Goal: Task Accomplishment & Management: Use online tool/utility

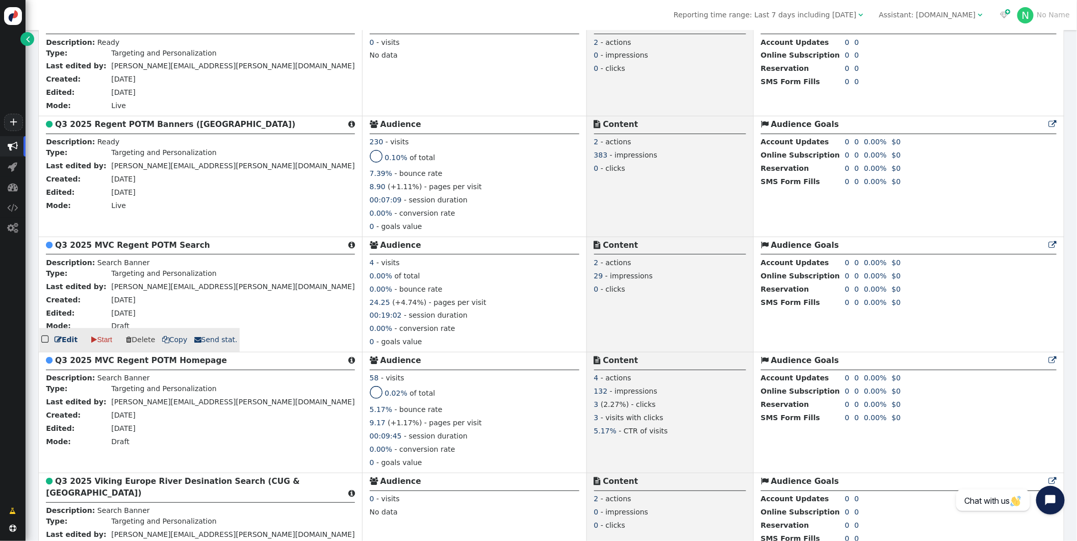
scroll to position [1310, 0]
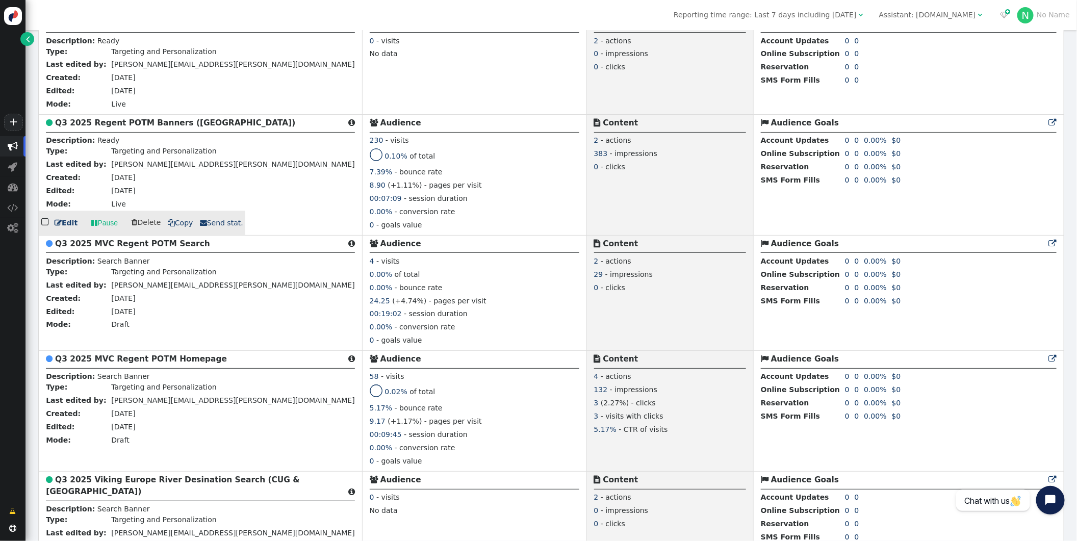
click at [115, 128] on b "Q3 2025 Regent POTM Banners ([GEOGRAPHIC_DATA])" at bounding box center [175, 122] width 240 height 9
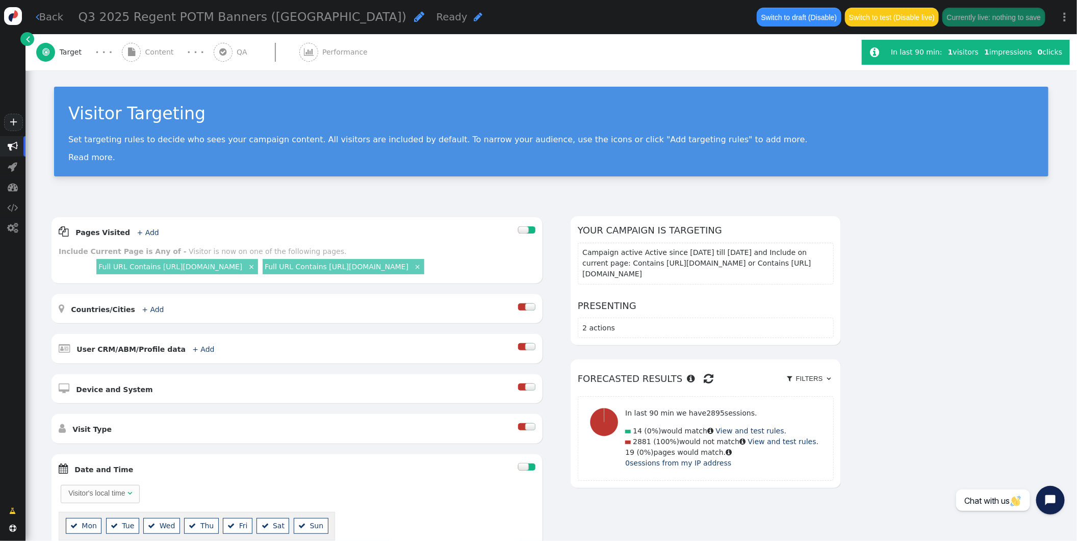
click at [161, 50] on span "Content" at bounding box center [161, 52] width 33 height 11
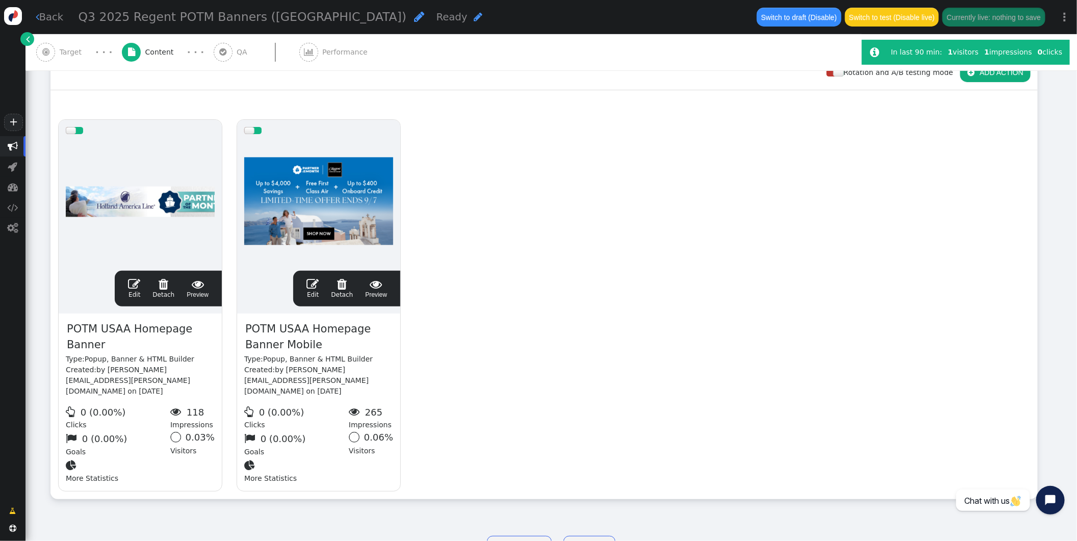
scroll to position [161, 0]
click at [133, 283] on span "" at bounding box center [134, 283] width 12 height 12
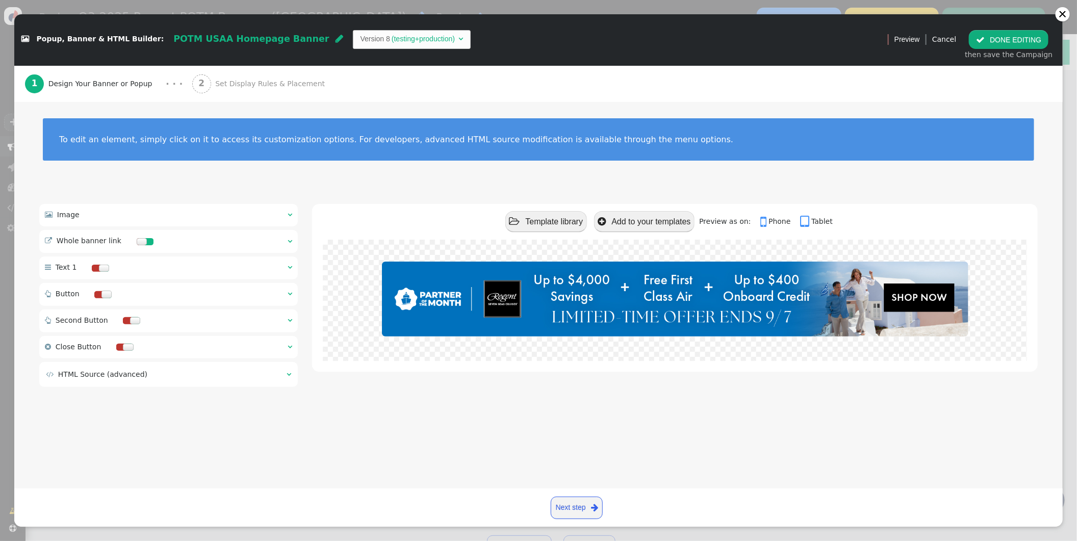
click at [286, 239] on div " Whole banner link  " at bounding box center [168, 241] width 259 height 23
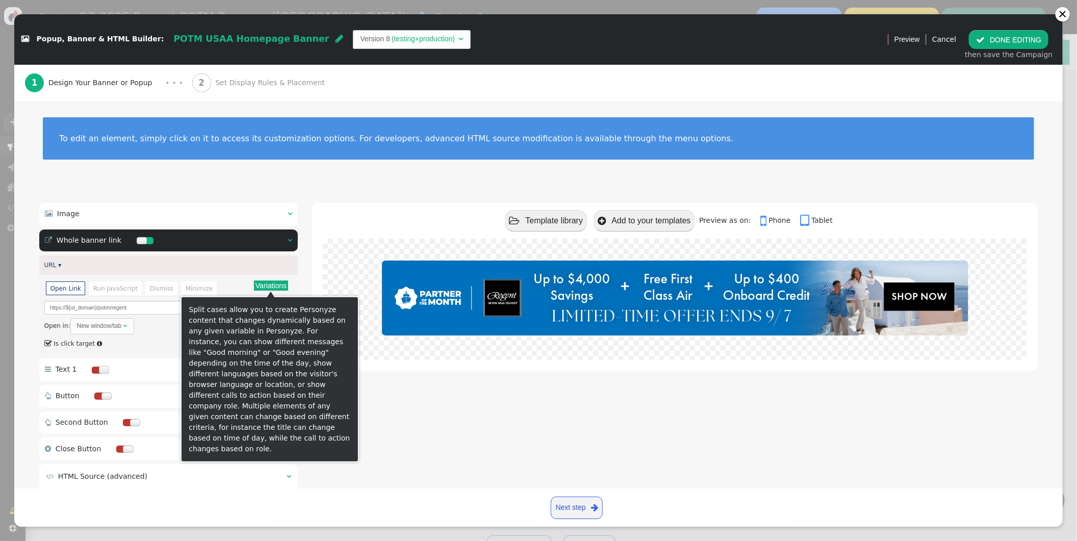
click at [281, 284] on button "Variations" at bounding box center [271, 286] width 34 height 10
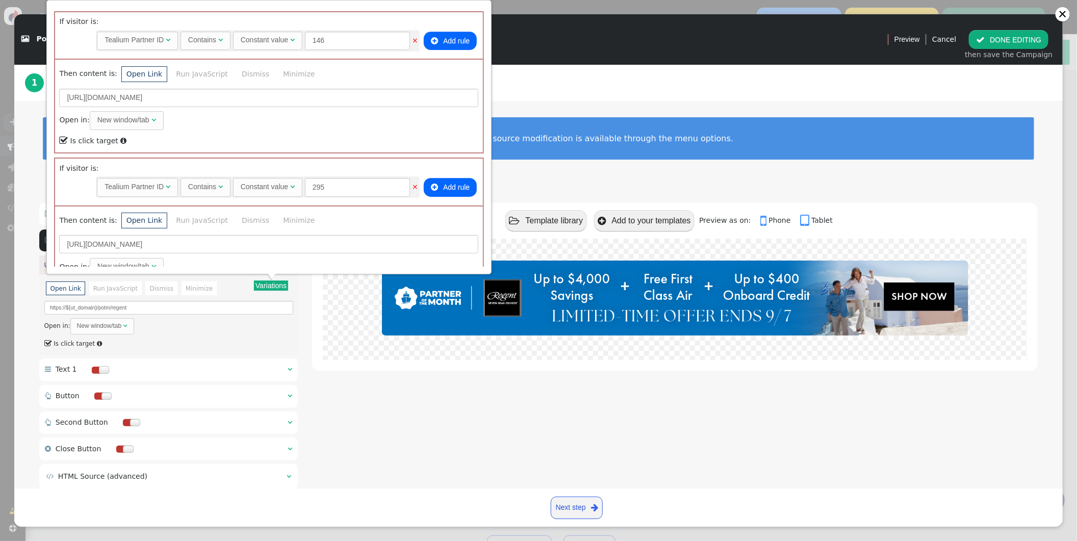
scroll to position [509, 0]
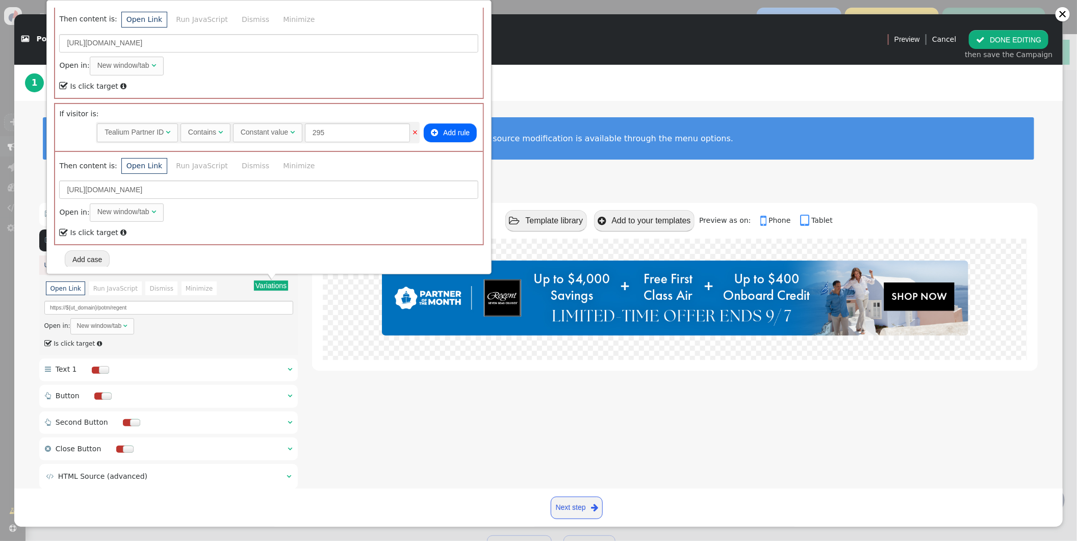
click at [993, 36] on button " DONE EDITING" at bounding box center [1009, 39] width 80 height 18
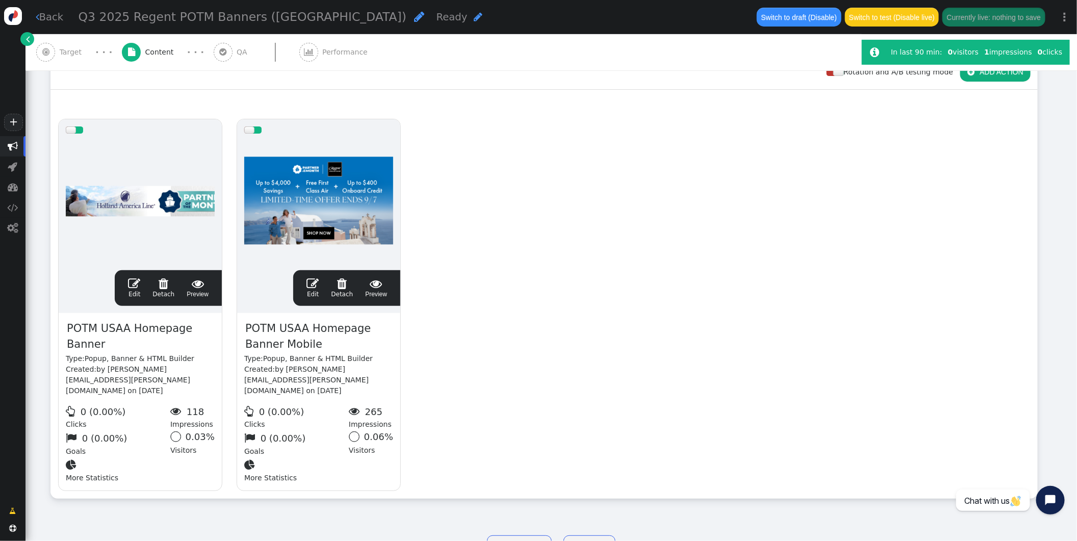
click at [317, 283] on span "" at bounding box center [313, 283] width 12 height 12
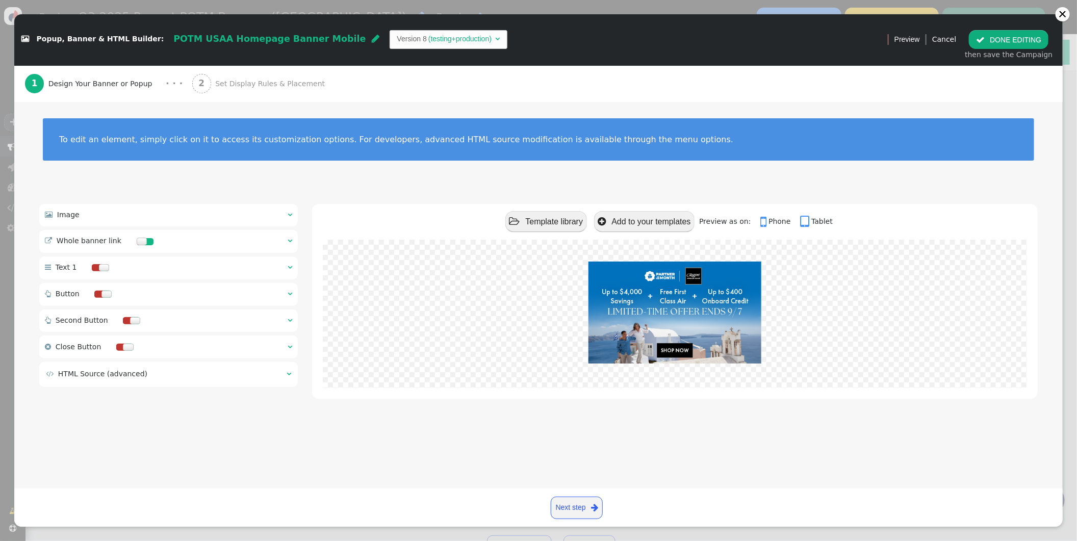
click at [292, 244] on div " Whole banner link  " at bounding box center [168, 241] width 259 height 23
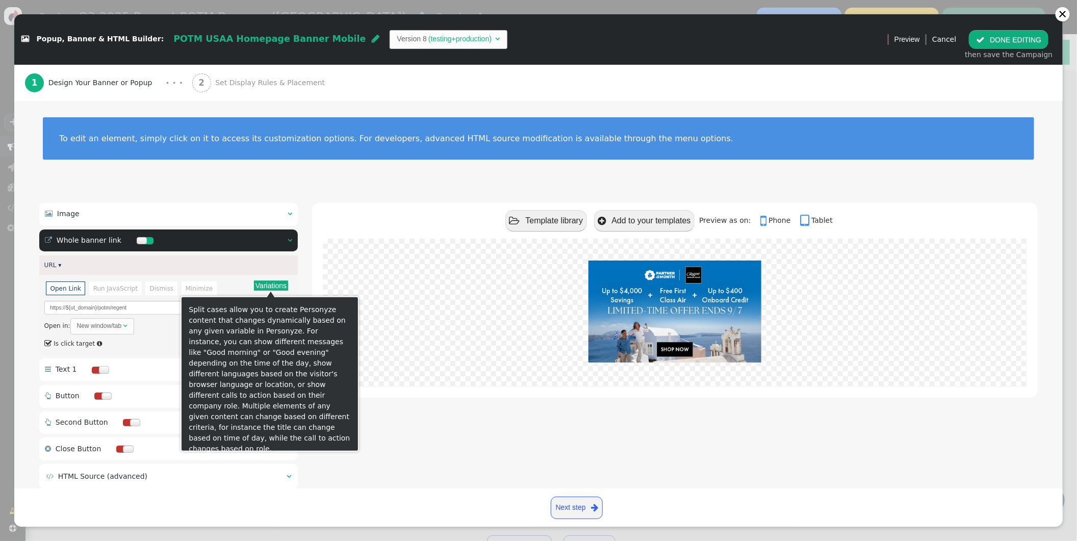
click at [280, 288] on button "Variations" at bounding box center [271, 286] width 34 height 10
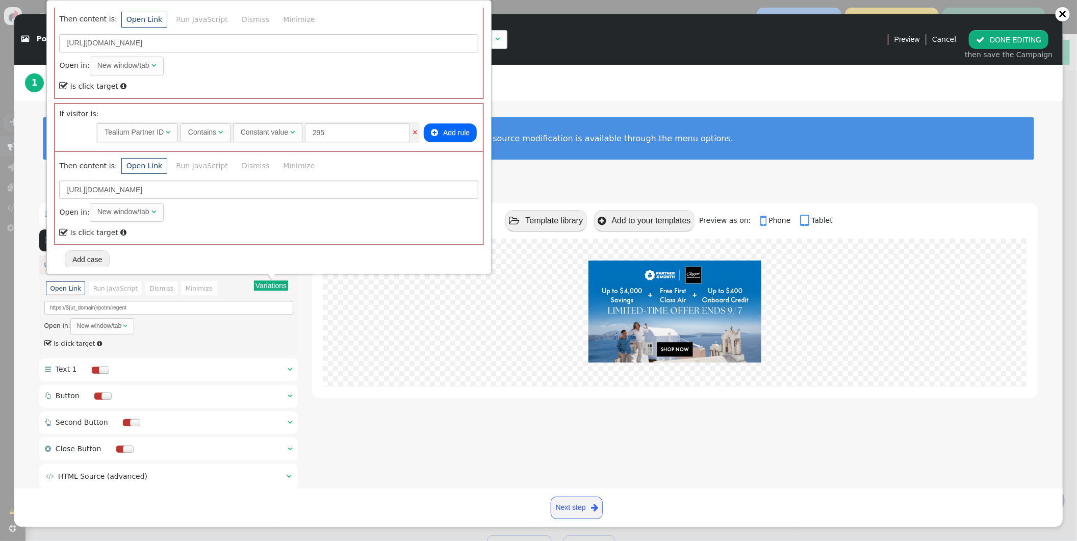
click at [585, 174] on div "To edit an element, simply click on it to access its customization options. For…" at bounding box center [538, 145] width 1049 height 88
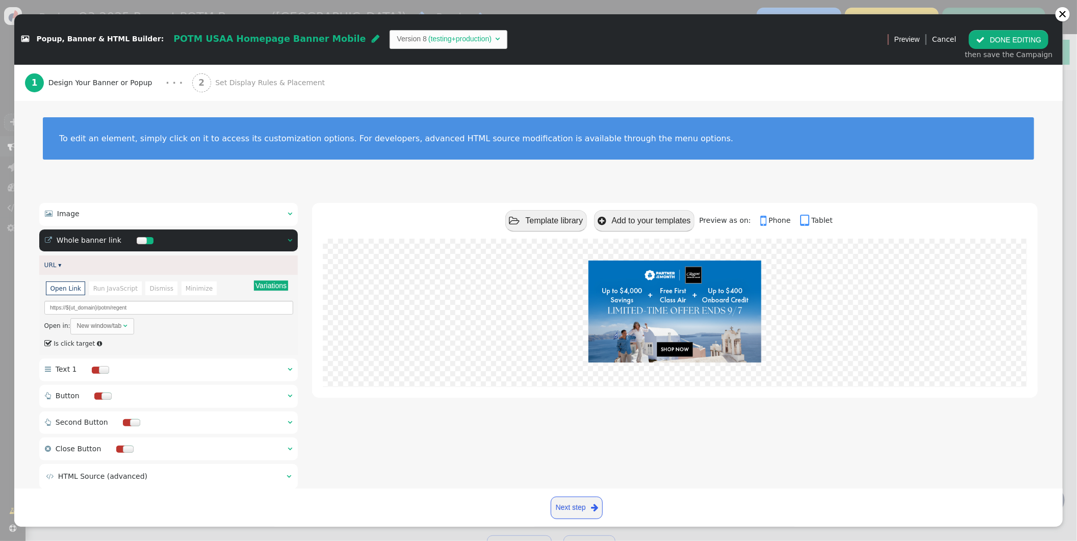
scroll to position [1, 0]
click at [997, 38] on button " DONE EDITING" at bounding box center [1009, 39] width 80 height 18
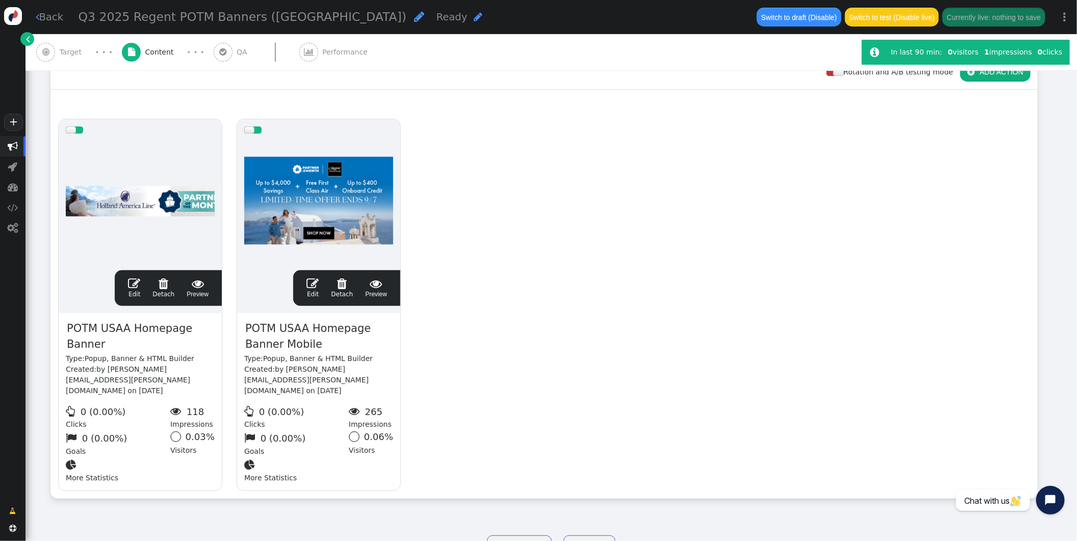
scroll to position [162, 0]
click at [15, 146] on span "" at bounding box center [13, 146] width 10 height 10
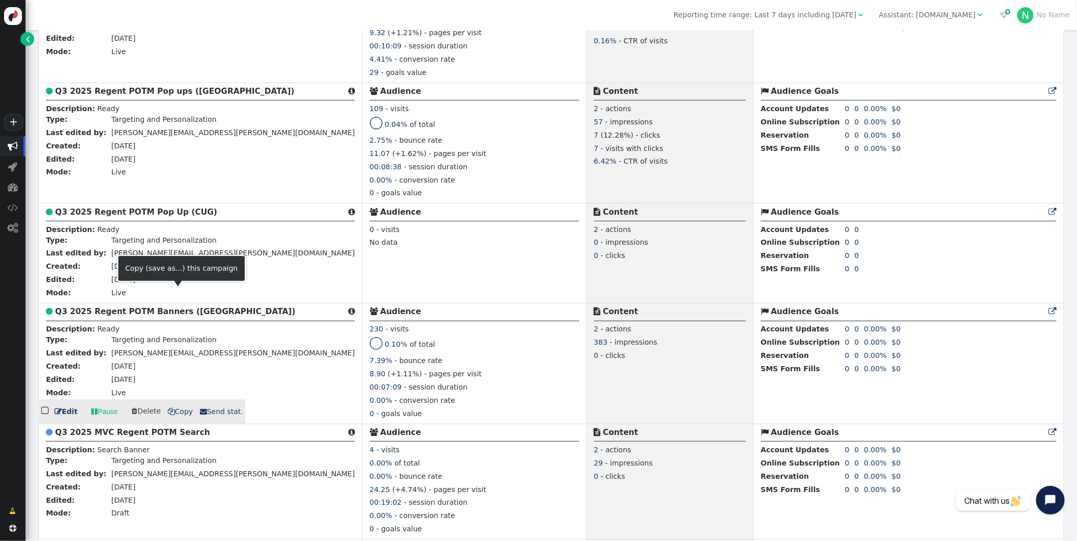
scroll to position [1115, 0]
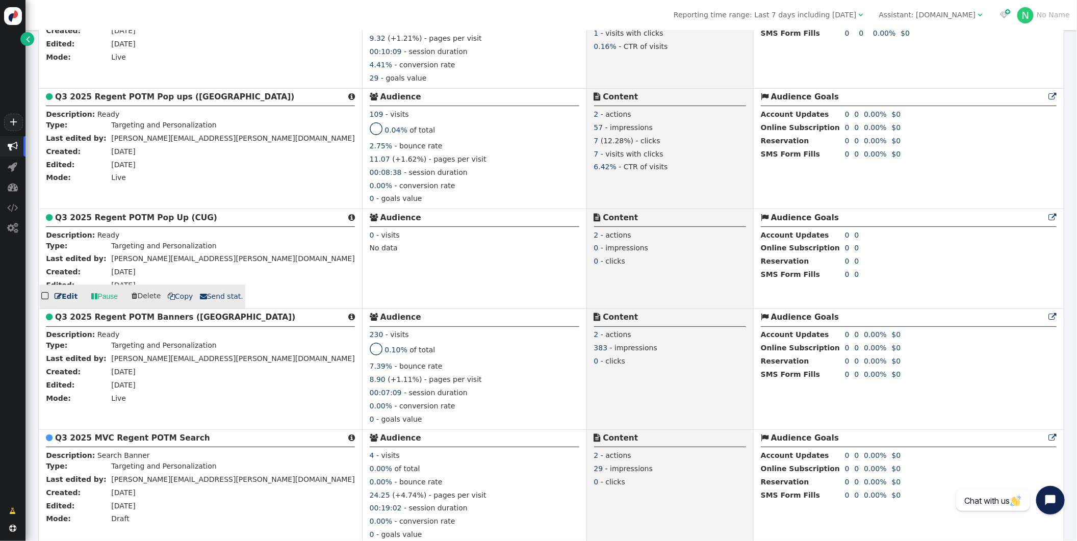
click at [106, 222] on b "Q3 2025 Regent POTM Pop Up (CUG)" at bounding box center [136, 217] width 162 height 9
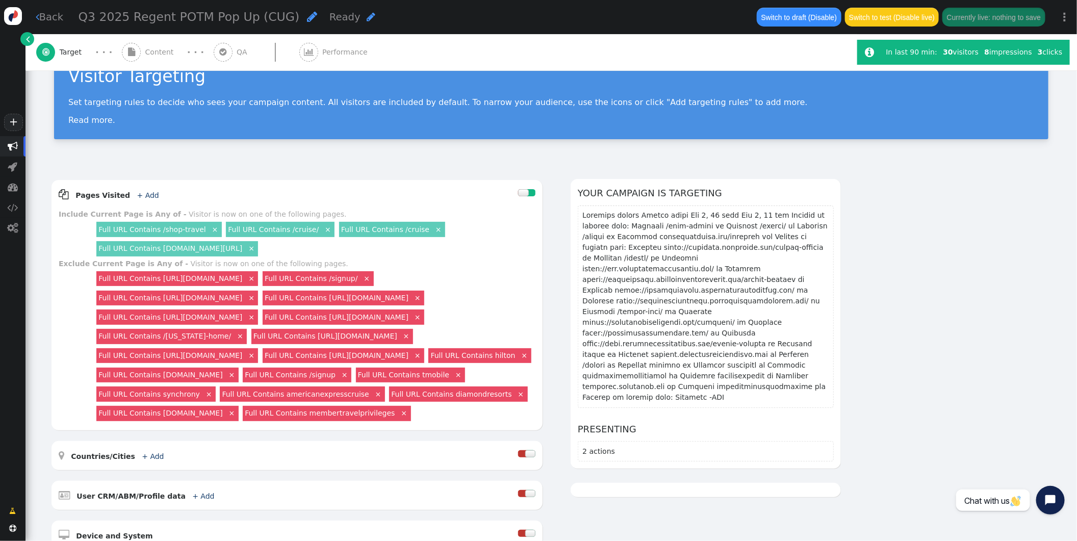
scroll to position [11, 0]
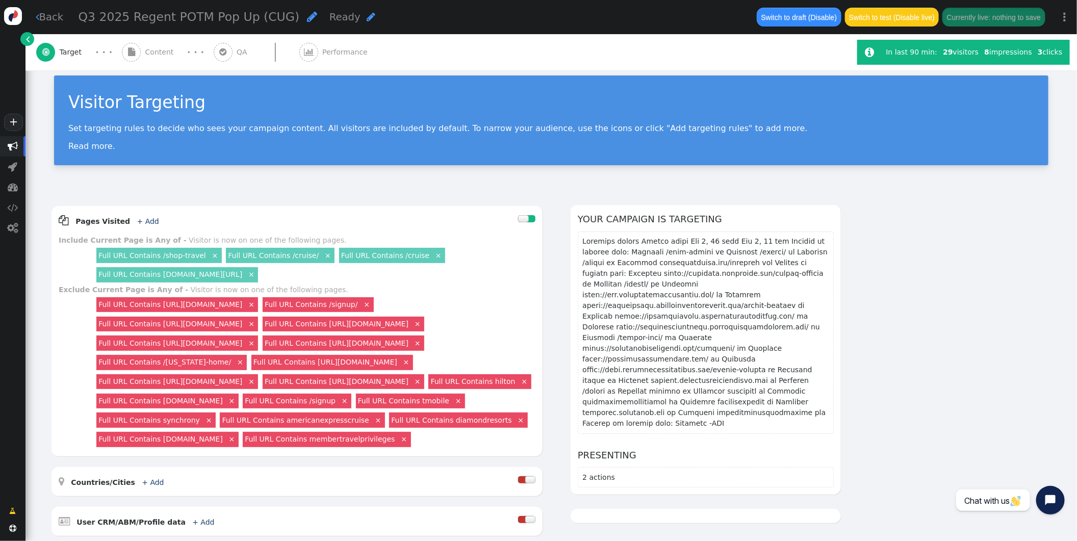
click at [158, 55] on span "Content" at bounding box center [161, 52] width 33 height 11
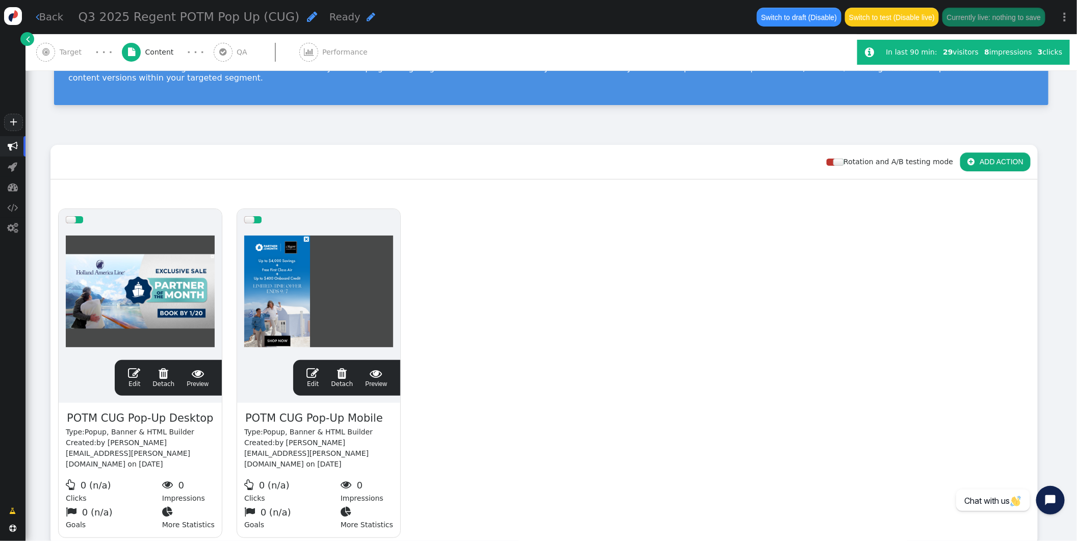
scroll to position [144, 0]
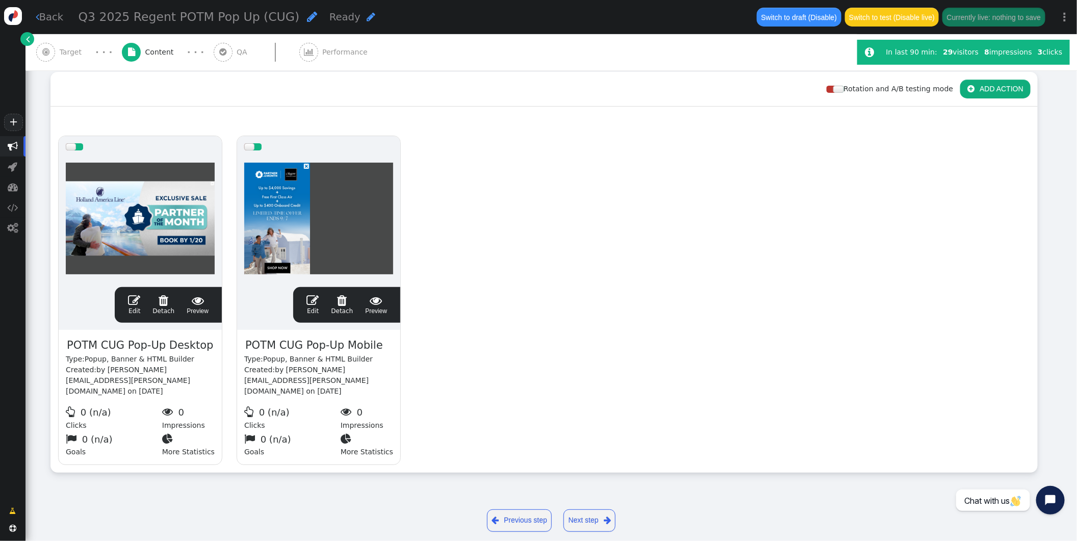
click at [130, 299] on span "" at bounding box center [134, 300] width 12 height 12
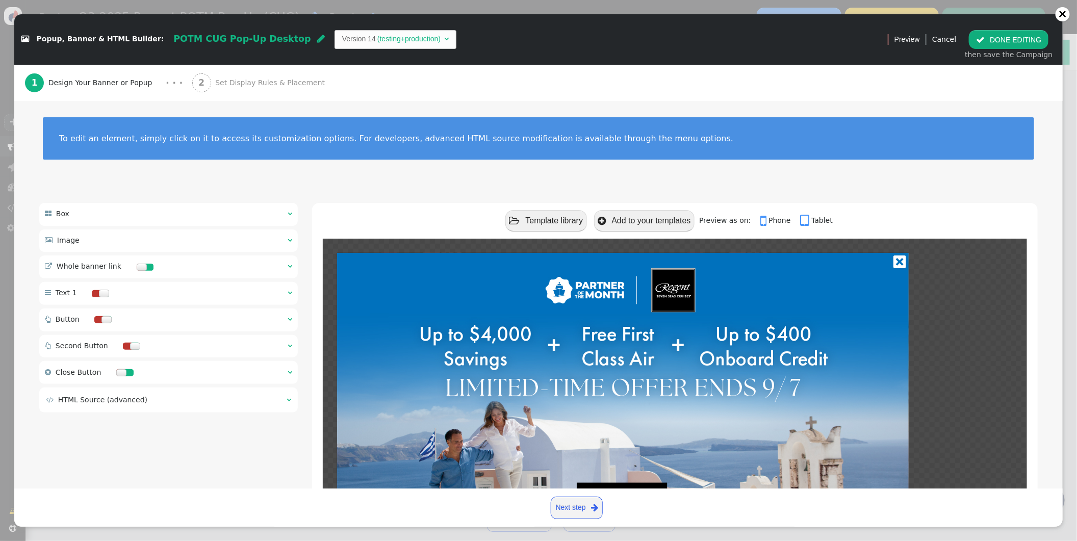
click at [289, 268] on span "" at bounding box center [290, 266] width 5 height 7
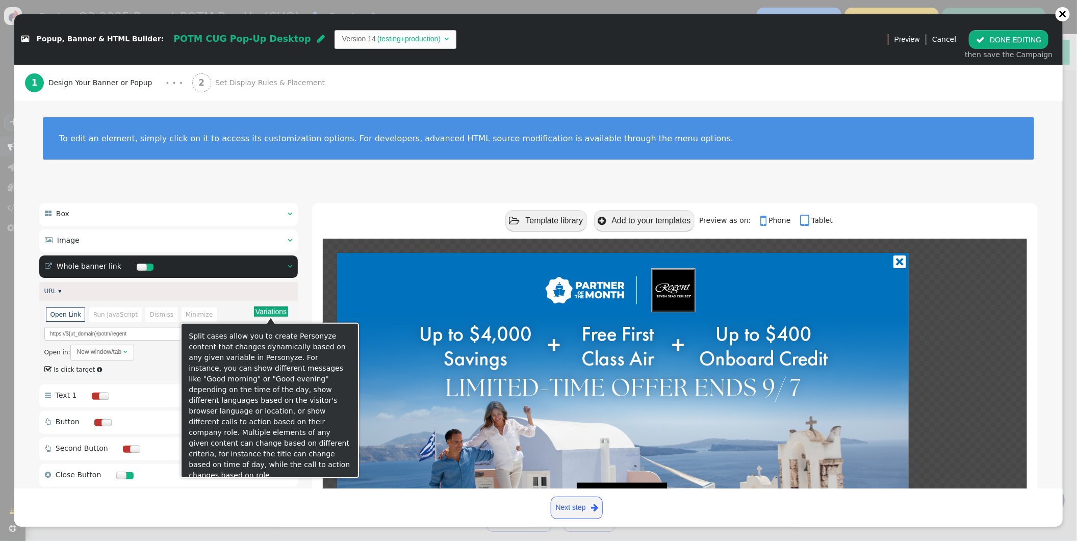
click at [275, 313] on button "Variations" at bounding box center [271, 312] width 34 height 10
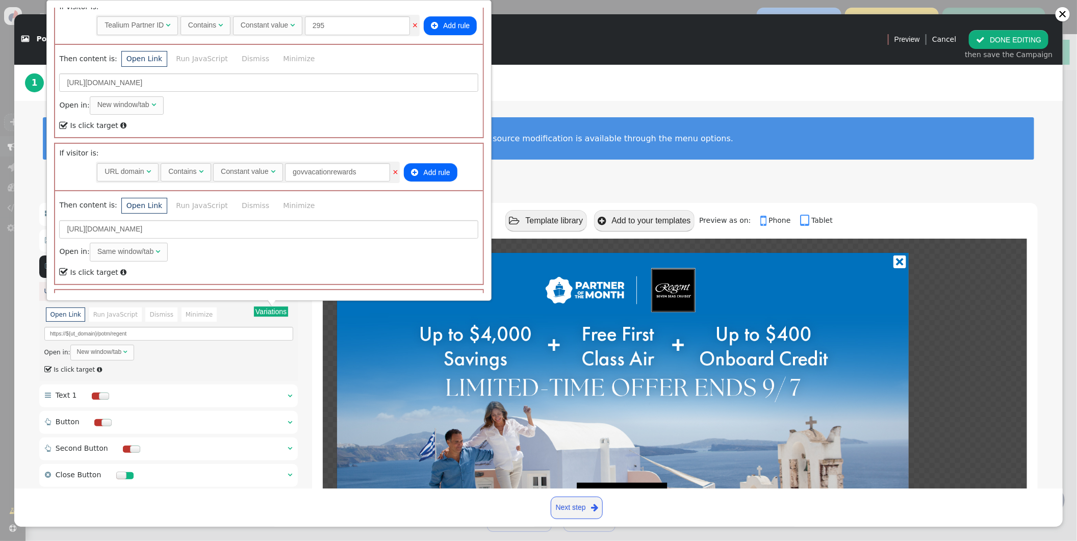
scroll to position [775, 0]
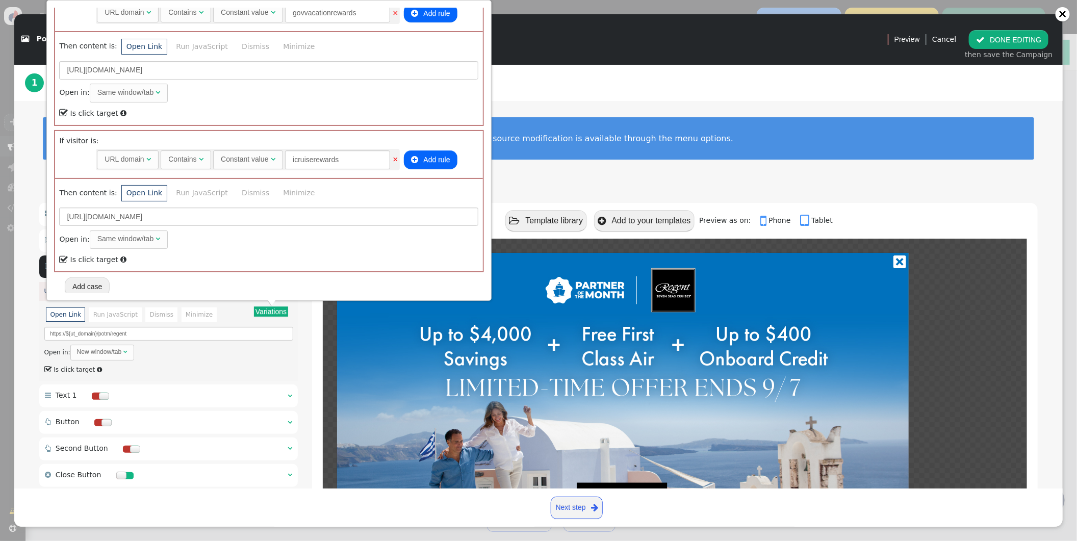
click at [652, 93] on div "1 Design Your Banner or Popup · · · 2 Set Display Rules & Placement" at bounding box center [538, 83] width 1027 height 36
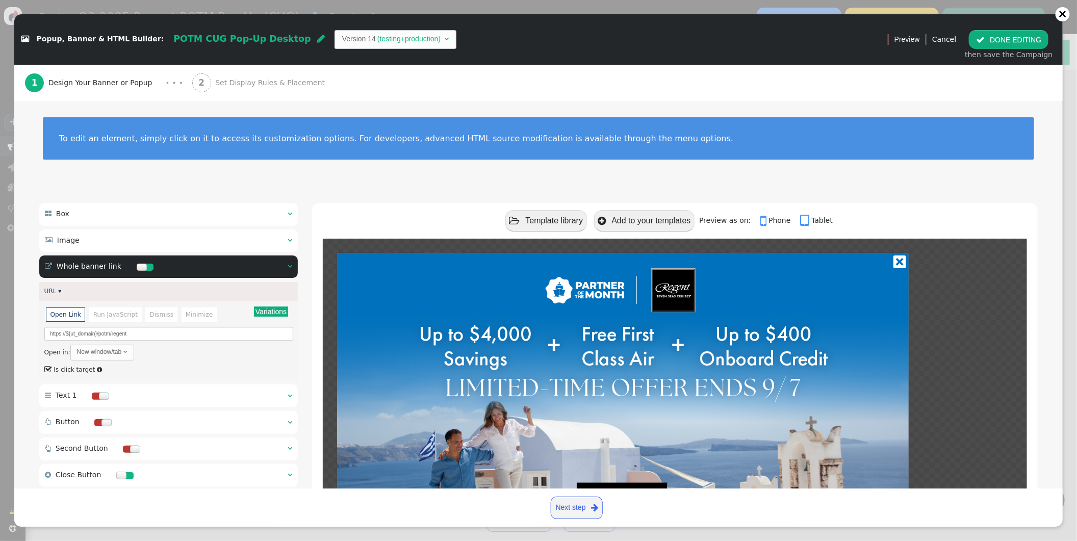
click at [1010, 39] on button " DONE EDITING" at bounding box center [1009, 39] width 80 height 18
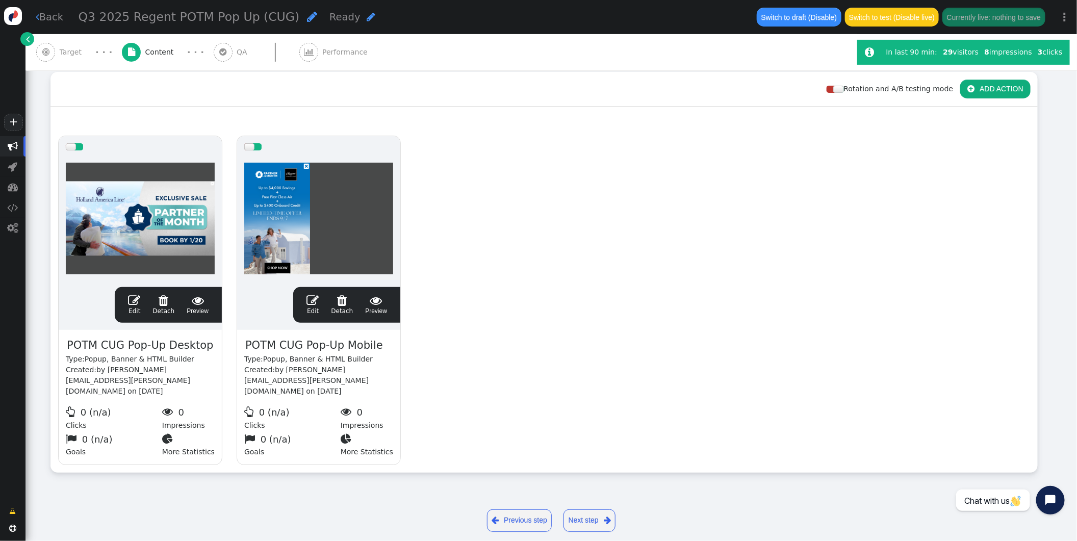
click at [311, 299] on span "" at bounding box center [313, 300] width 12 height 12
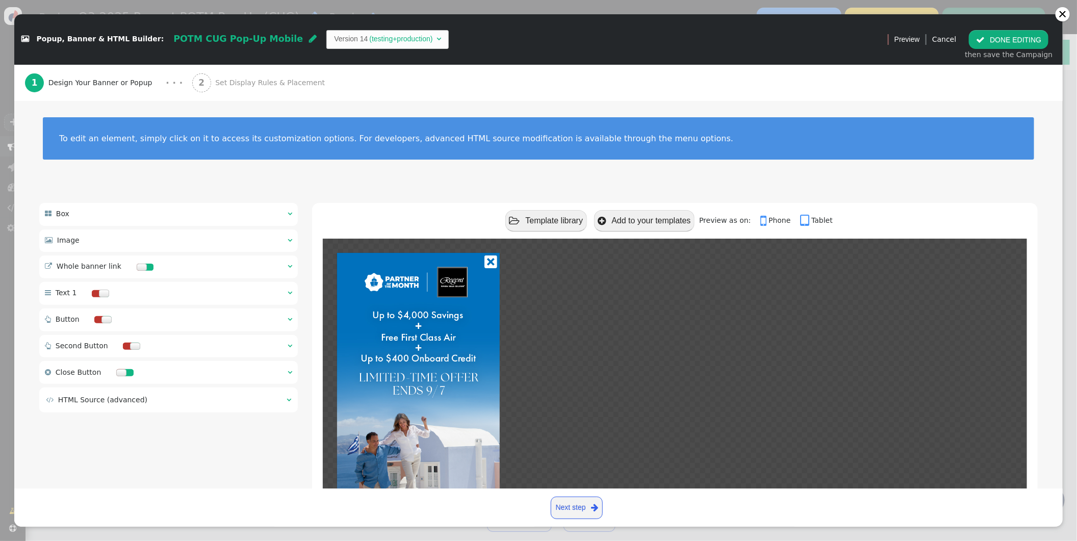
click at [289, 269] on span "" at bounding box center [290, 266] width 5 height 7
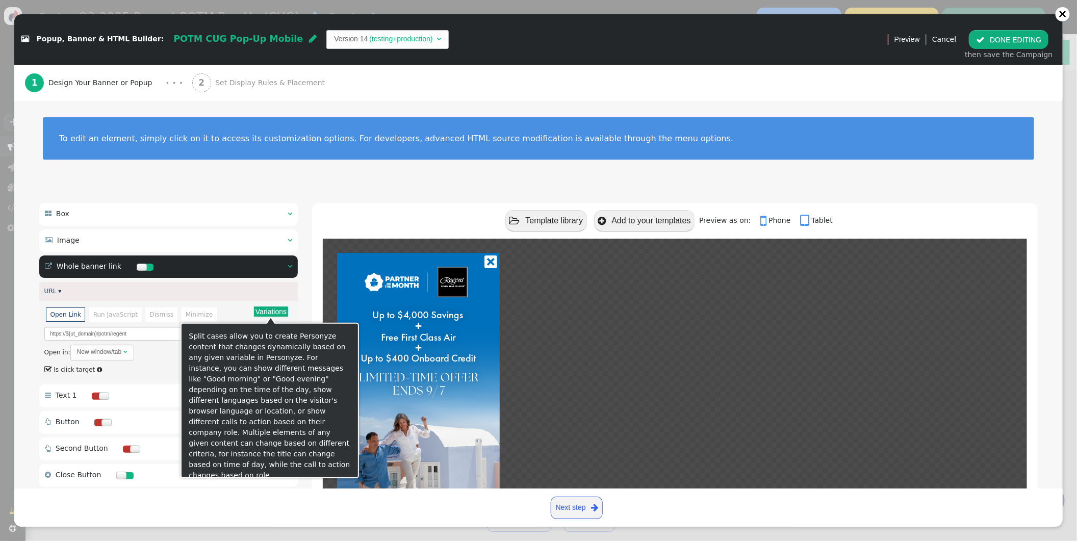
click at [282, 312] on button "Variations" at bounding box center [271, 312] width 34 height 10
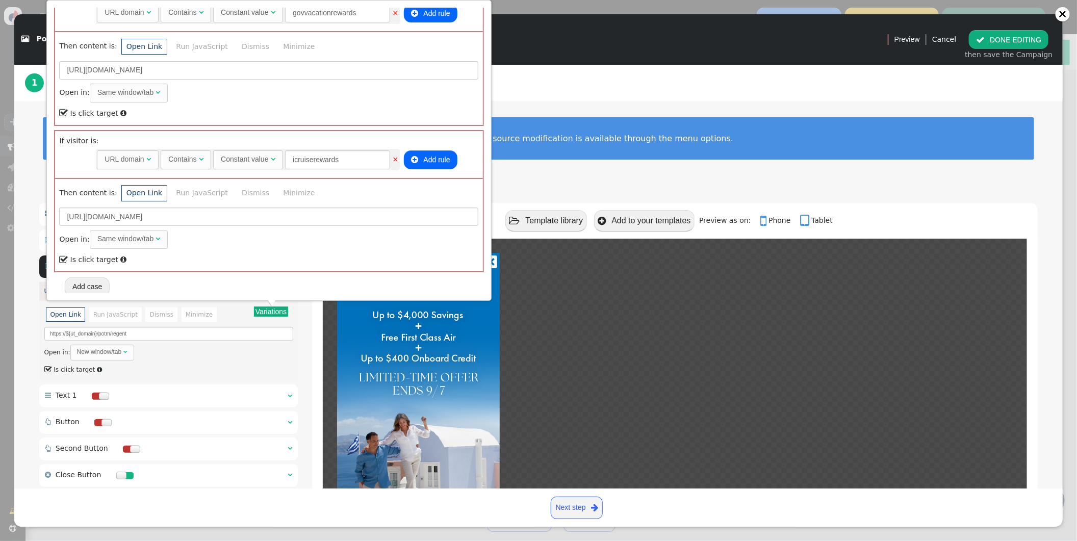
click at [580, 170] on div "To edit an element, simply click on it to access its customization options. For…" at bounding box center [538, 145] width 1049 height 88
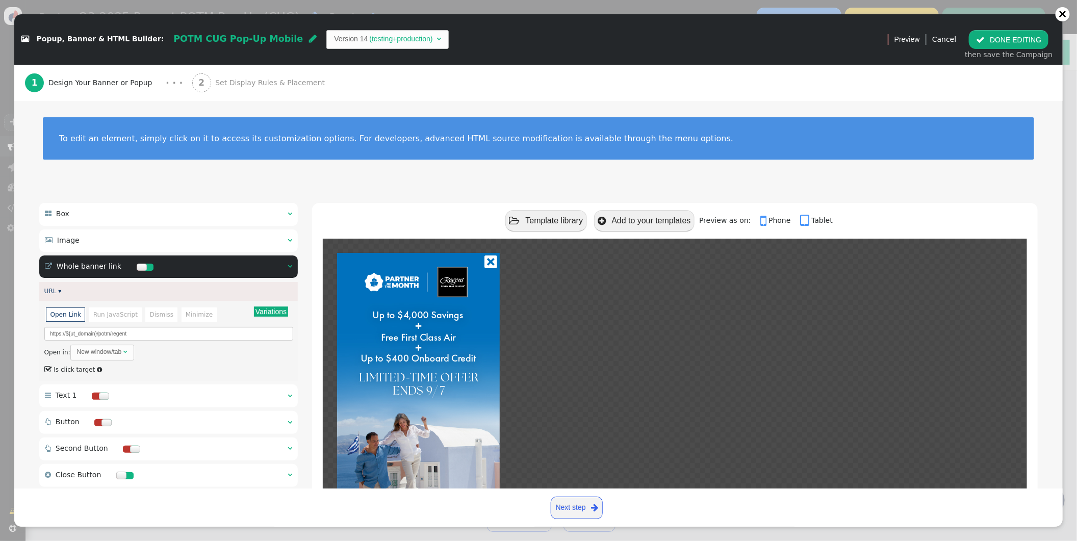
click at [286, 242] on div " Image  " at bounding box center [168, 241] width 259 height 22
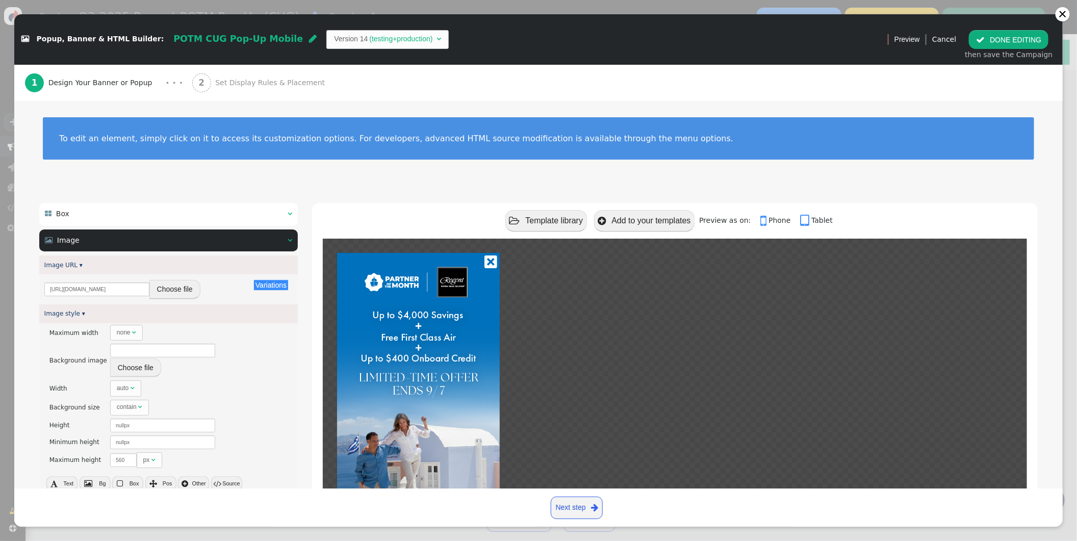
click at [981, 40] on span "" at bounding box center [980, 40] width 9 height 8
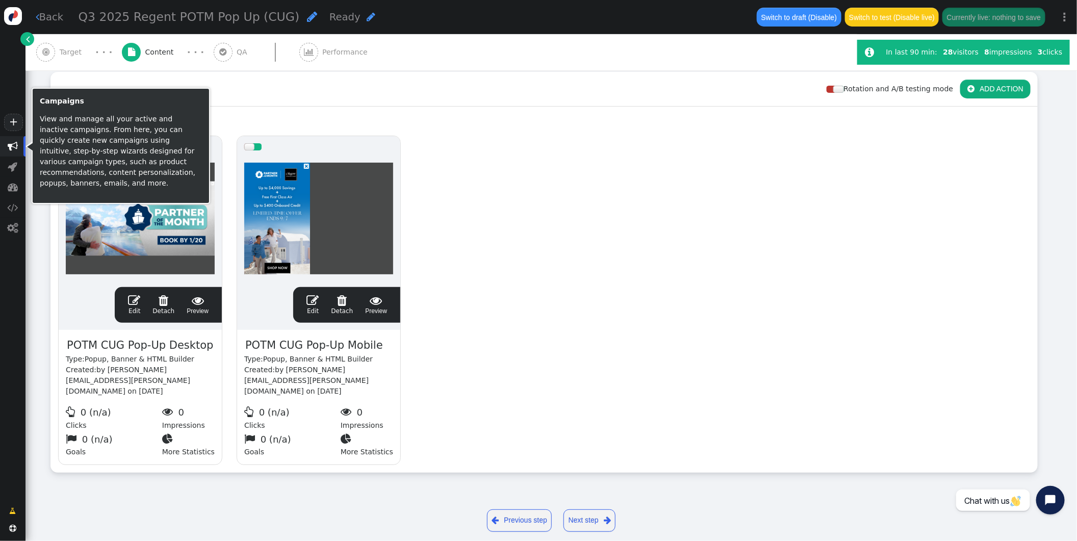
click at [13, 145] on span "" at bounding box center [13, 146] width 10 height 10
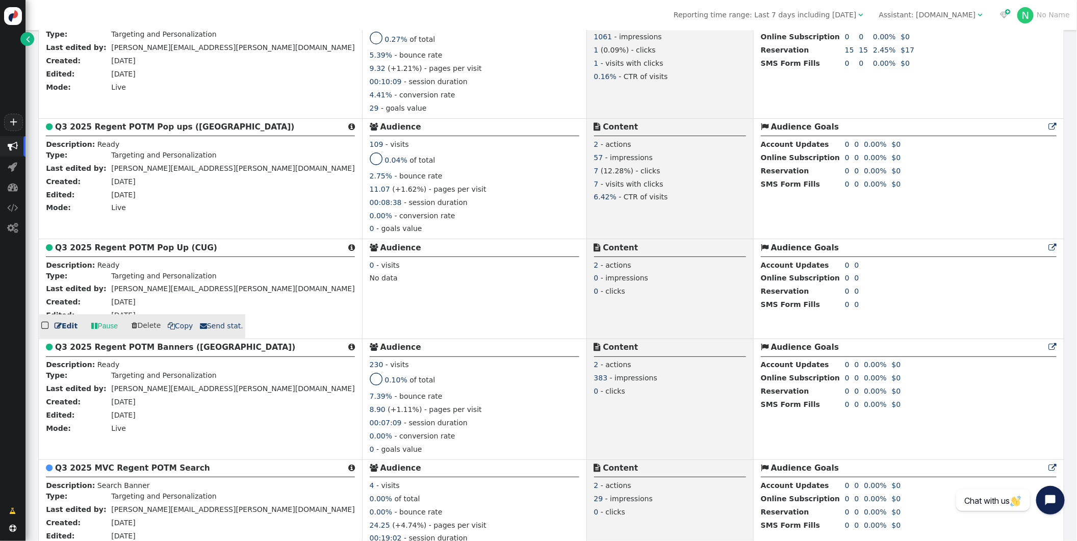
scroll to position [1080, 0]
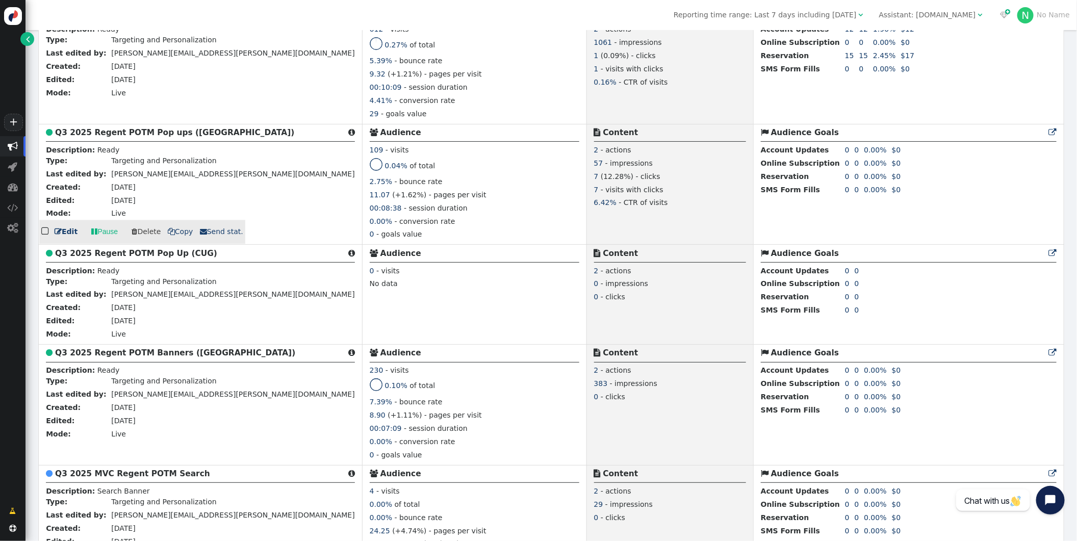
click at [154, 137] on b "Q3 2025 Regent POTM Pop ups ([GEOGRAPHIC_DATA])" at bounding box center [174, 132] width 239 height 9
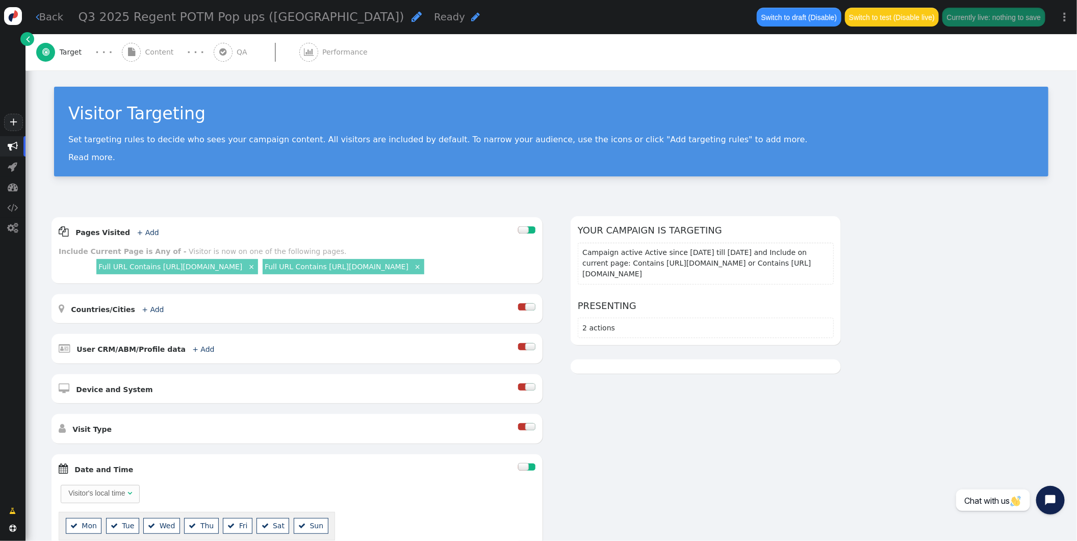
click at [158, 48] on span "Content" at bounding box center [161, 52] width 33 height 11
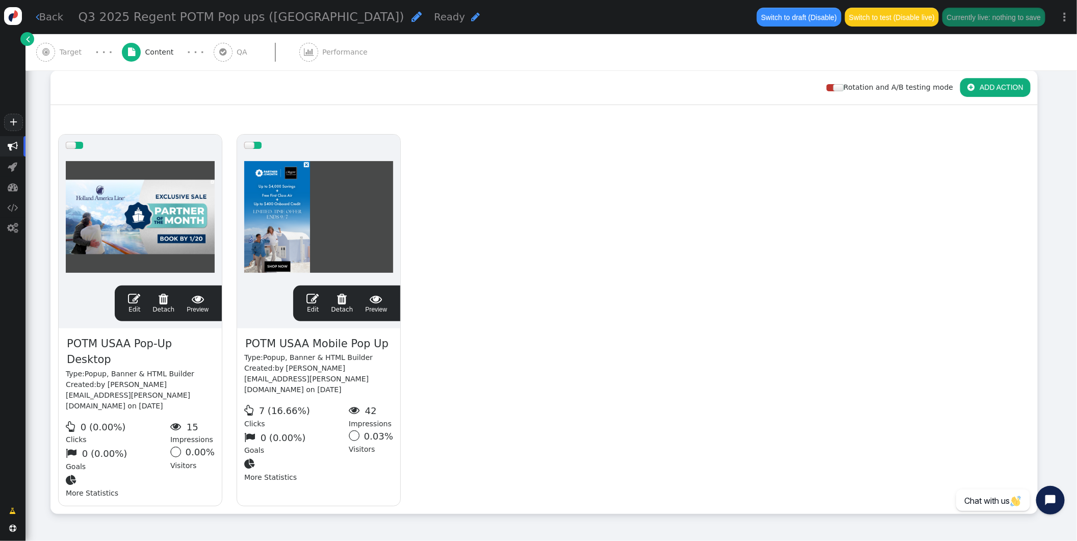
scroll to position [171, 0]
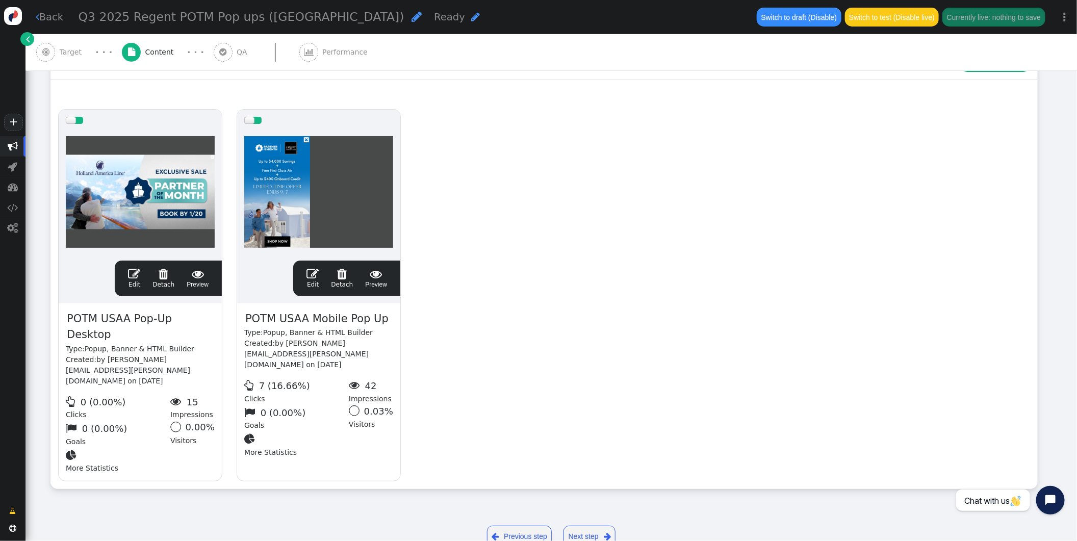
click at [135, 271] on span "" at bounding box center [134, 274] width 12 height 12
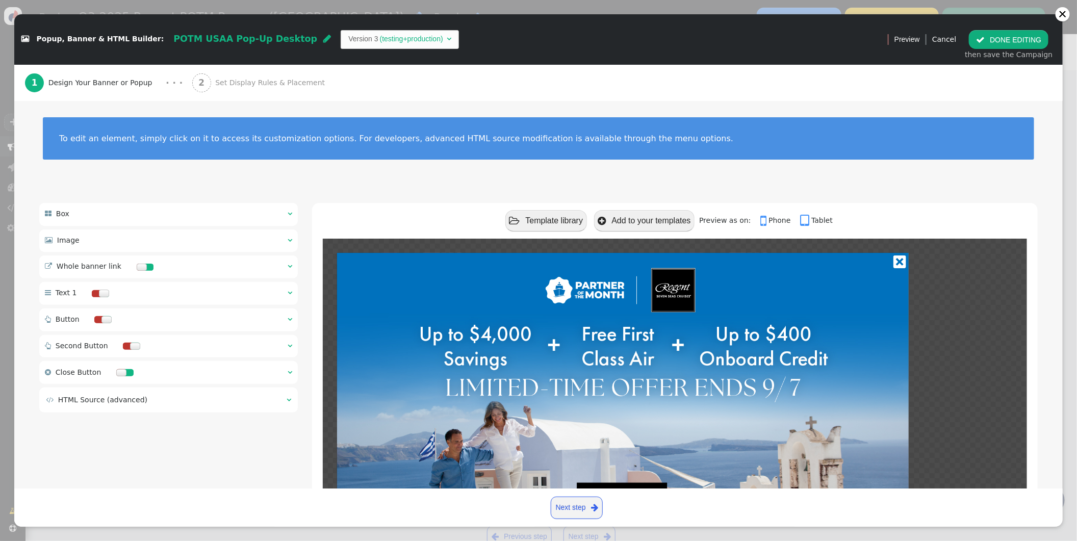
click at [289, 267] on span "" at bounding box center [290, 266] width 5 height 7
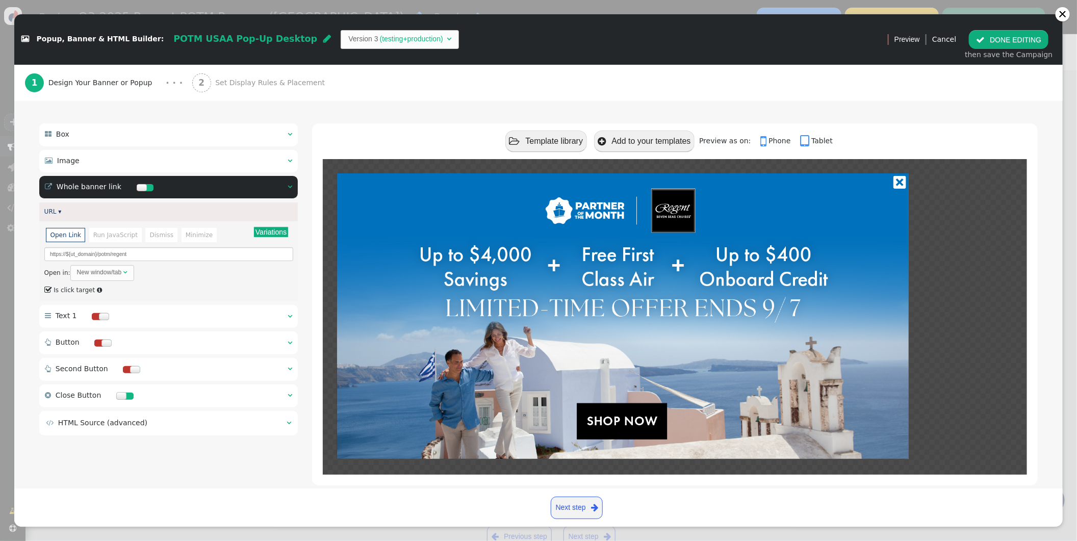
scroll to position [79, 0]
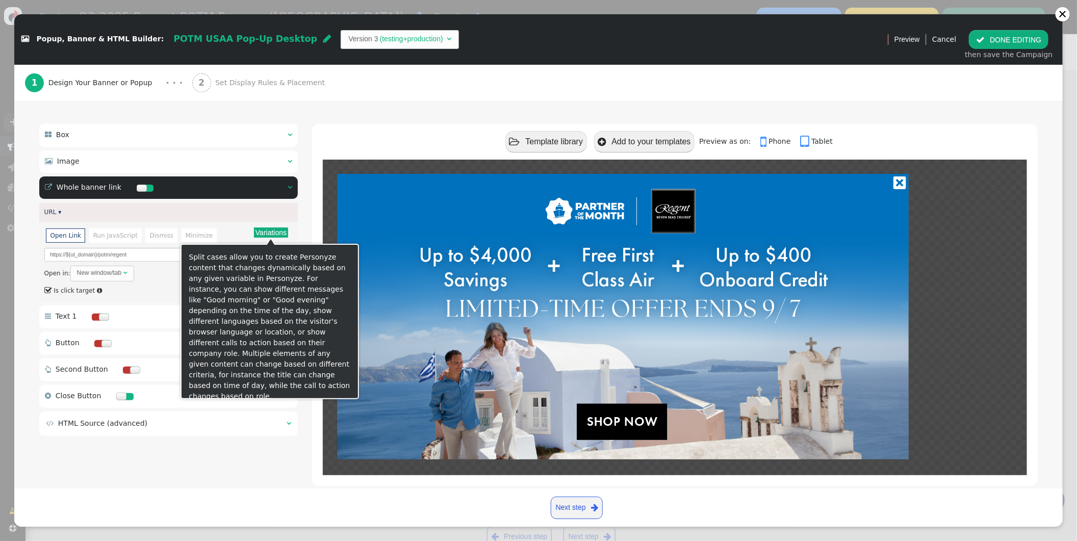
click at [286, 232] on button "Variations" at bounding box center [271, 232] width 34 height 10
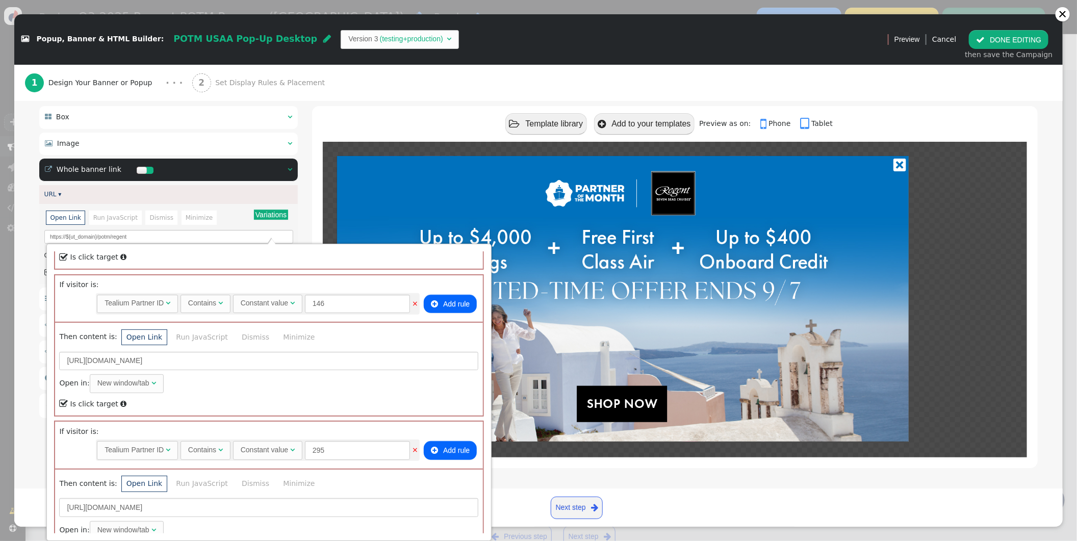
scroll to position [486, 0]
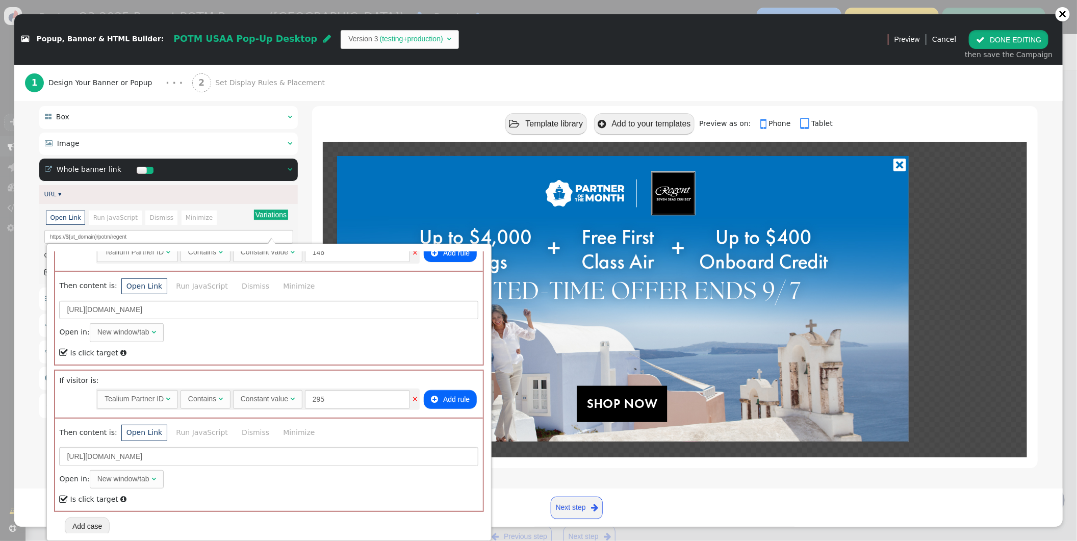
click at [1032, 42] on button " DONE EDITING" at bounding box center [1009, 39] width 80 height 18
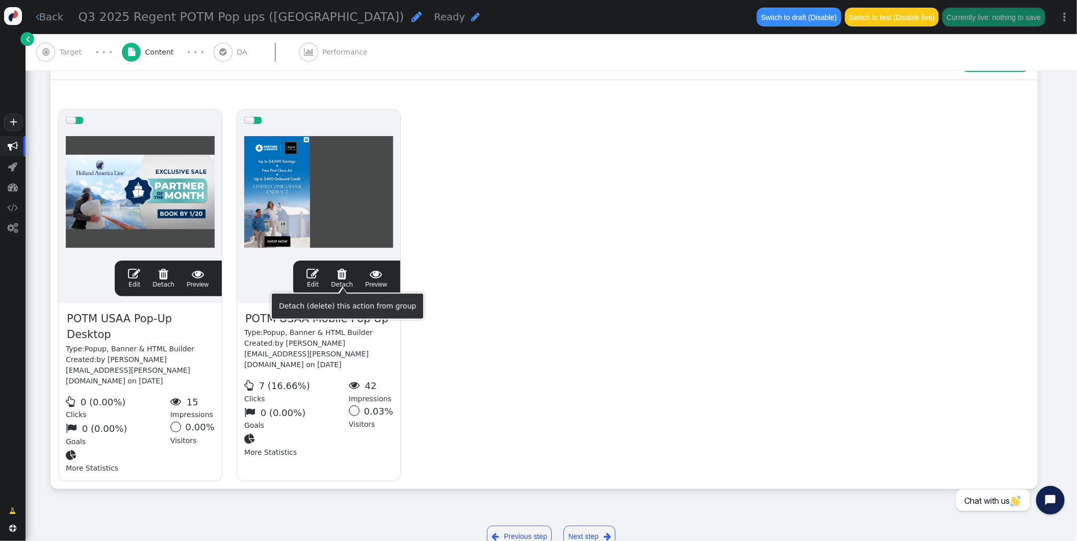
click at [315, 276] on span "" at bounding box center [313, 274] width 12 height 12
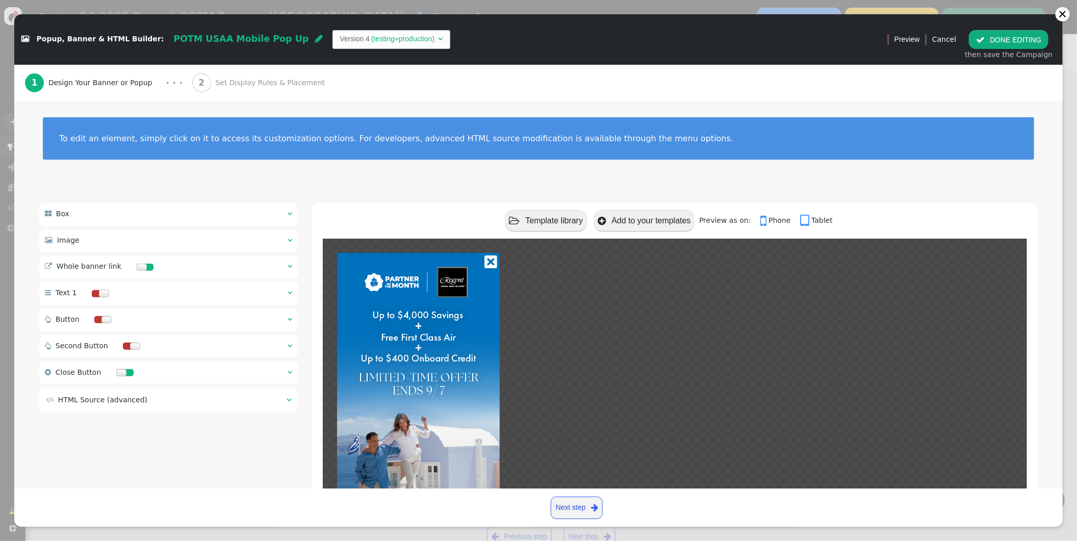
click at [290, 265] on span "" at bounding box center [290, 266] width 5 height 7
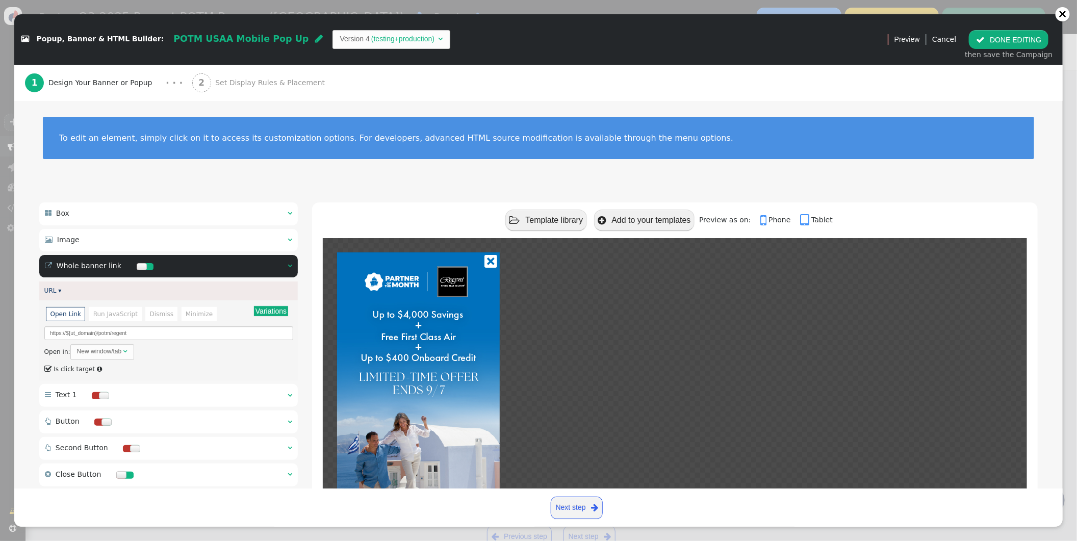
scroll to position [0, 0]
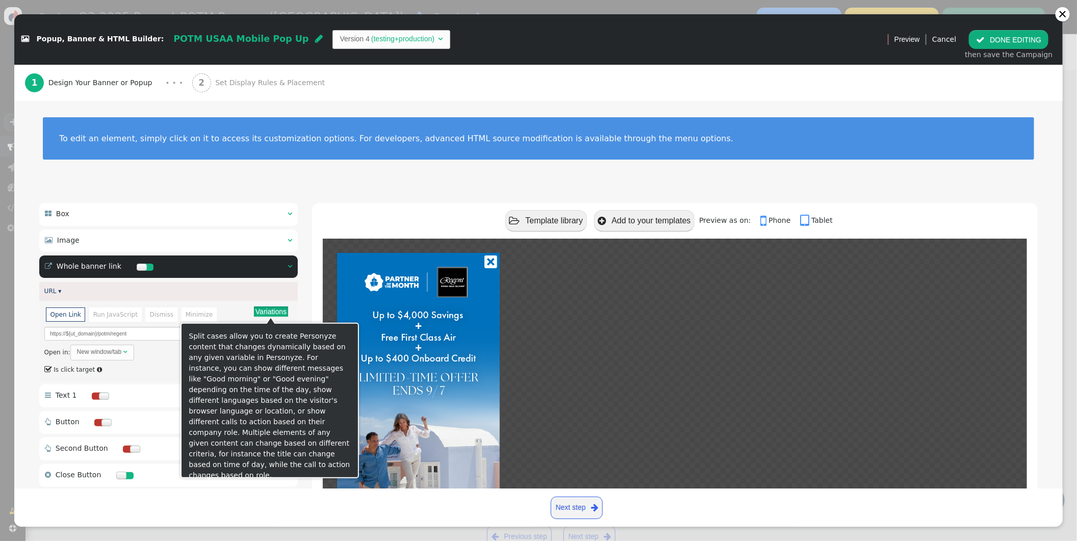
click at [284, 309] on button "Variations" at bounding box center [271, 312] width 34 height 10
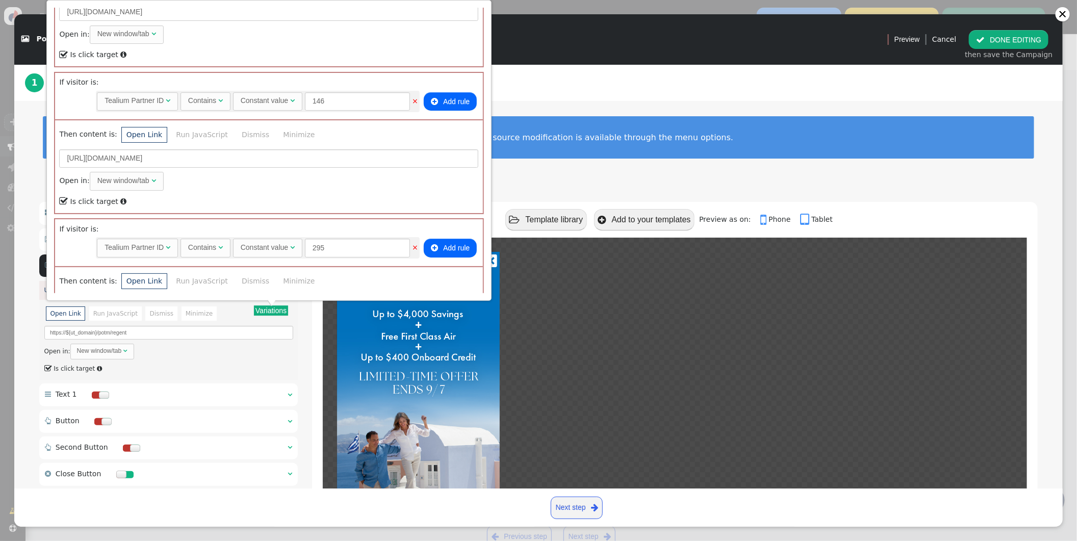
scroll to position [482, 0]
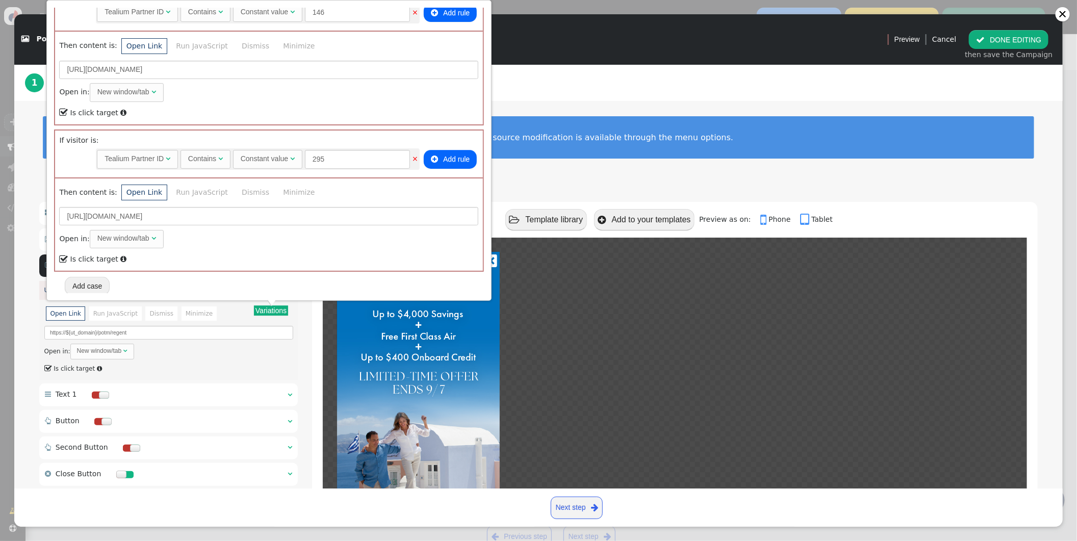
click at [603, 183] on div "To edit an element, simply click on it to access its customization options. For…" at bounding box center [538, 144] width 1049 height 88
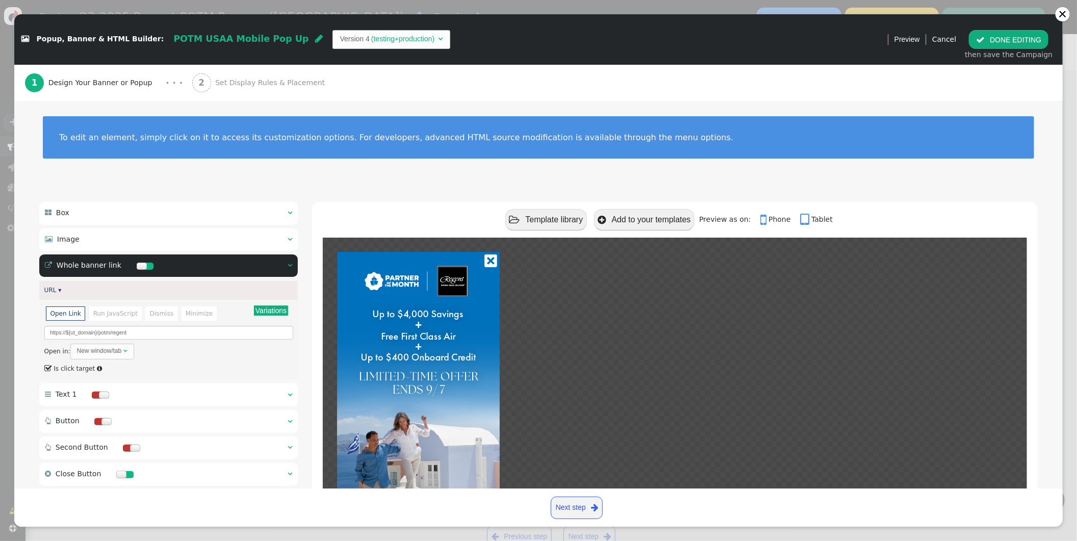
click at [288, 239] on span "" at bounding box center [290, 239] width 5 height 7
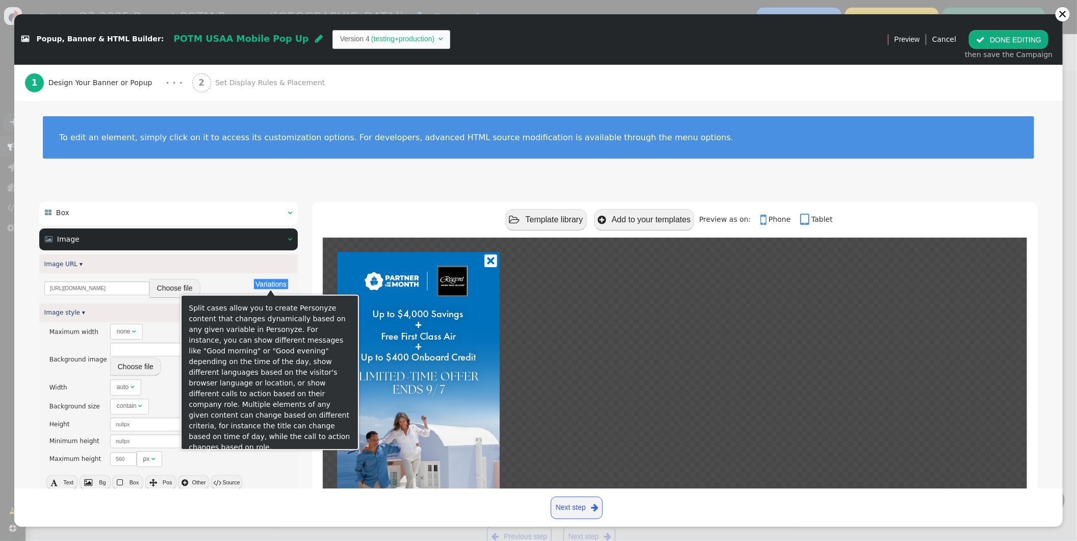
click at [270, 286] on button "Variations" at bounding box center [271, 284] width 34 height 10
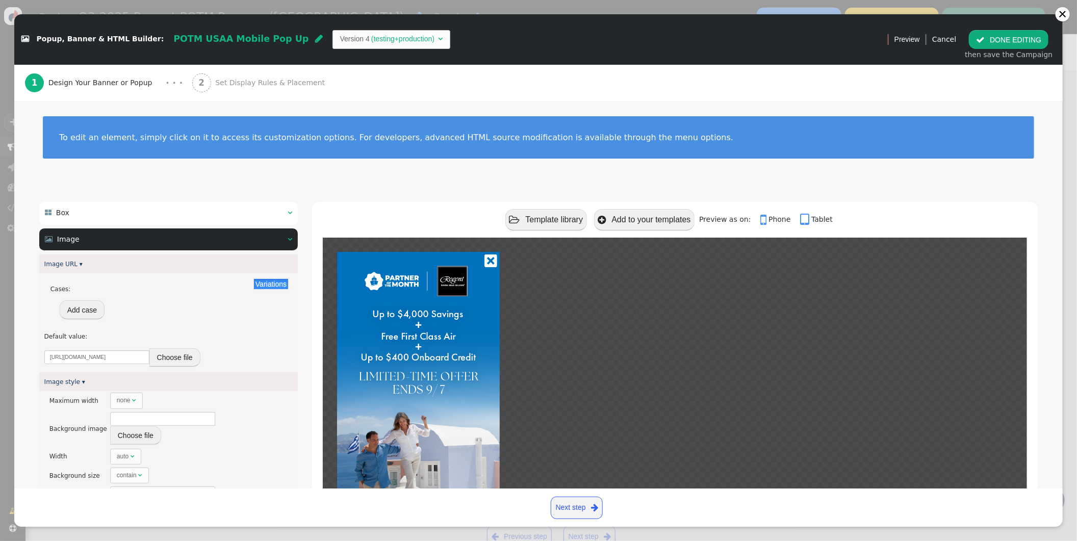
click at [978, 44] on button " DONE EDITING" at bounding box center [1009, 39] width 80 height 18
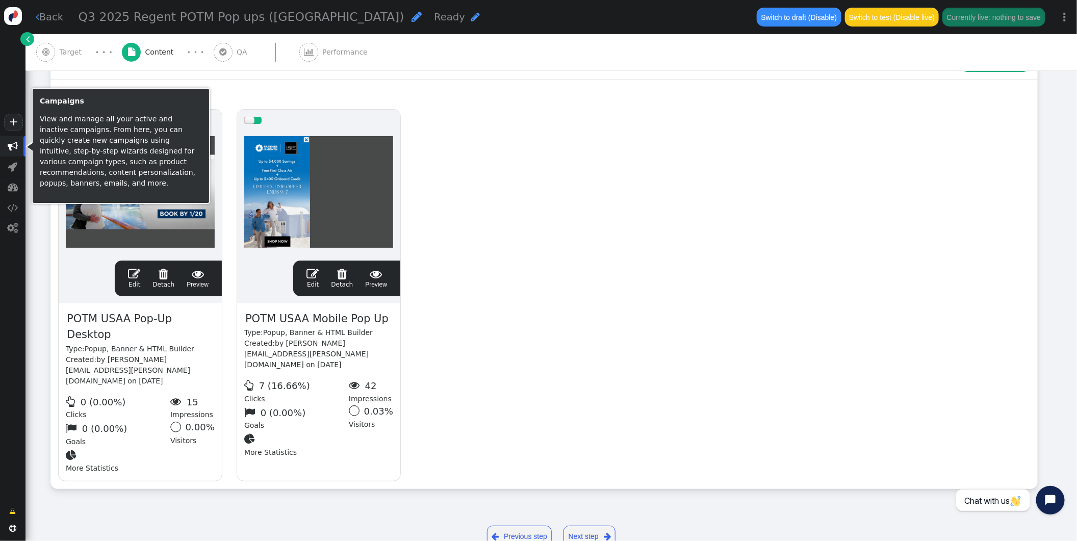
click at [15, 146] on span "" at bounding box center [13, 146] width 10 height 10
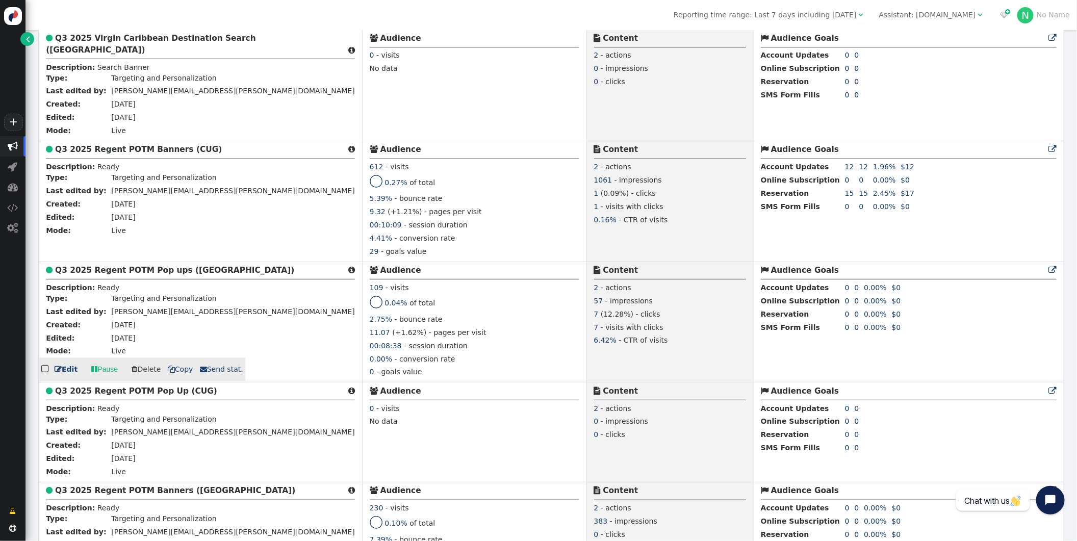
scroll to position [937, 0]
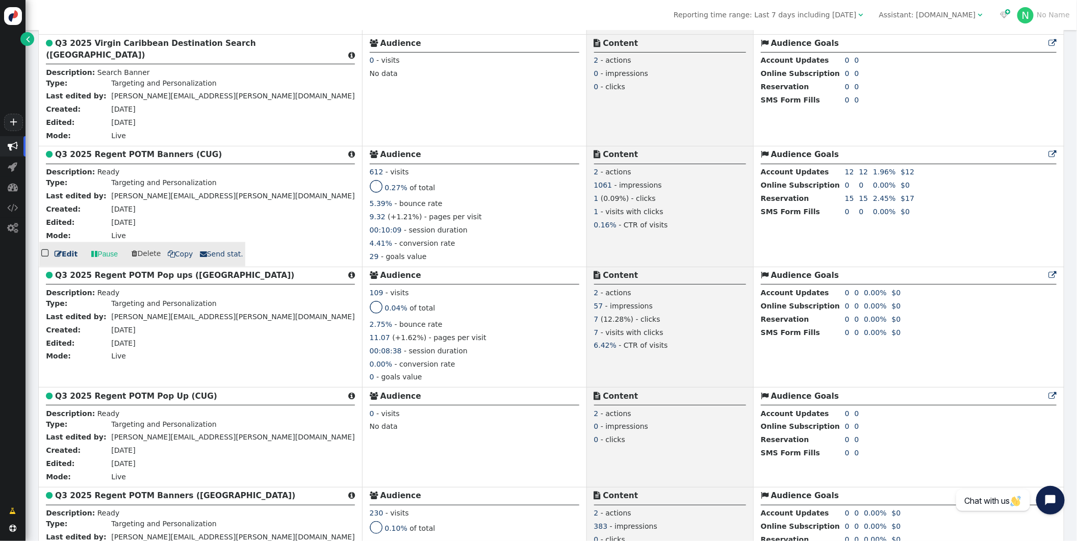
click at [126, 159] on b "Q3 2025 Regent POTM Banners (CUG)" at bounding box center [138, 154] width 167 height 9
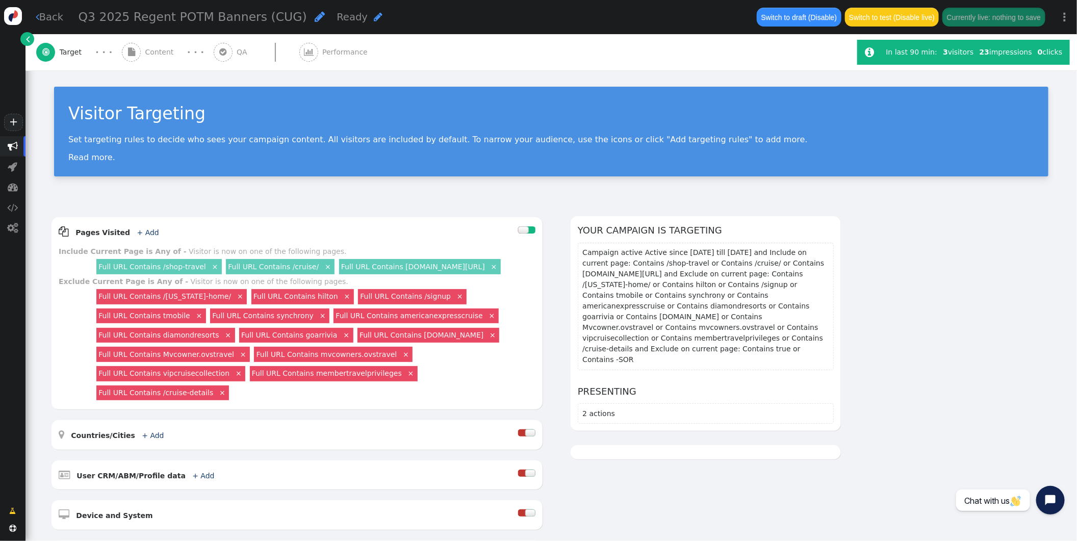
click at [157, 48] on span "Content" at bounding box center [161, 52] width 33 height 11
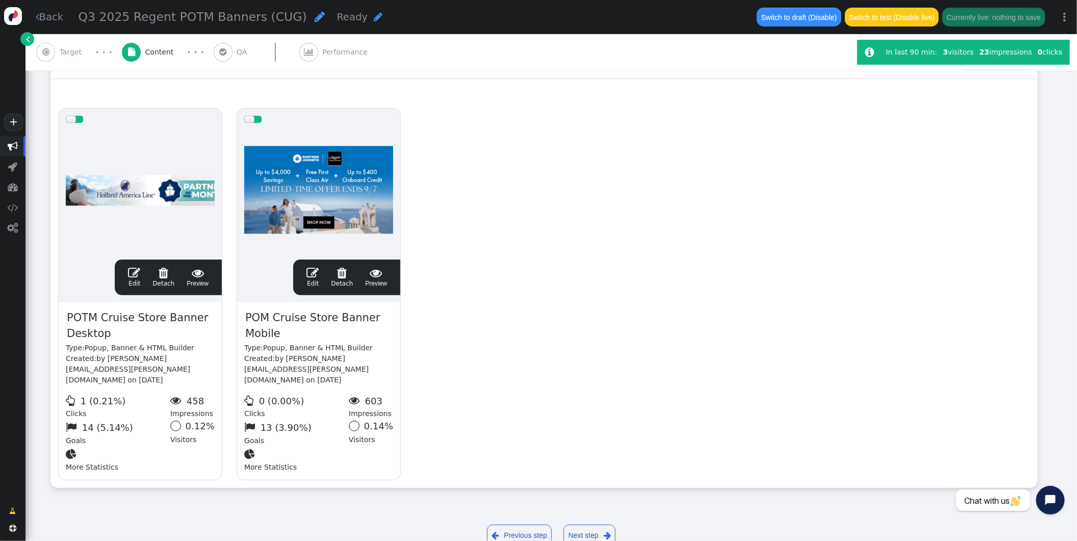
scroll to position [187, 0]
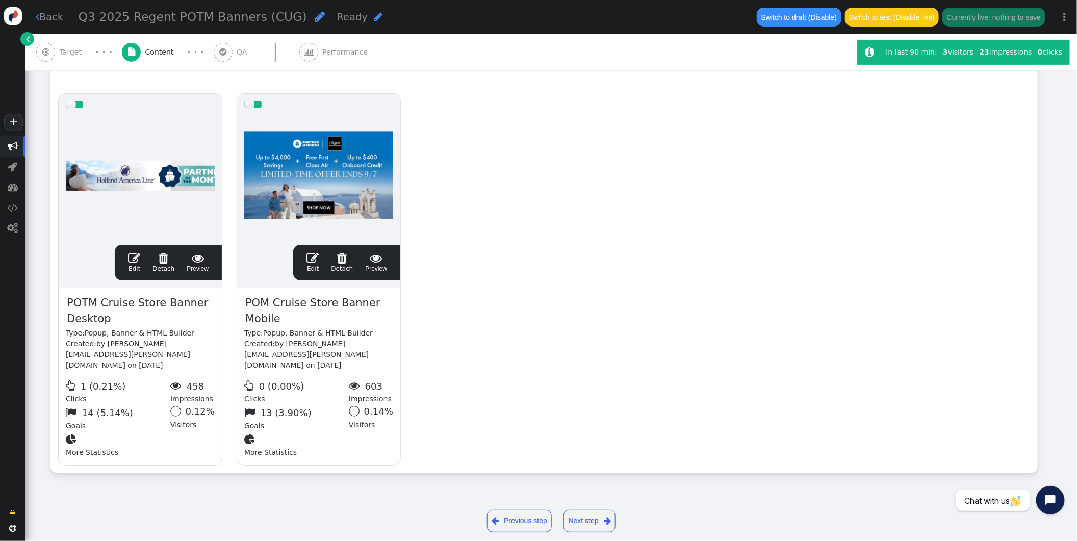
click at [134, 255] on span "" at bounding box center [134, 258] width 12 height 12
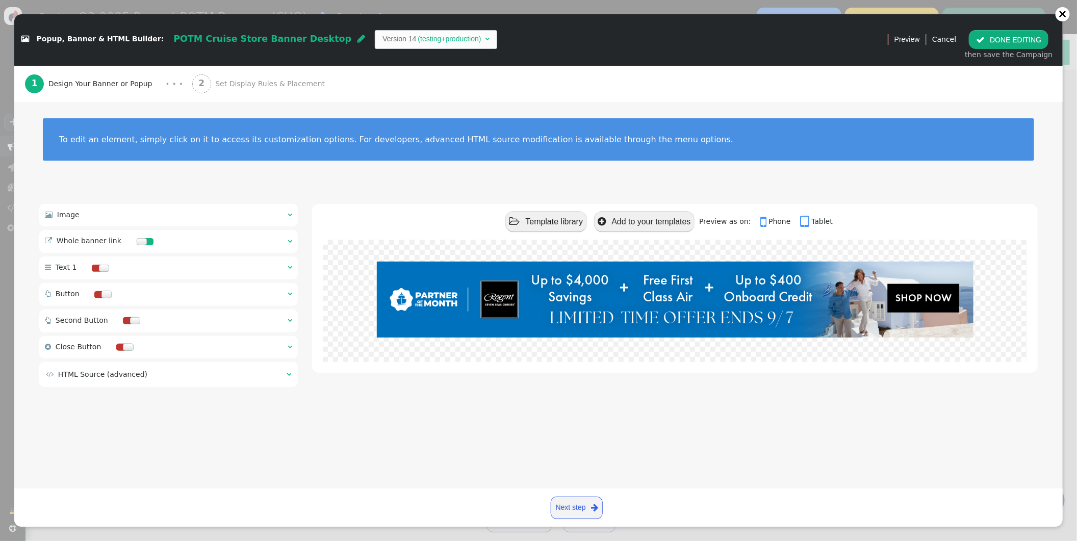
click at [288, 236] on div "" at bounding box center [290, 241] width 5 height 11
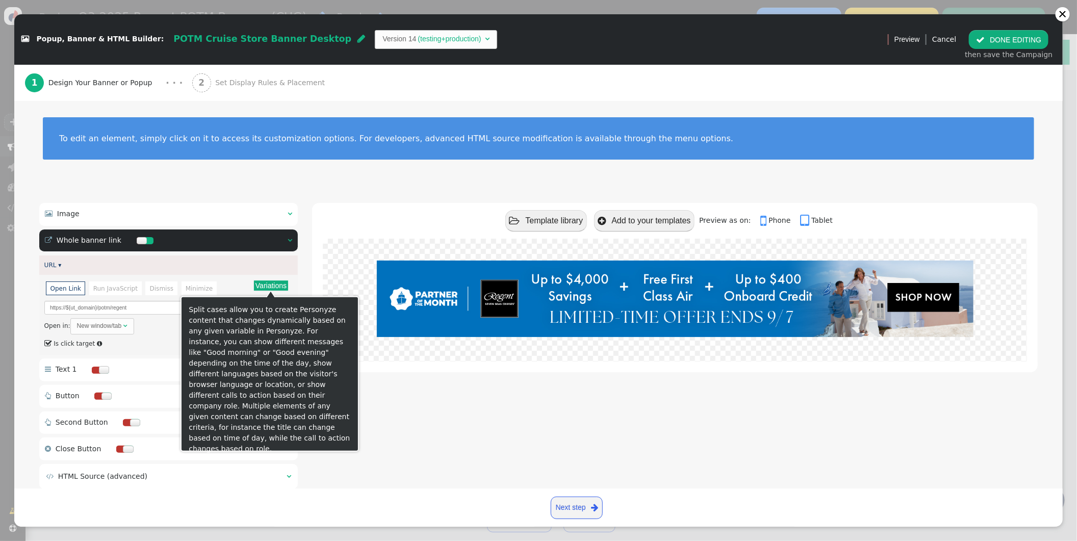
click at [278, 284] on button "Variations" at bounding box center [271, 286] width 34 height 10
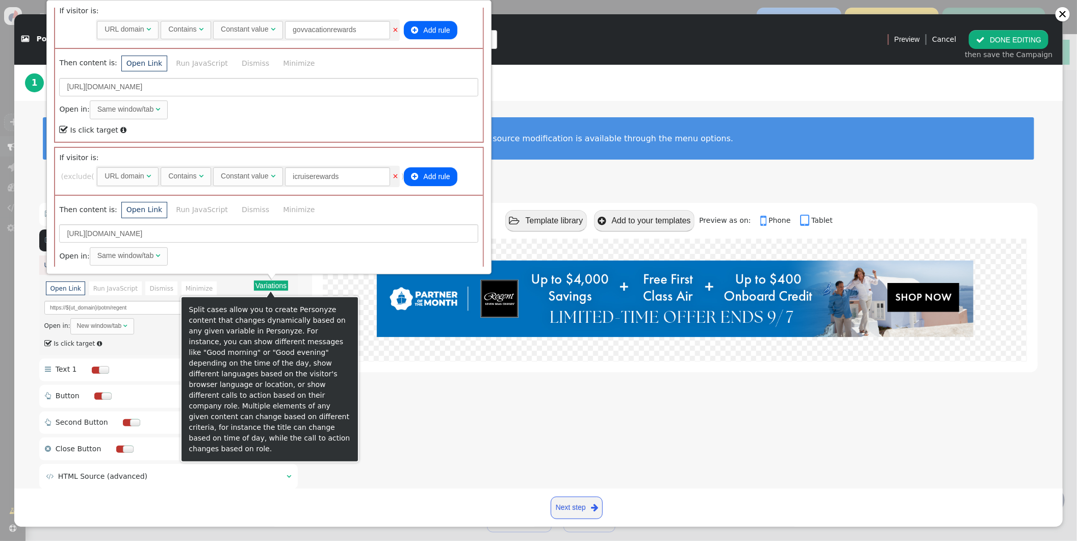
scroll to position [801, 0]
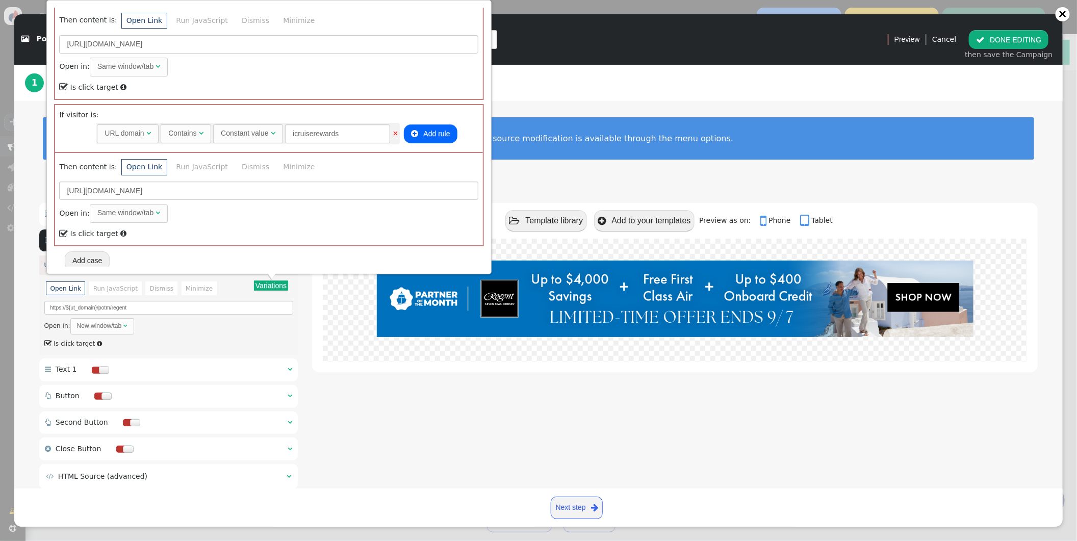
click at [998, 36] on button " DONE EDITING" at bounding box center [1009, 39] width 80 height 18
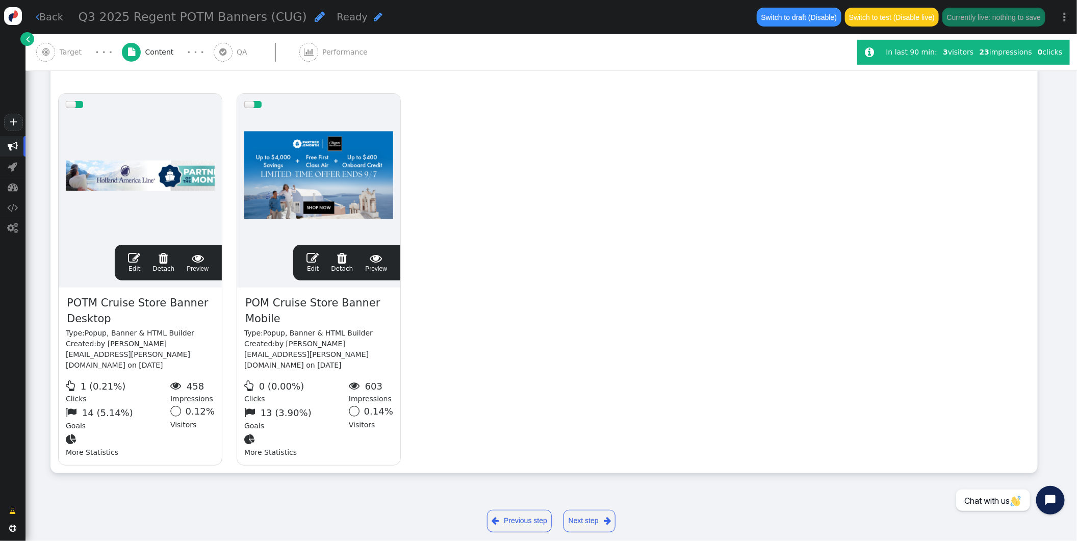
click at [314, 255] on span "" at bounding box center [313, 258] width 12 height 12
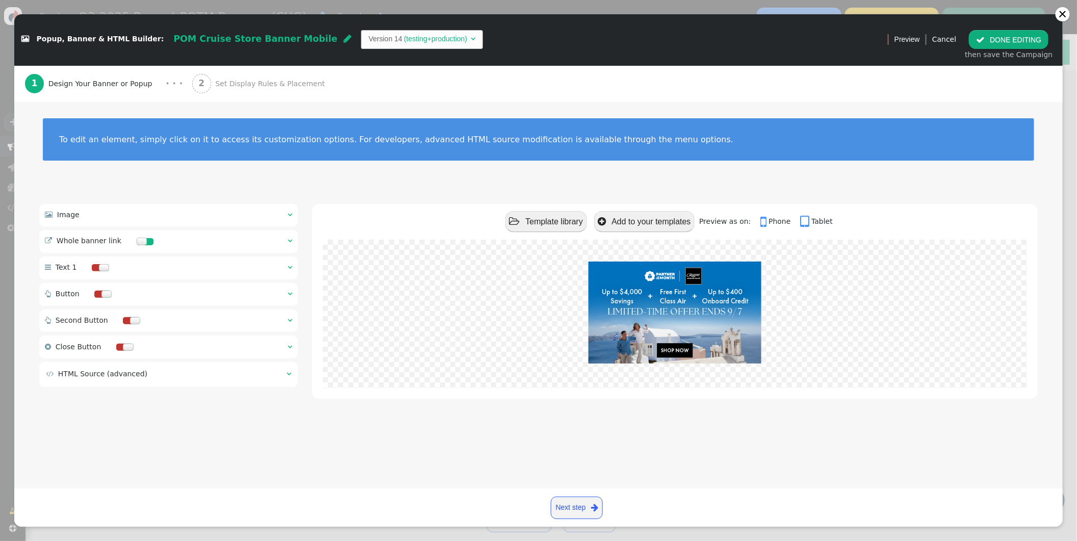
click at [287, 240] on div " Whole banner link  " at bounding box center [168, 241] width 259 height 23
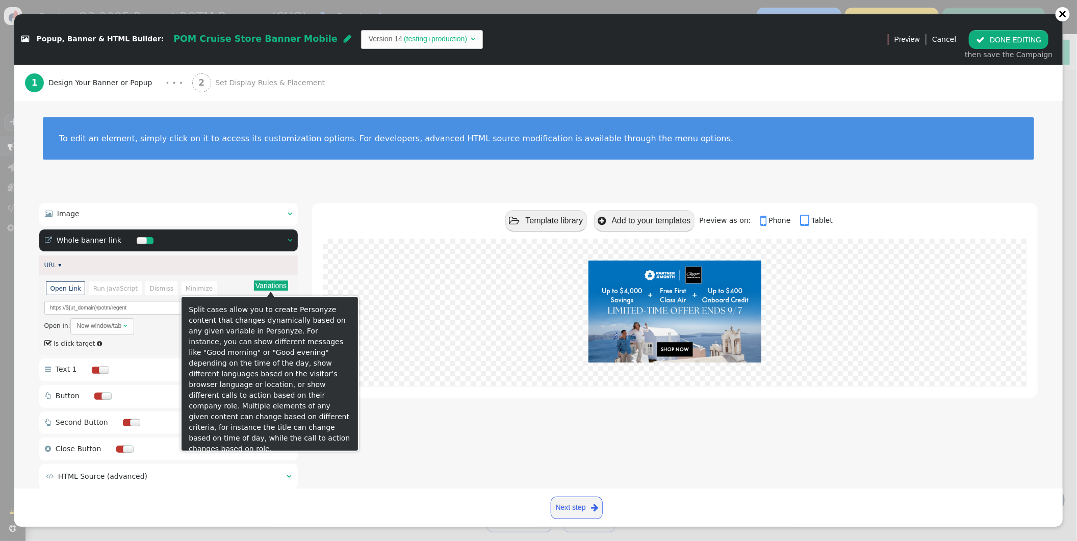
click at [282, 283] on button "Variations" at bounding box center [271, 286] width 34 height 10
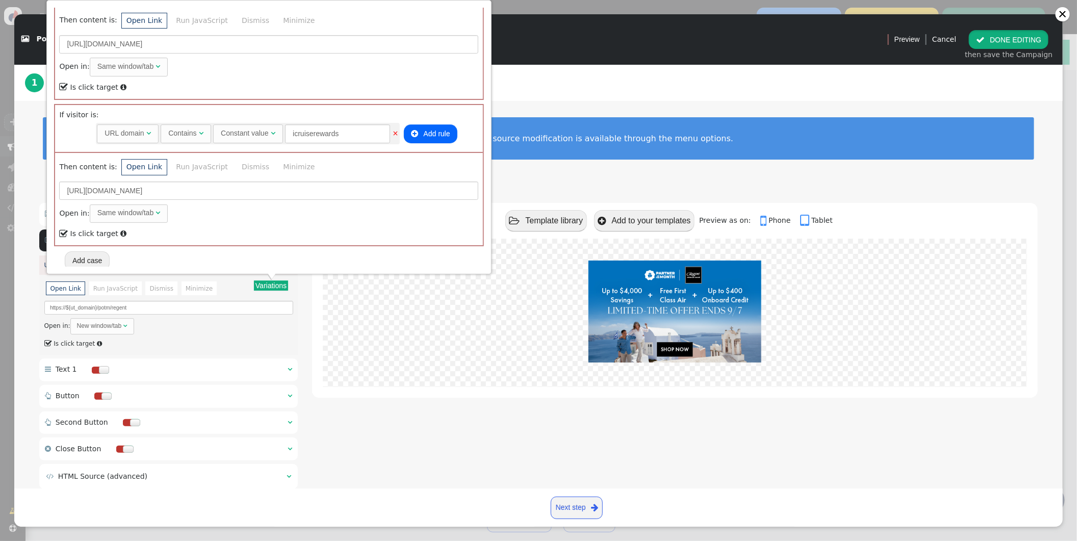
click at [1001, 43] on button " DONE EDITING" at bounding box center [1009, 39] width 80 height 18
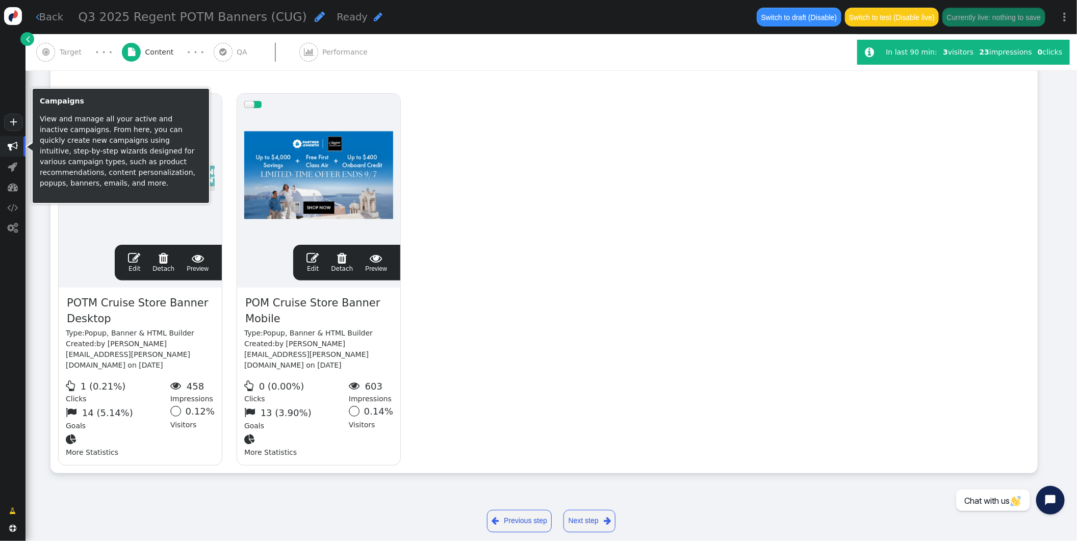
click at [15, 142] on span "" at bounding box center [13, 146] width 10 height 10
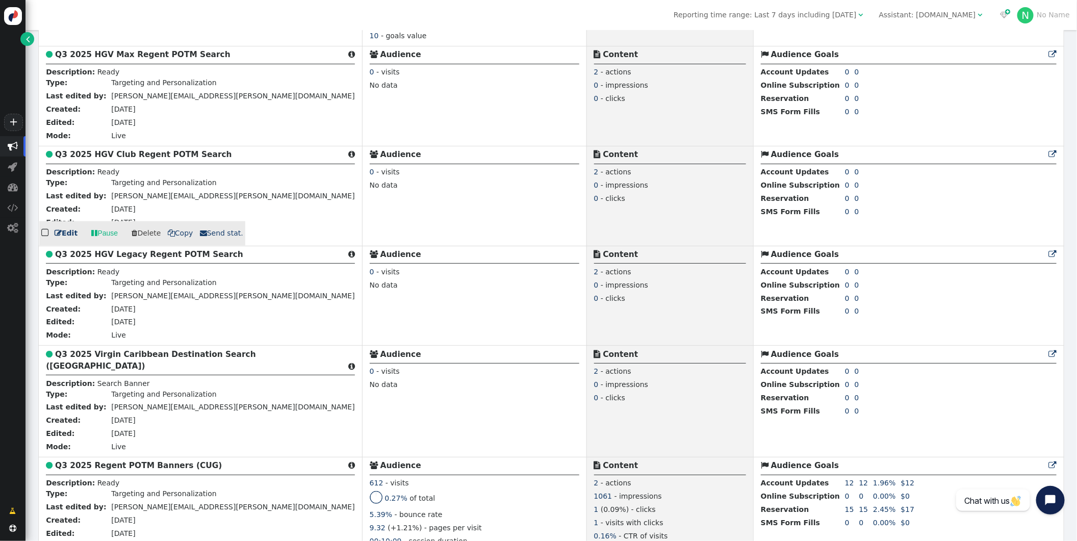
scroll to position [627, 0]
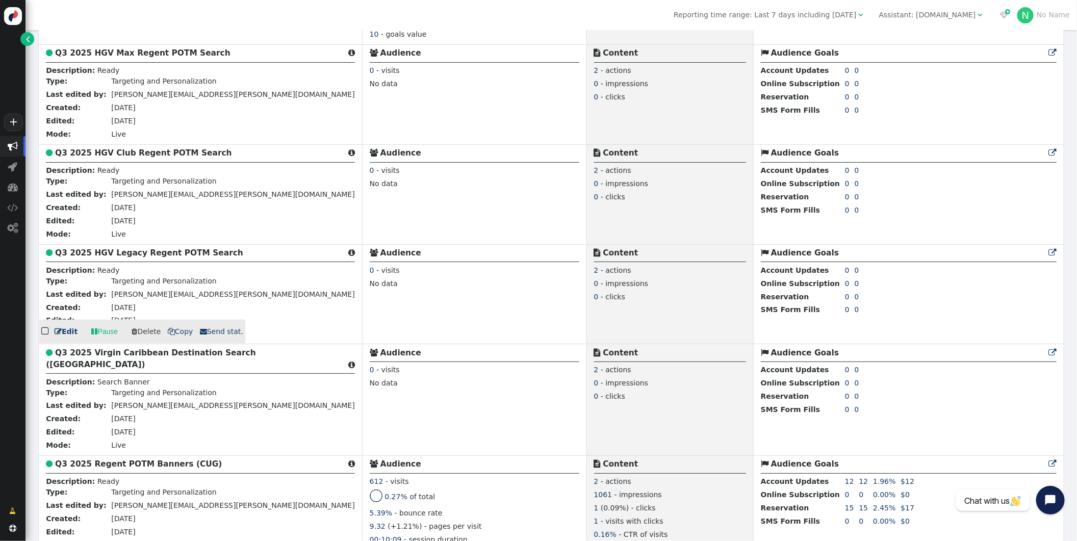
click at [172, 258] on b "Q3 2025 HGV Legacy Regent POTM Search" at bounding box center [149, 252] width 188 height 9
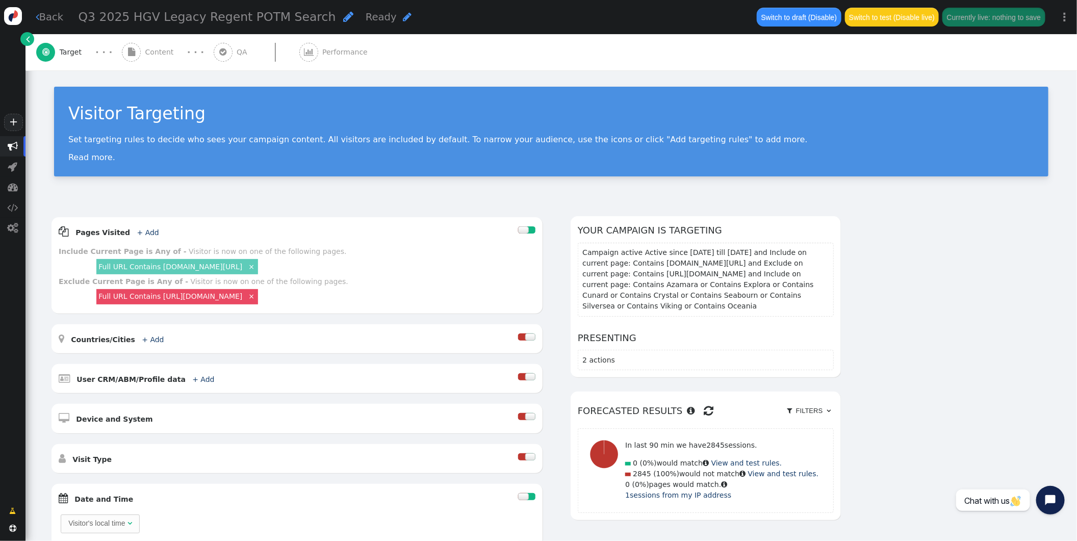
click at [154, 53] on span "Content" at bounding box center [161, 52] width 33 height 11
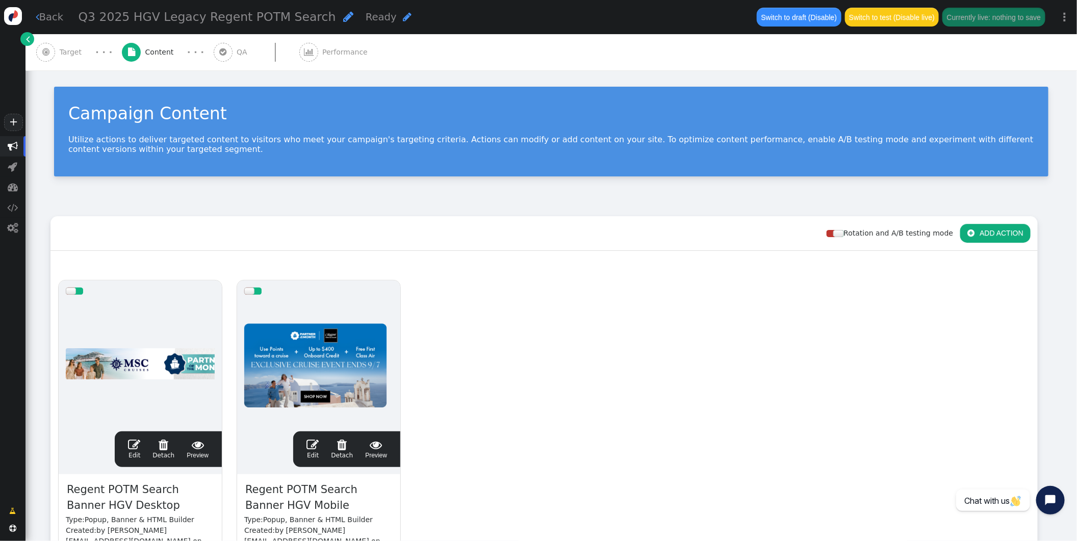
scroll to position [160, 0]
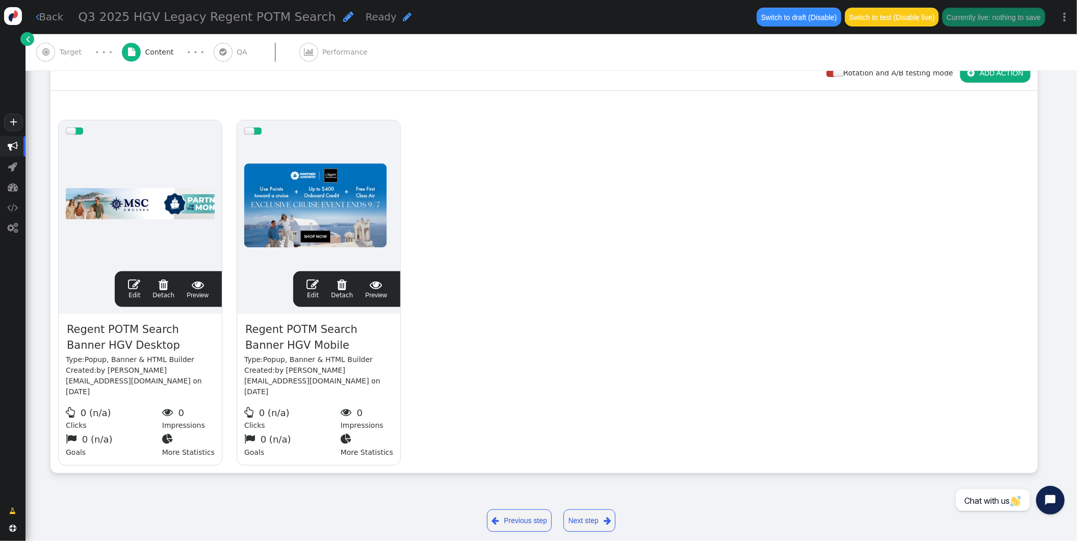
click at [137, 282] on span "" at bounding box center [134, 284] width 12 height 12
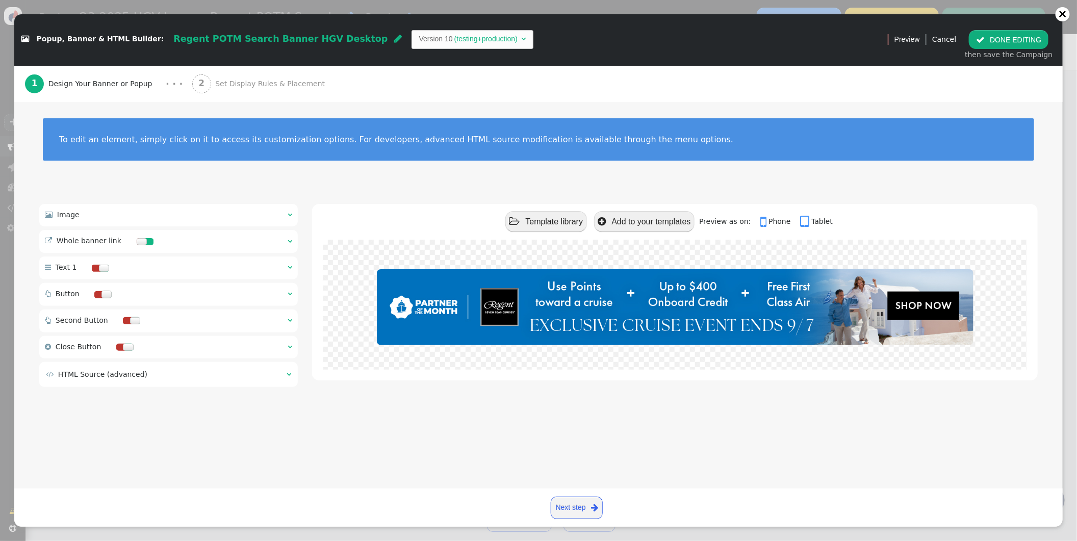
click at [291, 241] on span "" at bounding box center [290, 241] width 5 height 7
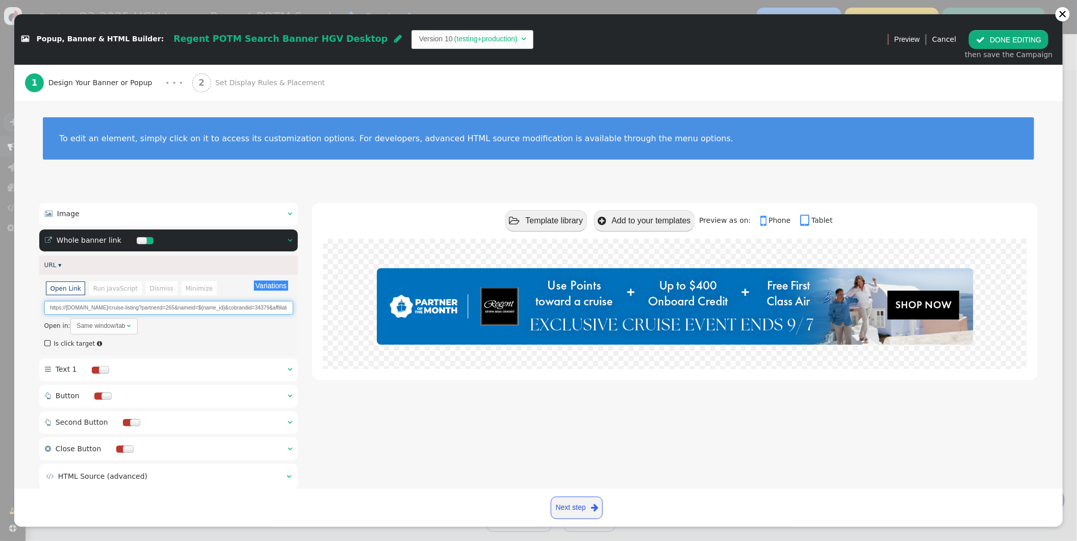
click at [197, 308] on input "https://[DOMAIN_NAME]/cruise-listing?partnerid=265&nameid=${name_id}&cobrandid=…" at bounding box center [168, 308] width 249 height 14
click at [141, 301] on input "https://[DOMAIN_NAME]/cruise-listing?partnerid=265&nameid=${name_id}&cobrandid=…" at bounding box center [168, 308] width 249 height 14
click at [175, 308] on input "https://[DOMAIN_NAME]/cruise-listing?partnerid=265&nameid=${name_id}&cobrandid=…" at bounding box center [168, 308] width 249 height 14
click at [268, 81] on span "Set Display Rules & Placement" at bounding box center [272, 83] width 114 height 11
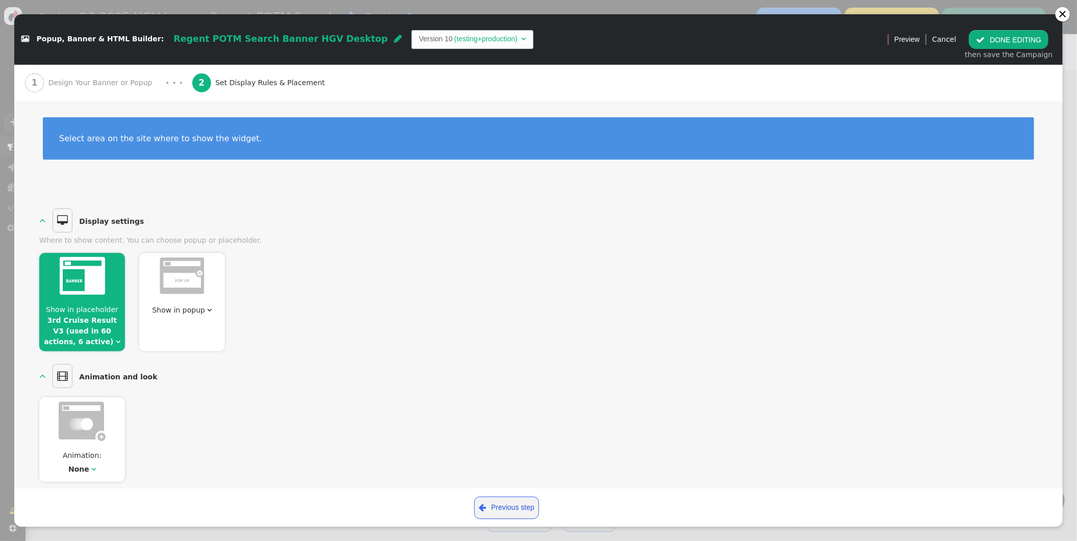
click at [1020, 45] on button " DONE EDITING" at bounding box center [1009, 39] width 80 height 18
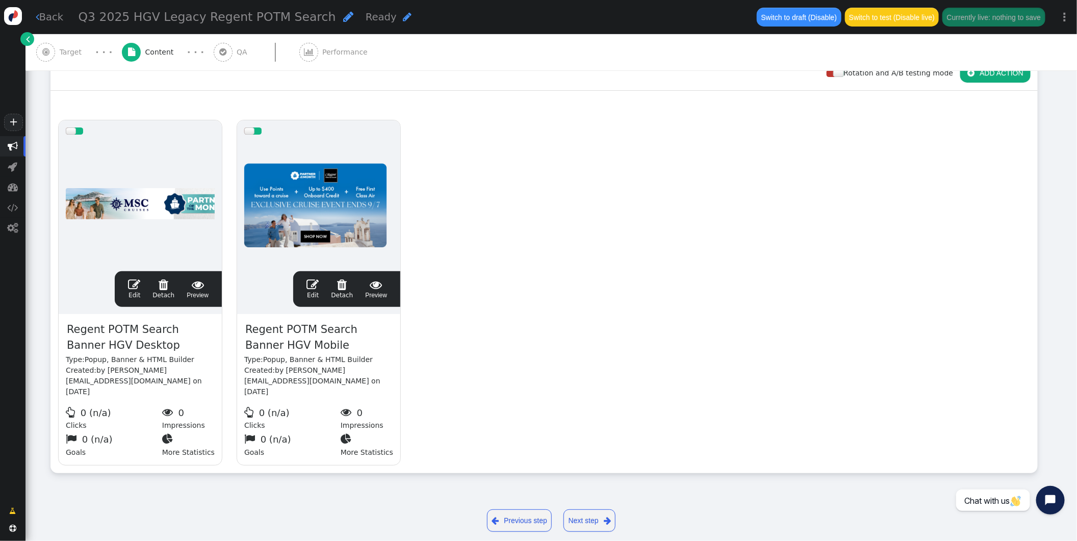
click at [313, 285] on span "" at bounding box center [313, 284] width 12 height 12
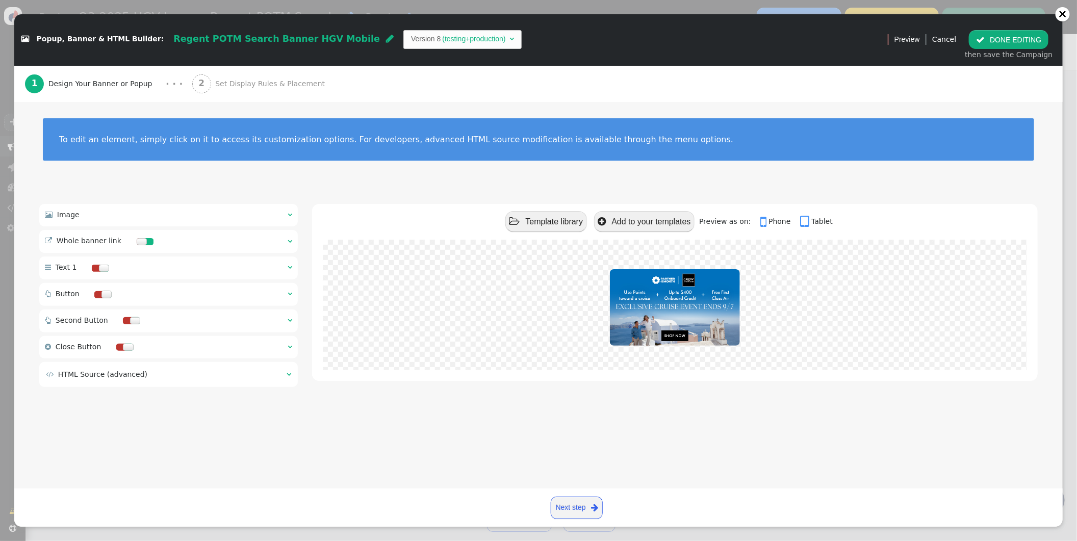
click at [289, 238] on span "" at bounding box center [290, 241] width 5 height 7
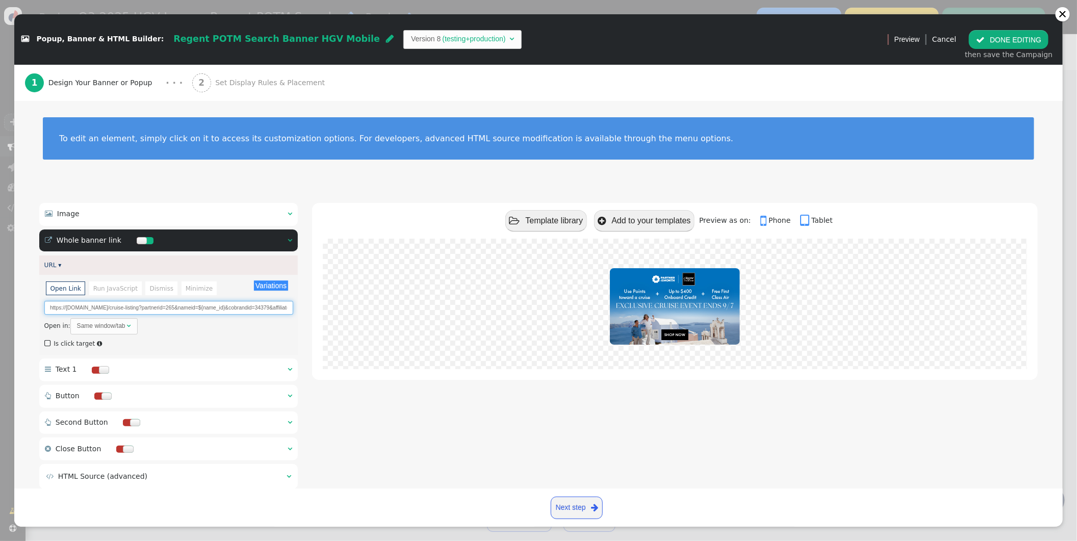
click at [160, 304] on input "https://[DOMAIN_NAME]/cruise-listing?partnerid=265&nameid=${name_id}&cobrandid=…" at bounding box center [168, 308] width 249 height 14
click at [167, 307] on input "https://[DOMAIN_NAME]/cruise-listing?partnerid=265&nameid=${name_id}&cobrandid=…" at bounding box center [168, 308] width 249 height 14
click at [176, 303] on input "https://[DOMAIN_NAME]/cruise-listing?partnerid=265&nameid=${name_id}&cobrandid=…" at bounding box center [168, 308] width 249 height 14
click at [1025, 39] on button " DONE EDITING" at bounding box center [1009, 39] width 80 height 18
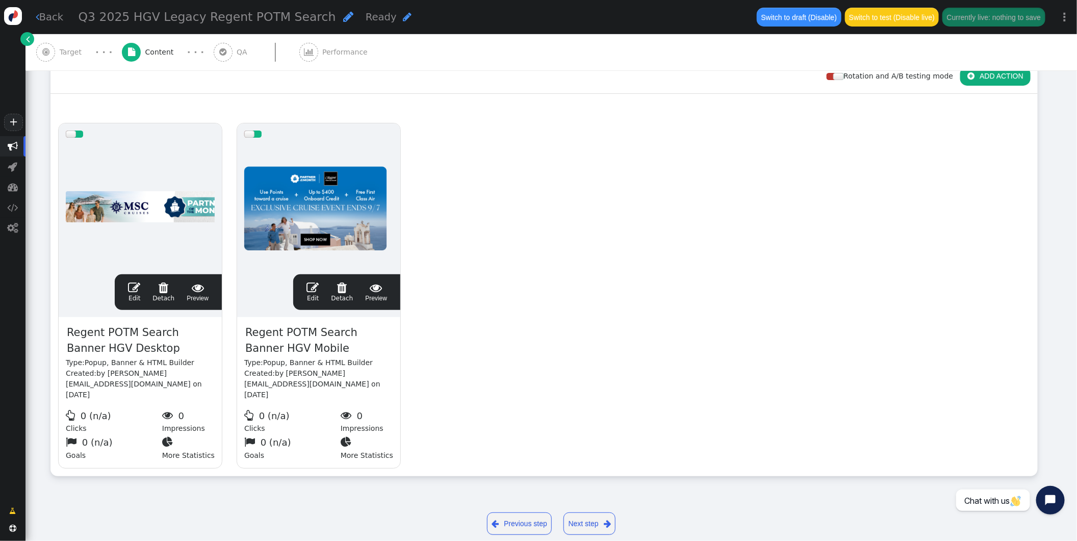
scroll to position [0, 0]
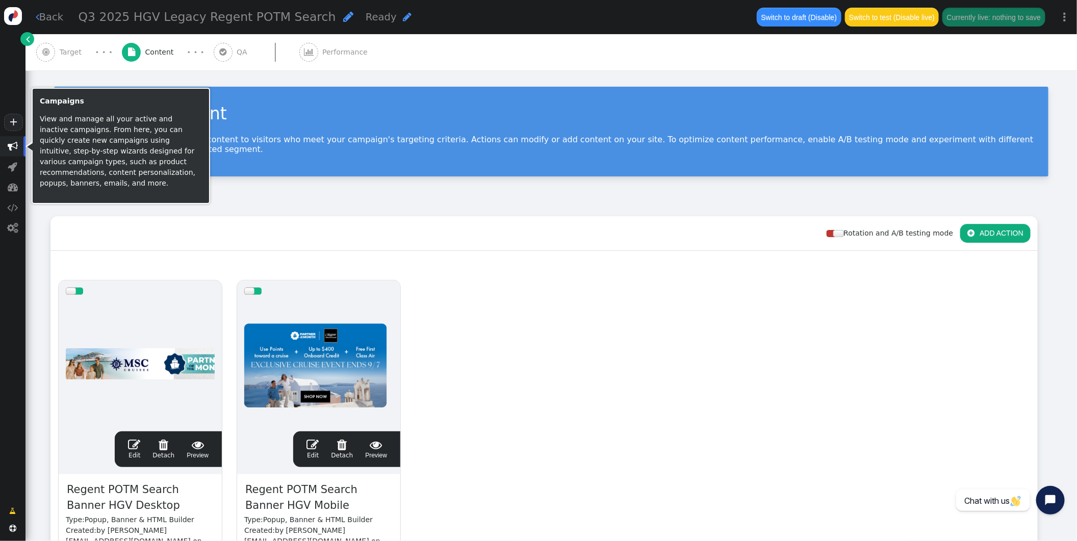
click at [10, 143] on span "" at bounding box center [13, 146] width 10 height 10
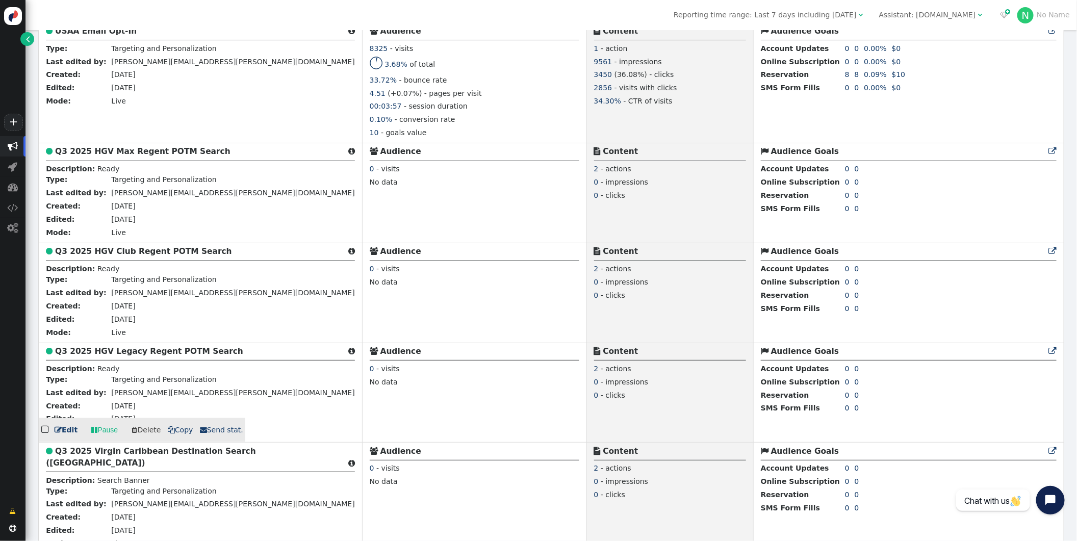
scroll to position [527, 0]
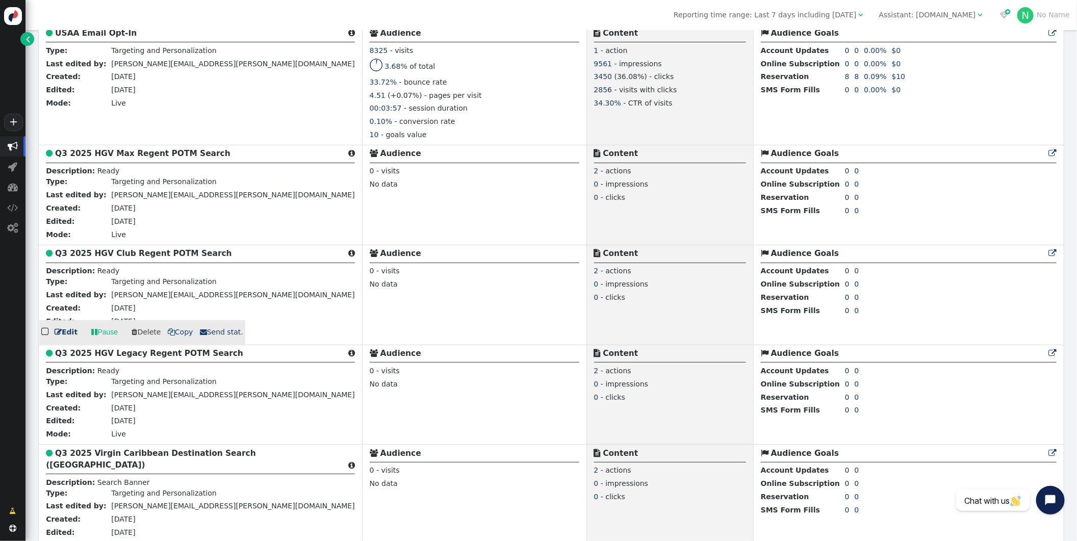
click at [130, 258] on b "Q3 2025 HGV Club Regent POTM Search" at bounding box center [143, 253] width 177 height 9
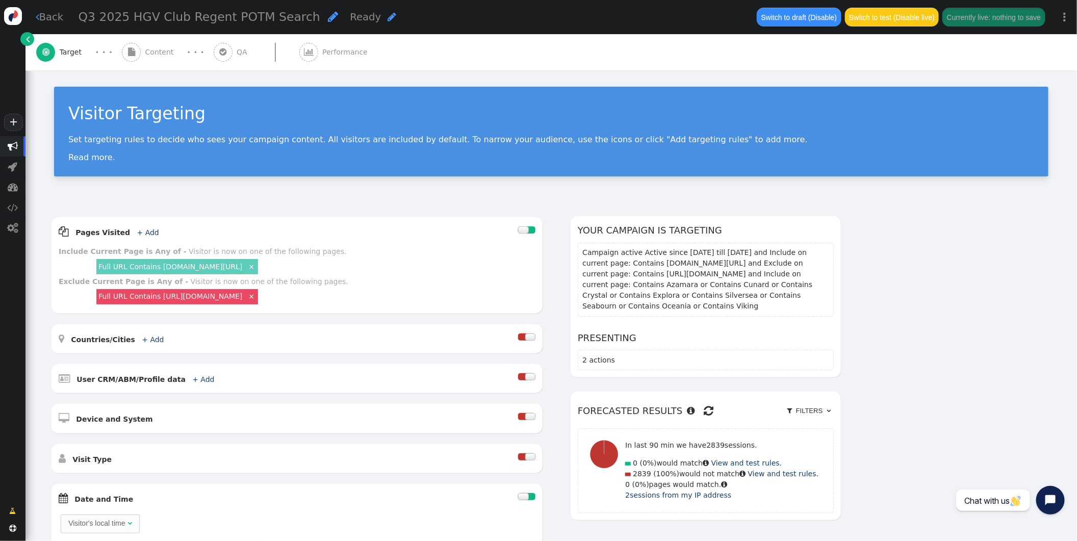
click at [137, 53] on span "" at bounding box center [131, 52] width 19 height 19
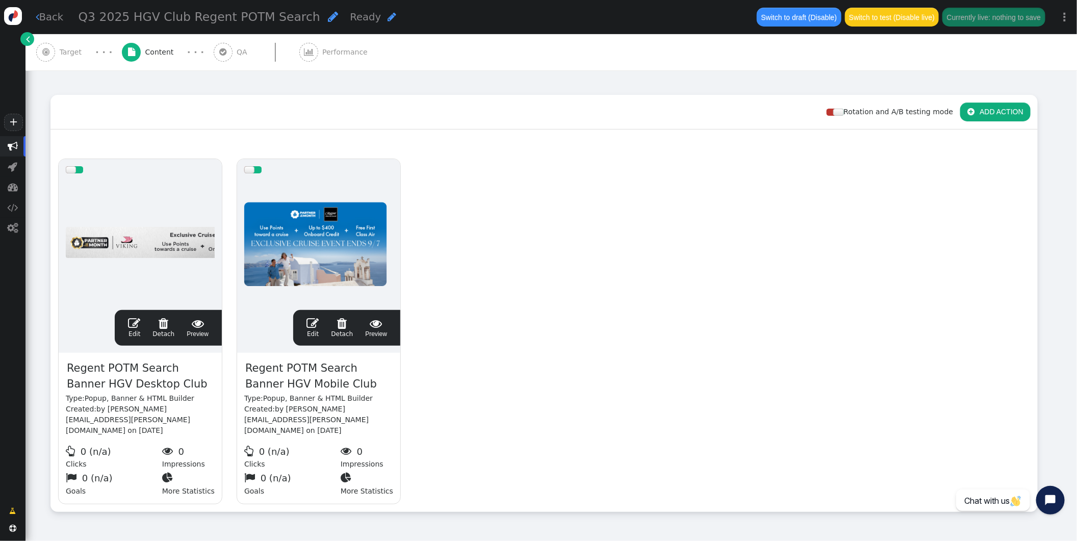
scroll to position [160, 0]
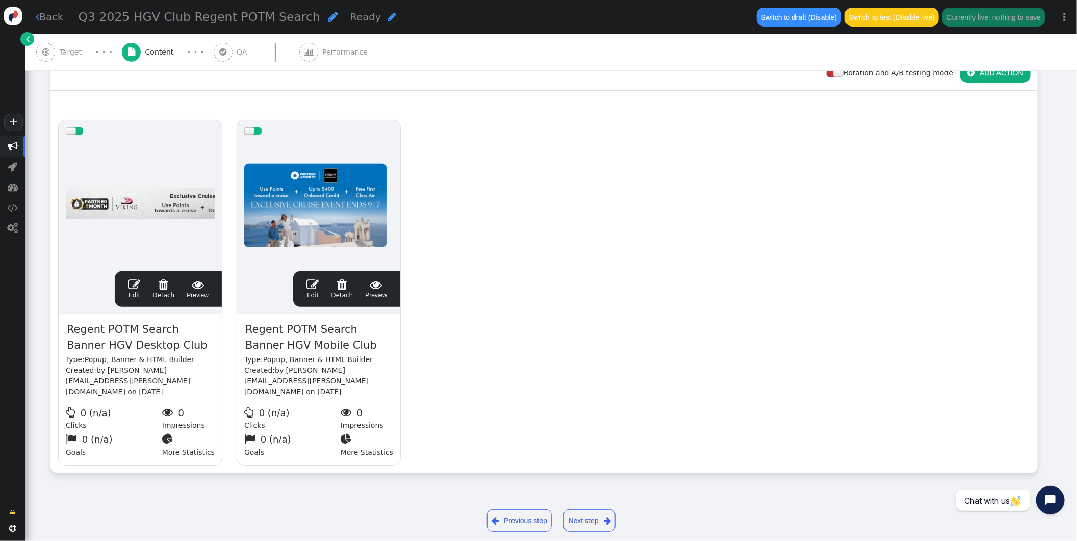
click at [138, 285] on span "" at bounding box center [134, 284] width 12 height 12
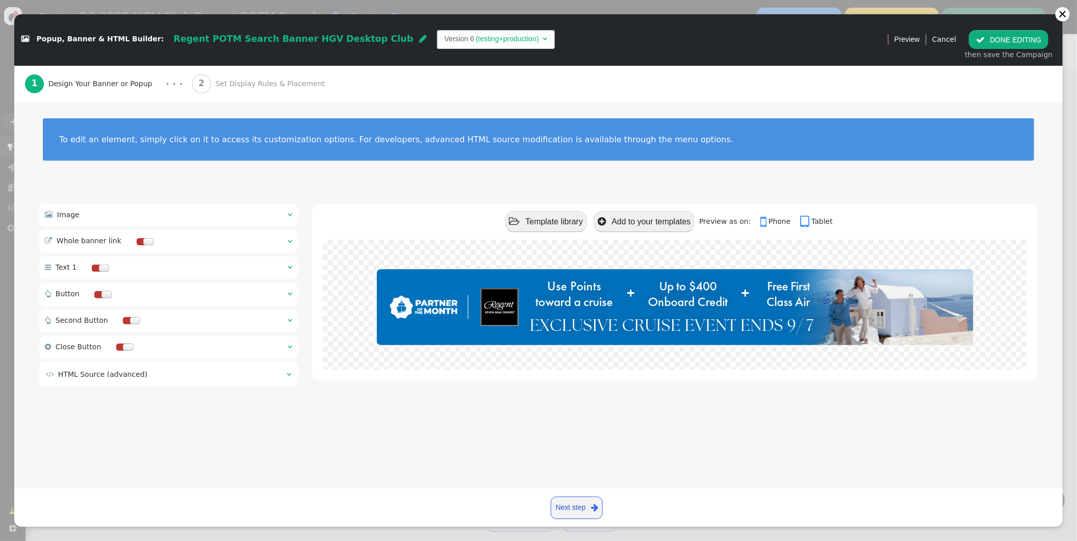
click at [1041, 40] on button " DONE EDITING" at bounding box center [1009, 39] width 80 height 18
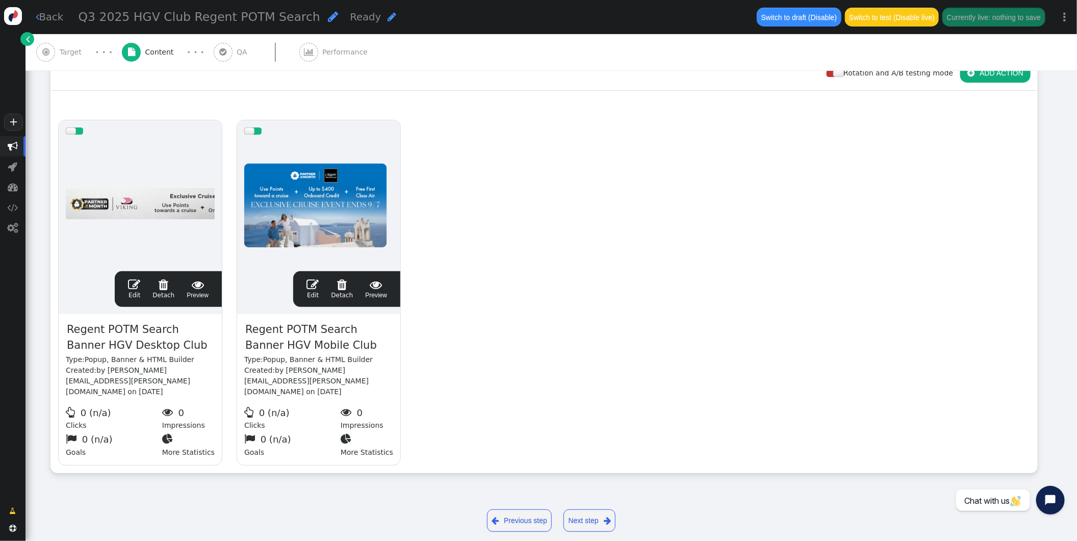
click at [312, 284] on span "" at bounding box center [313, 284] width 12 height 12
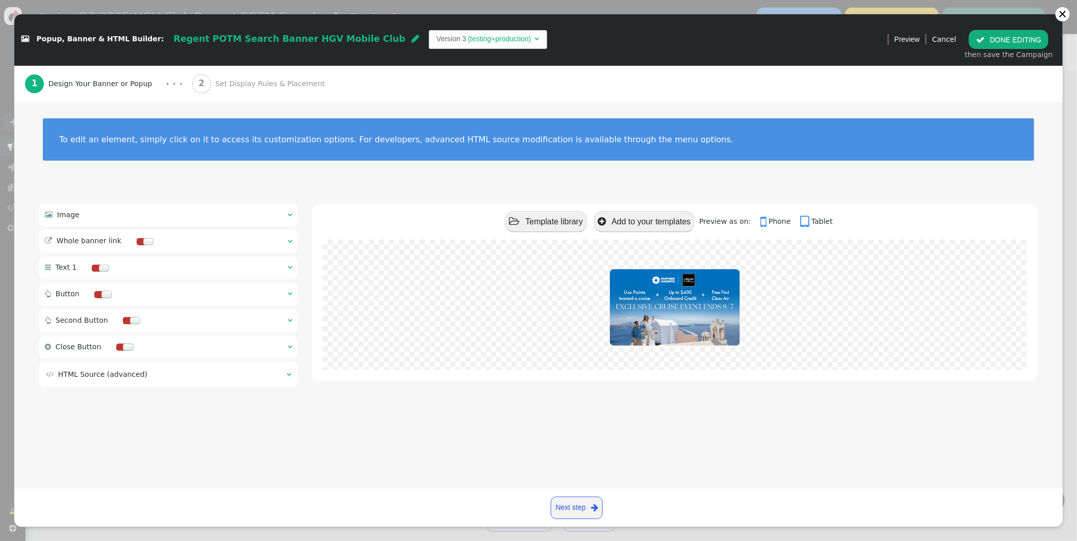
click at [1001, 41] on button " DONE EDITING" at bounding box center [1009, 39] width 80 height 18
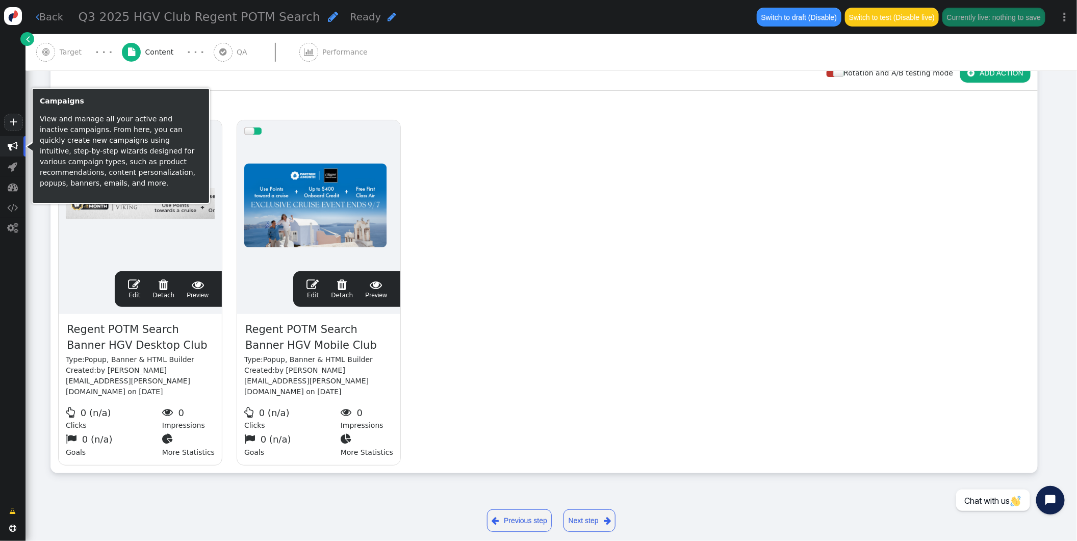
click at [14, 149] on span "" at bounding box center [13, 146] width 10 height 10
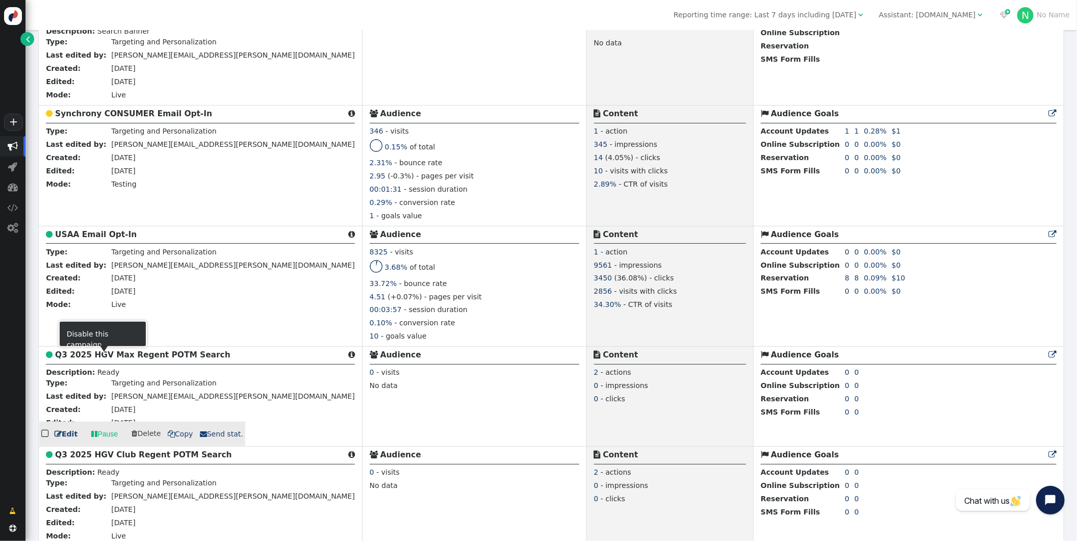
scroll to position [327, 0]
click at [120, 352] on b "Q3 2025 HGV Max Regent POTM Search" at bounding box center [142, 353] width 175 height 9
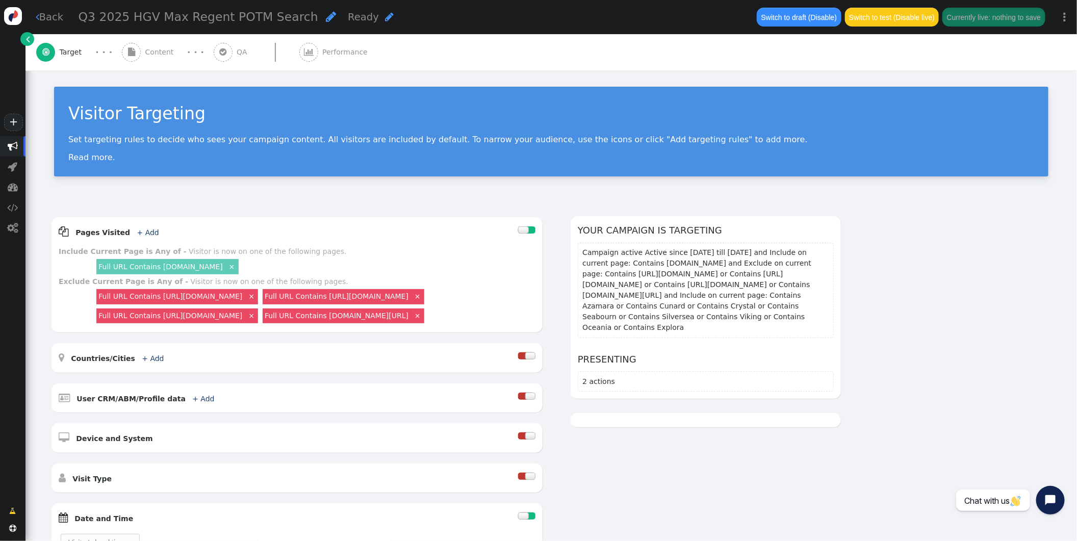
drag, startPoint x: 158, startPoint y: 43, endPoint x: 160, endPoint y: 48, distance: 5.3
click at [158, 43] on div " Content" at bounding box center [150, 52] width 56 height 36
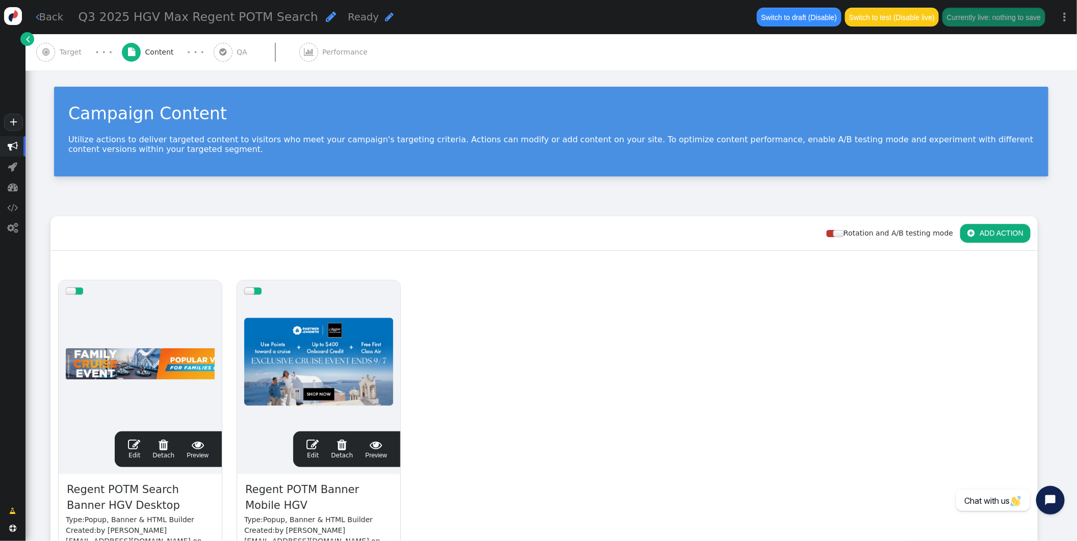
click at [134, 442] on span "" at bounding box center [134, 445] width 12 height 12
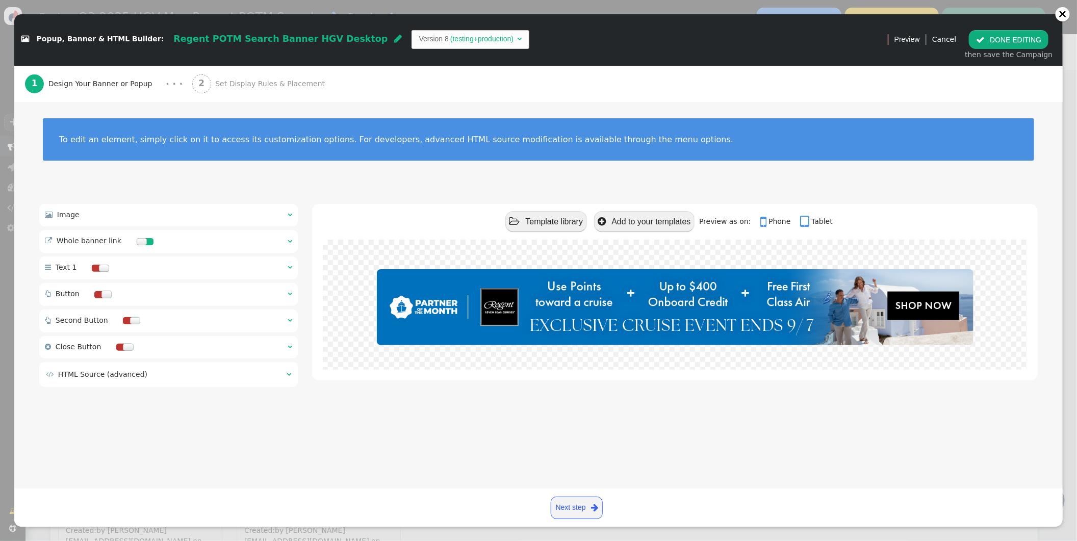
click at [288, 238] on span "" at bounding box center [290, 241] width 5 height 7
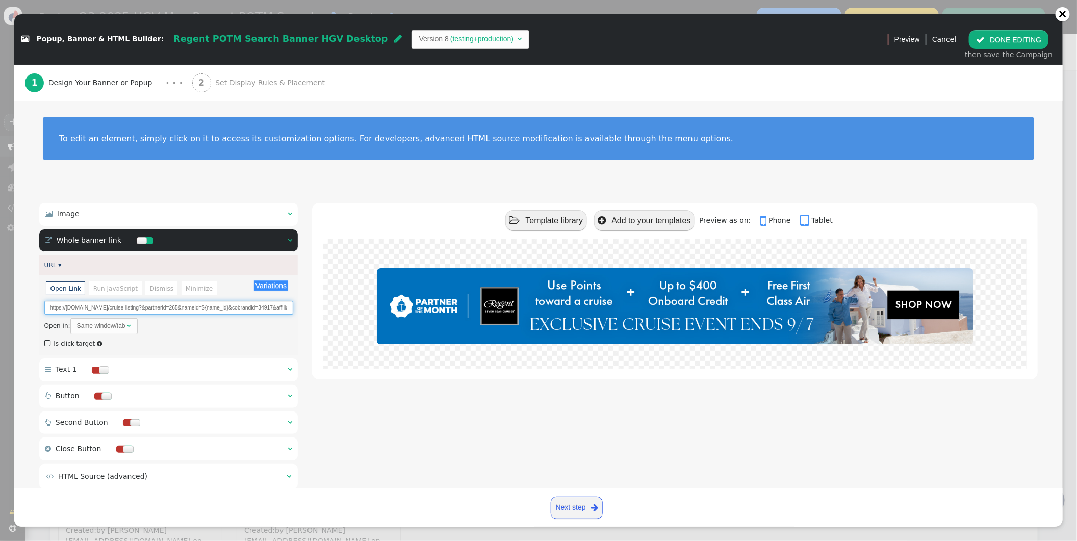
click at [241, 306] on input "https://[DOMAIN_NAME]/cruise-listing?&partnerid=265&nameid=${name_id}&cobrandid…" at bounding box center [168, 308] width 249 height 14
click at [1003, 40] on button " DONE EDITING" at bounding box center [1009, 39] width 80 height 18
click at [985, 39] on span "" at bounding box center [980, 40] width 9 height 8
click at [1062, 15] on div at bounding box center [1063, 14] width 8 height 8
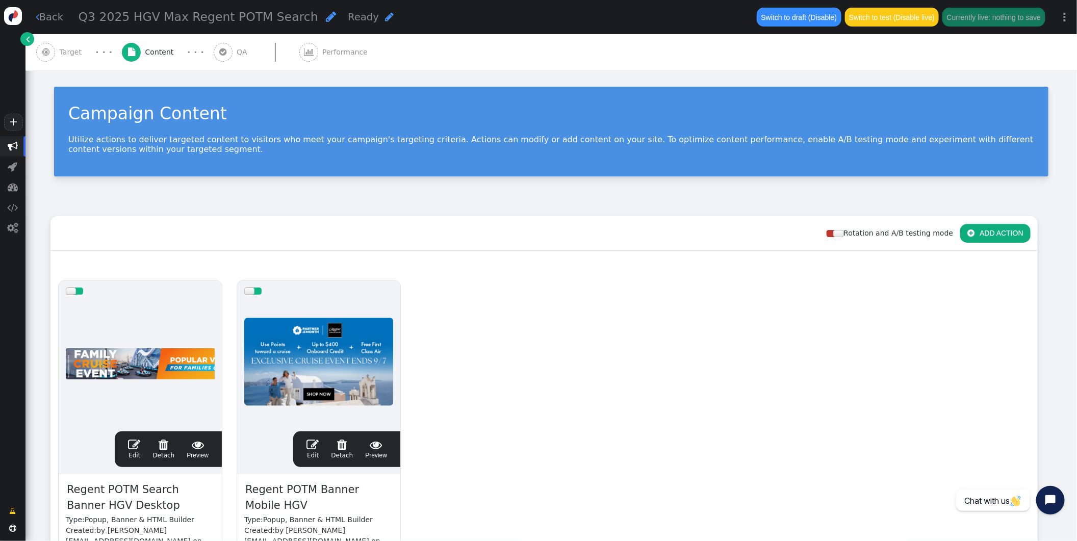
click at [313, 448] on span "" at bounding box center [313, 445] width 12 height 12
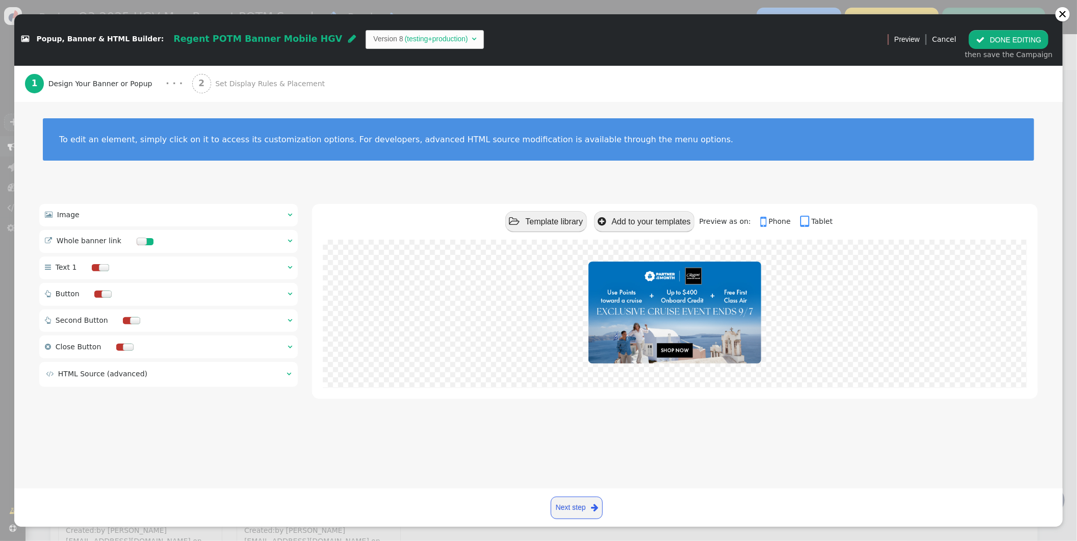
click at [290, 240] on span "" at bounding box center [290, 240] width 5 height 7
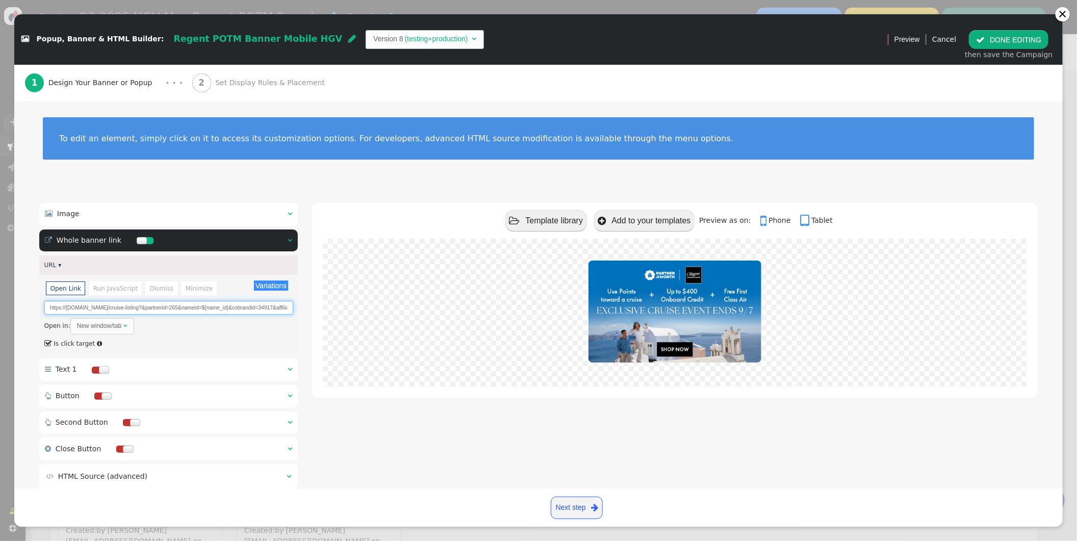
click at [212, 304] on input "https://[DOMAIN_NAME]/cruise-listing?&partnerid=265&nameid=${name_id}&cobrandid…" at bounding box center [168, 308] width 249 height 14
click at [1018, 41] on button " DONE EDITING" at bounding box center [1009, 39] width 80 height 18
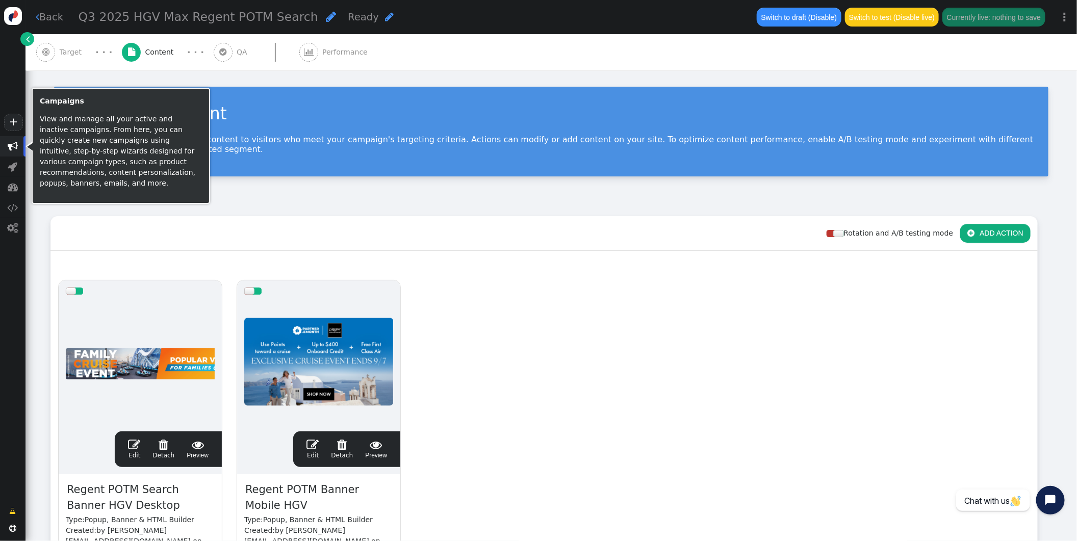
drag, startPoint x: 12, startPoint y: 144, endPoint x: 64, endPoint y: 149, distance: 52.7
click at [12, 143] on span "" at bounding box center [13, 146] width 10 height 10
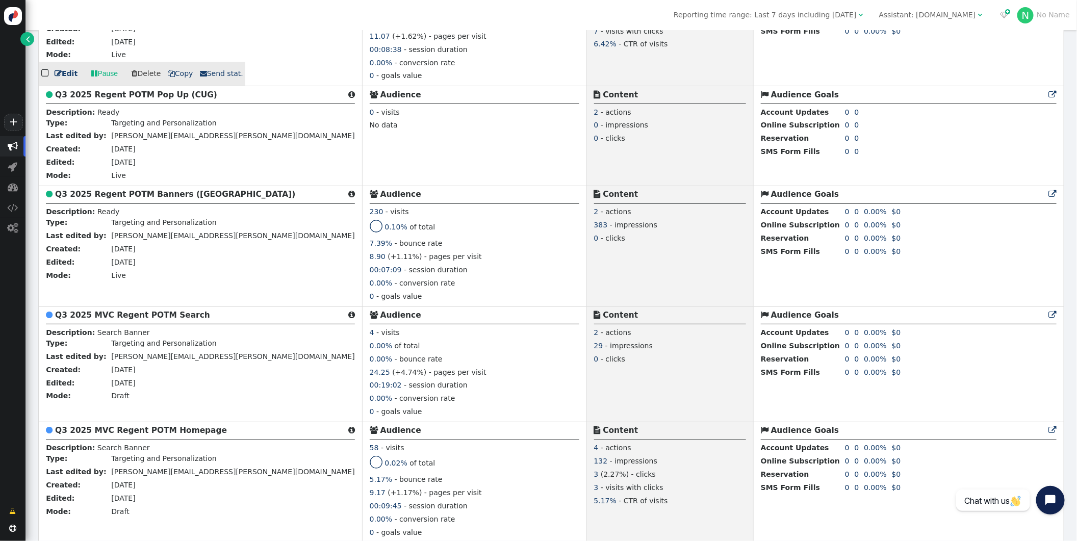
scroll to position [1361, 0]
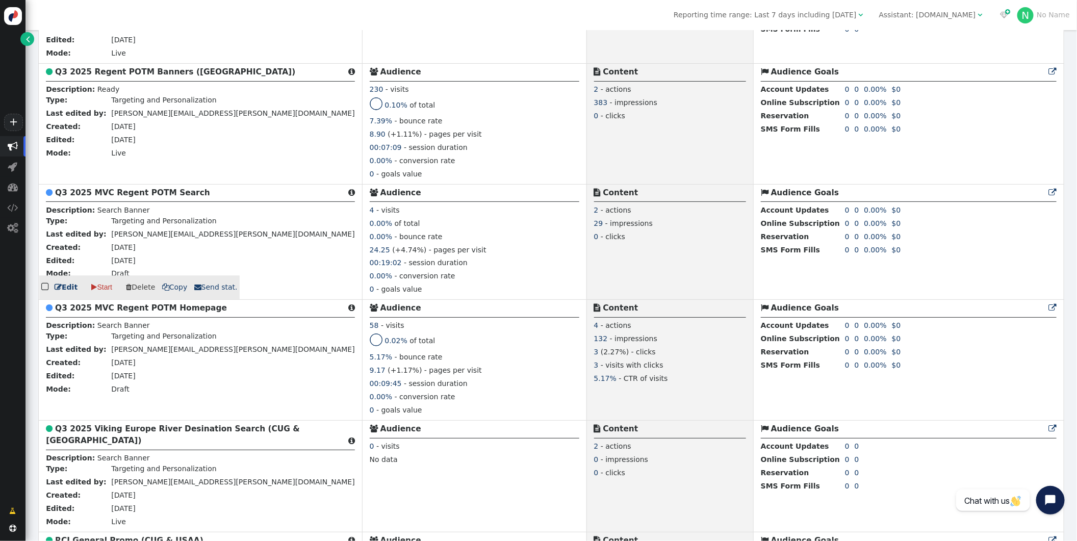
click at [151, 197] on b "Q3 2025 MVC Regent POTM Search" at bounding box center [132, 192] width 155 height 9
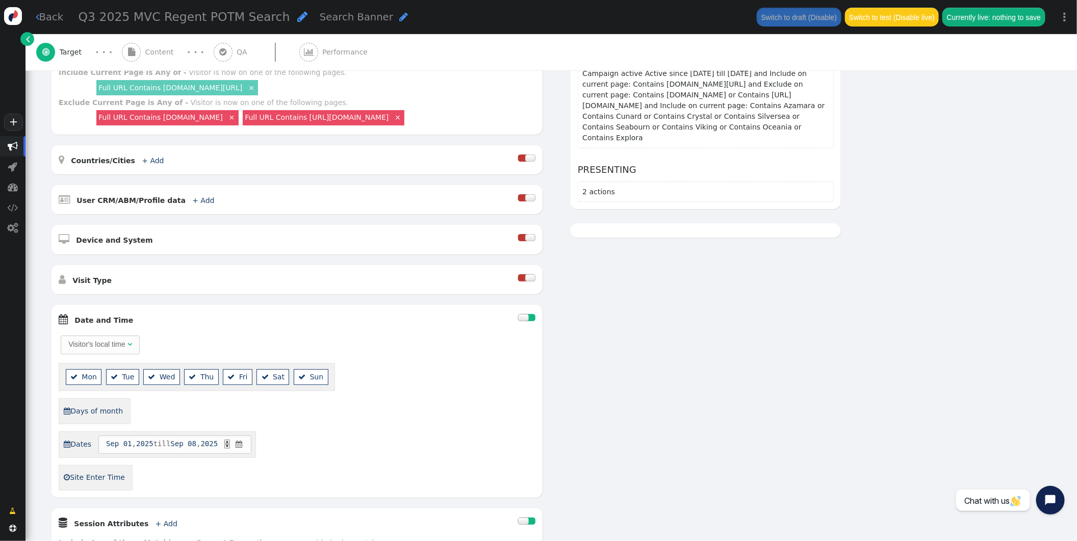
scroll to position [271, 0]
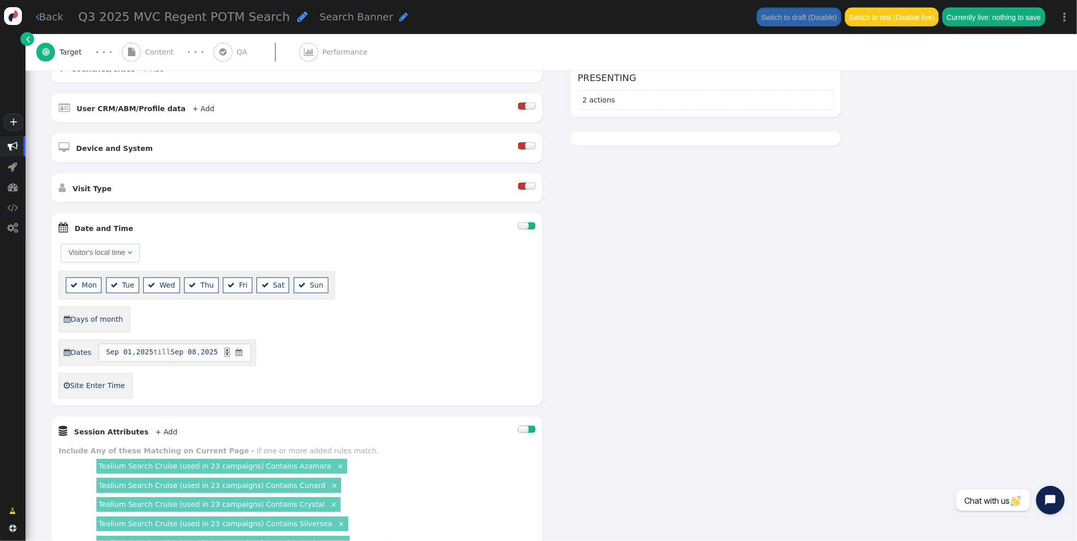
click at [530, 227] on div at bounding box center [531, 225] width 9 height 7
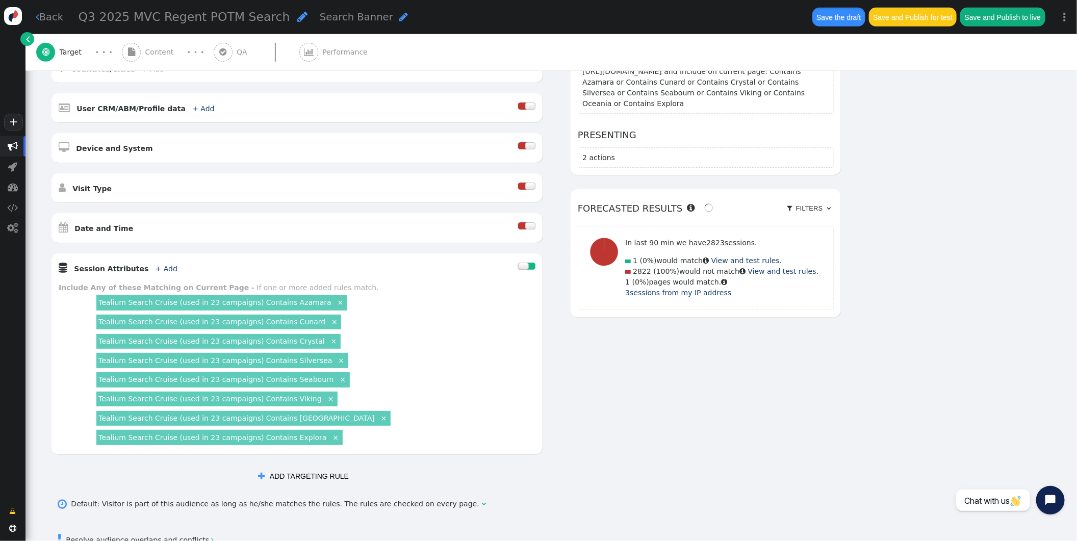
click at [844, 19] on button "Save the draft" at bounding box center [838, 17] width 53 height 18
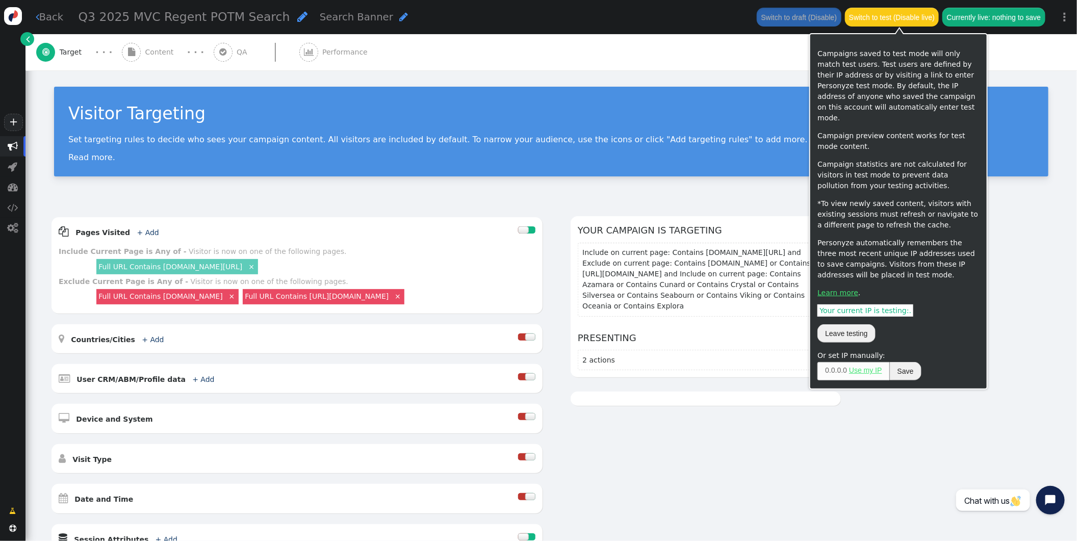
click at [900, 18] on button "Switch to test (Disable live)" at bounding box center [892, 17] width 94 height 18
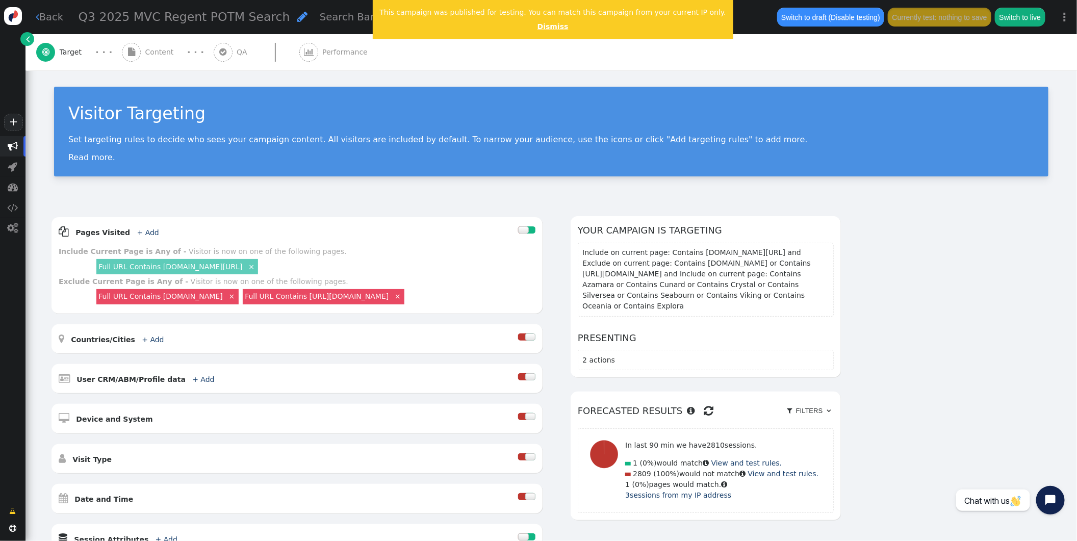
click at [539, 29] on link "Dismiss" at bounding box center [553, 26] width 31 height 8
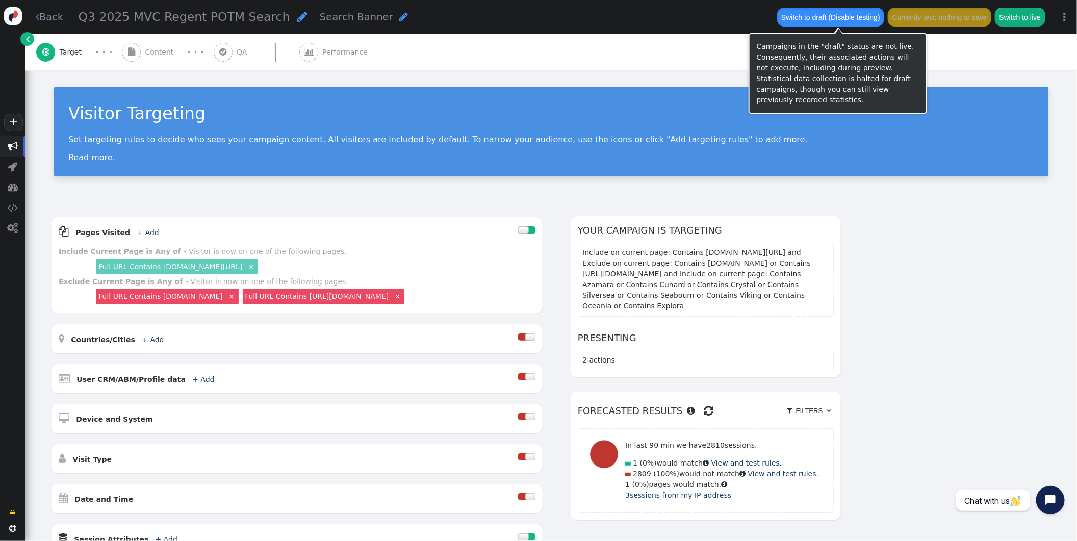
click at [857, 19] on button "Switch to draft (Disable testing)" at bounding box center [831, 17] width 108 height 18
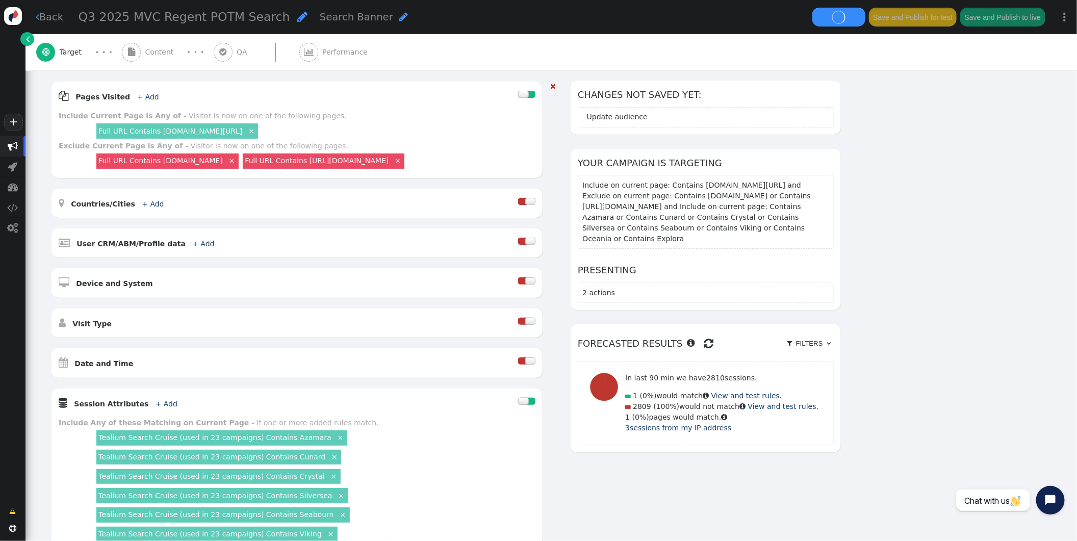
scroll to position [161, 0]
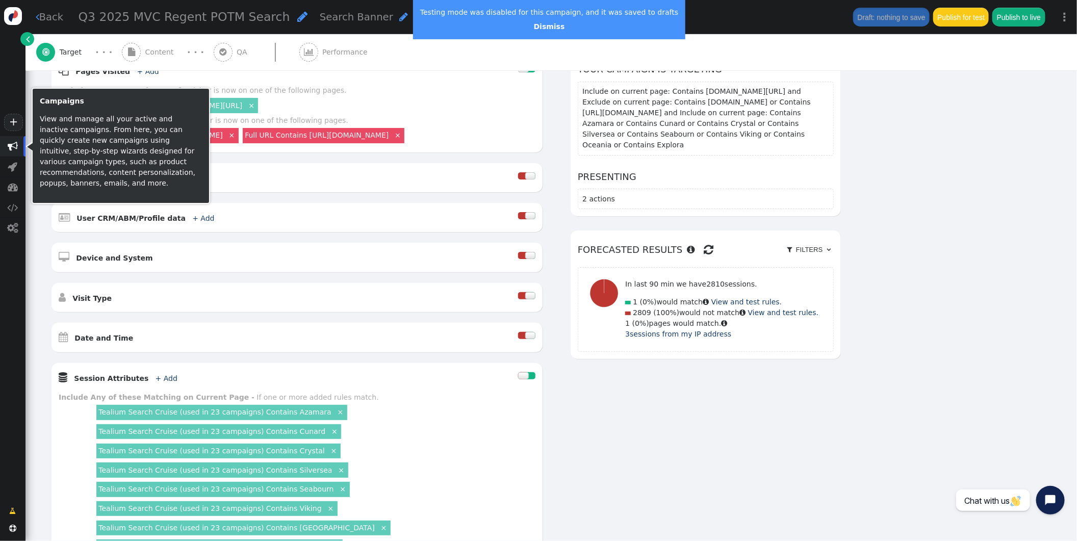
click at [17, 144] on span "" at bounding box center [13, 146] width 10 height 10
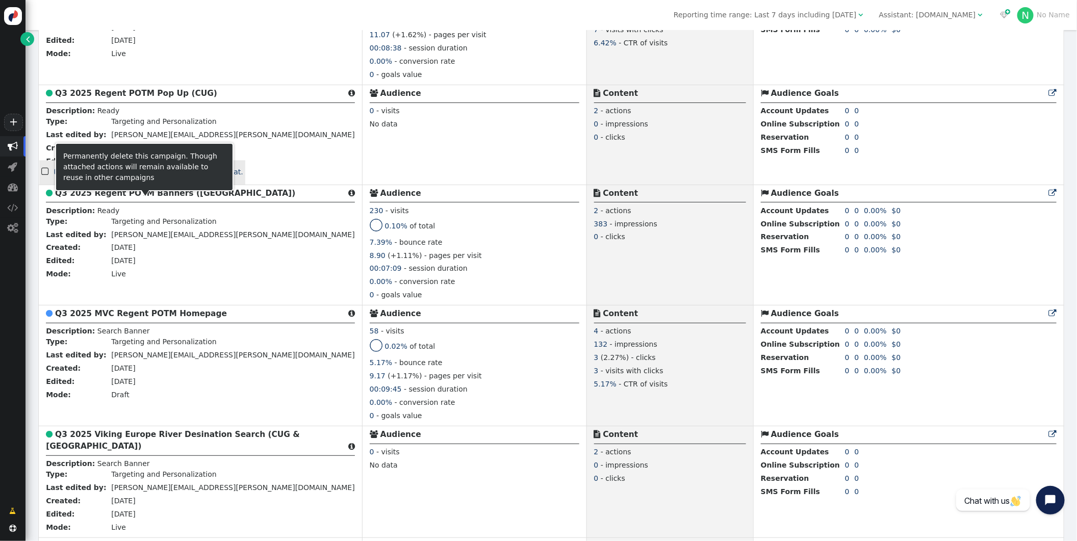
scroll to position [1459, 0]
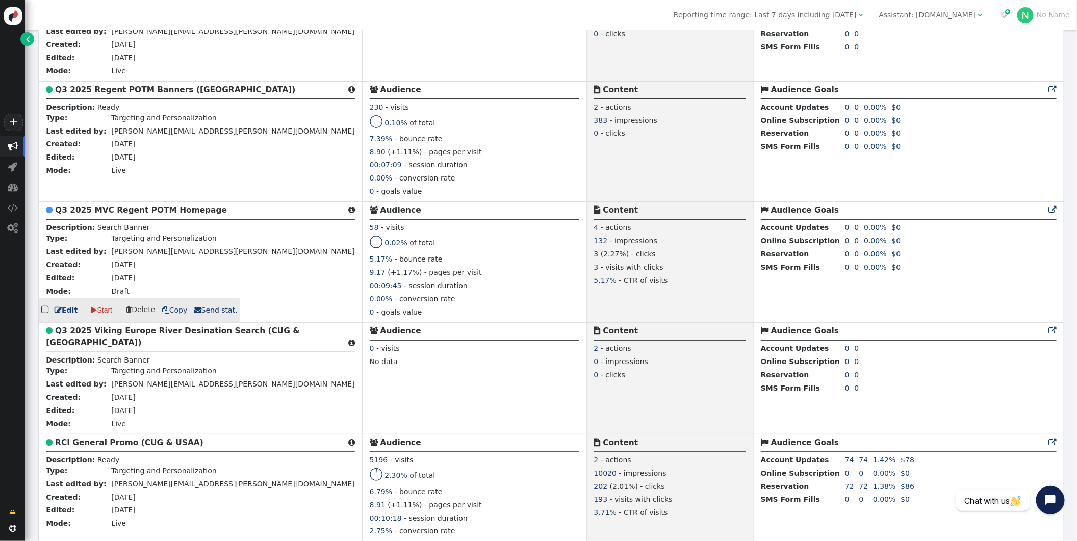
click at [107, 215] on b "Q3 2025 MVC Regent POTM Homepage" at bounding box center [141, 210] width 172 height 9
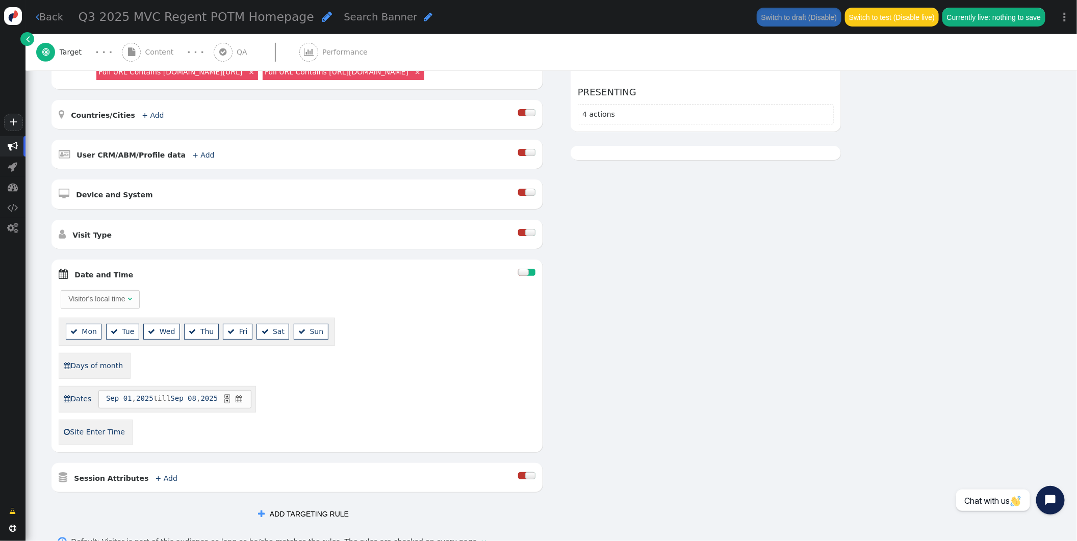
scroll to position [240, 0]
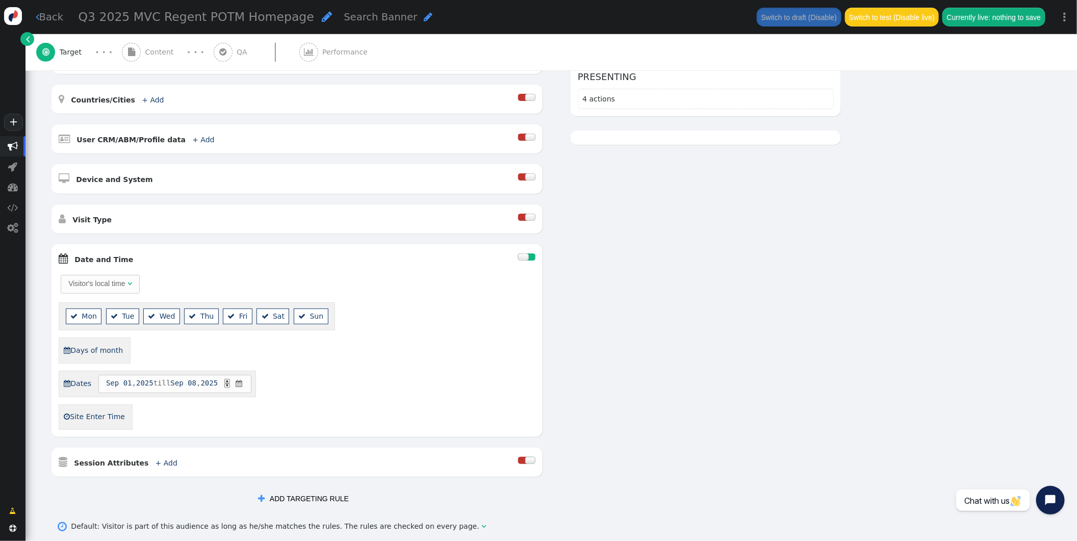
click at [526, 261] on div at bounding box center [523, 256] width 10 height 7
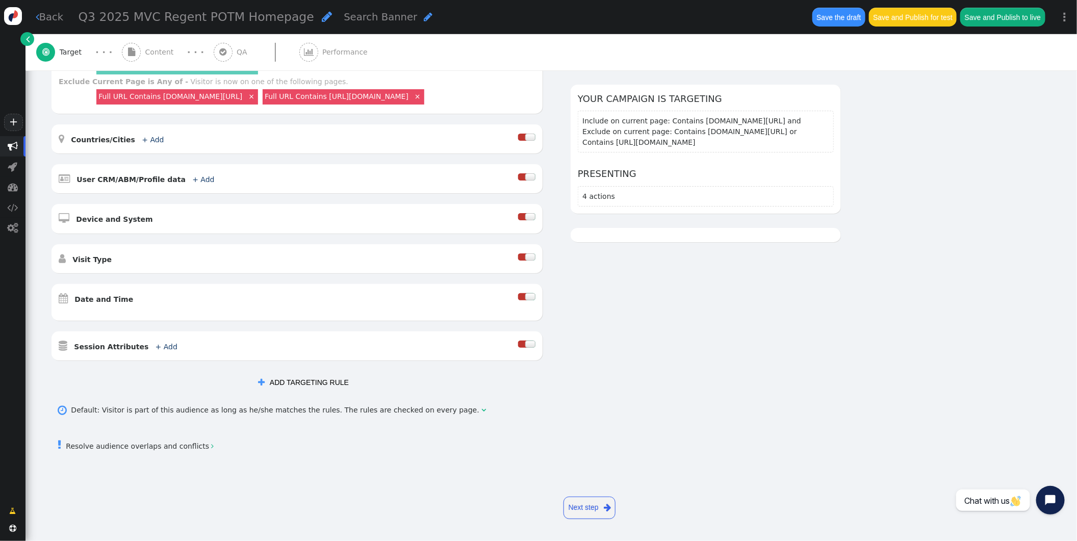
scroll to position [211, 0]
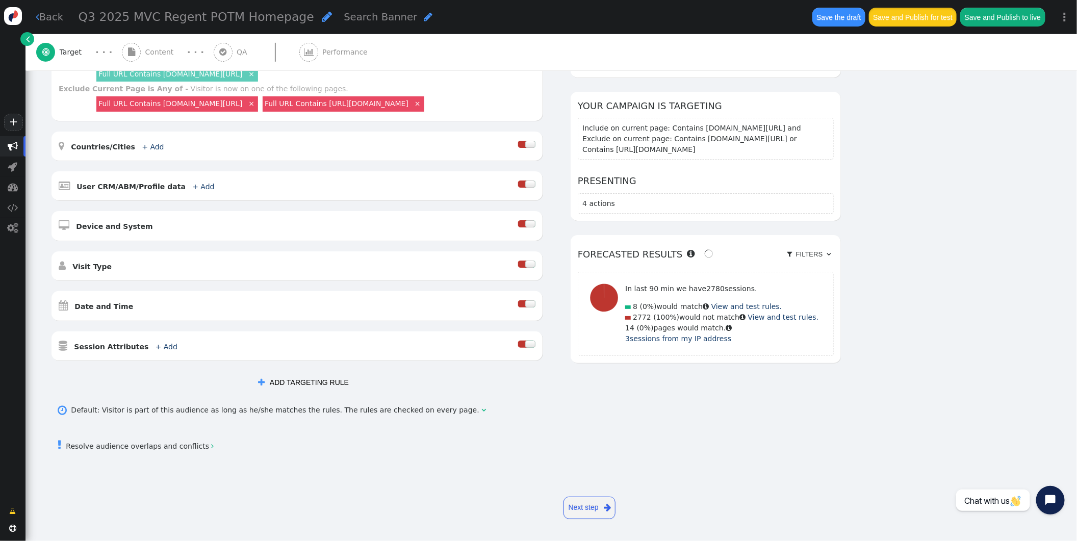
click at [902, 18] on button "Save and Publish for test" at bounding box center [913, 17] width 88 height 18
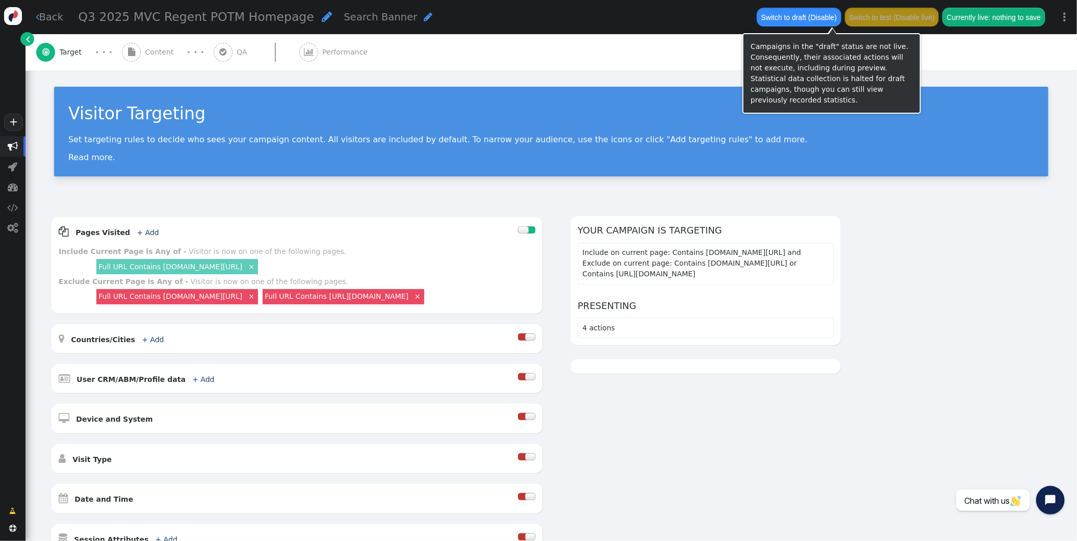
click at [794, 13] on button "Switch to draft (Disable)" at bounding box center [799, 17] width 84 height 18
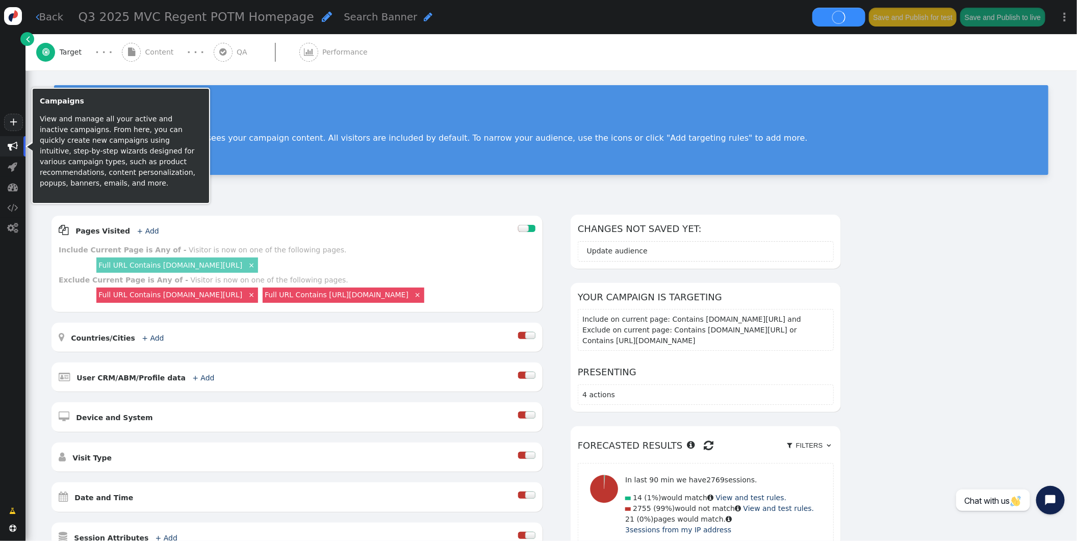
scroll to position [4, 0]
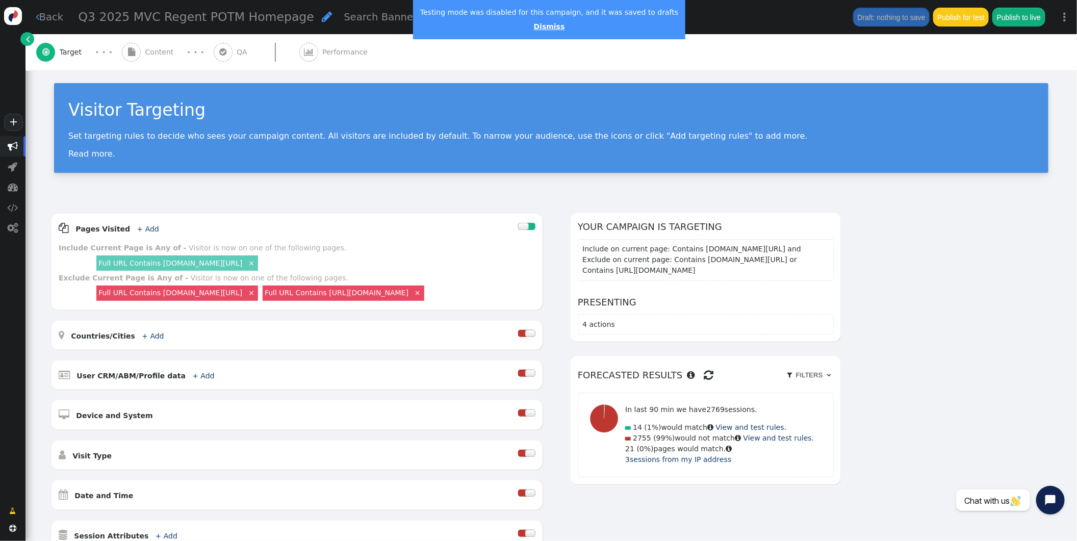
click at [534, 28] on link "Dismiss" at bounding box center [549, 26] width 31 height 8
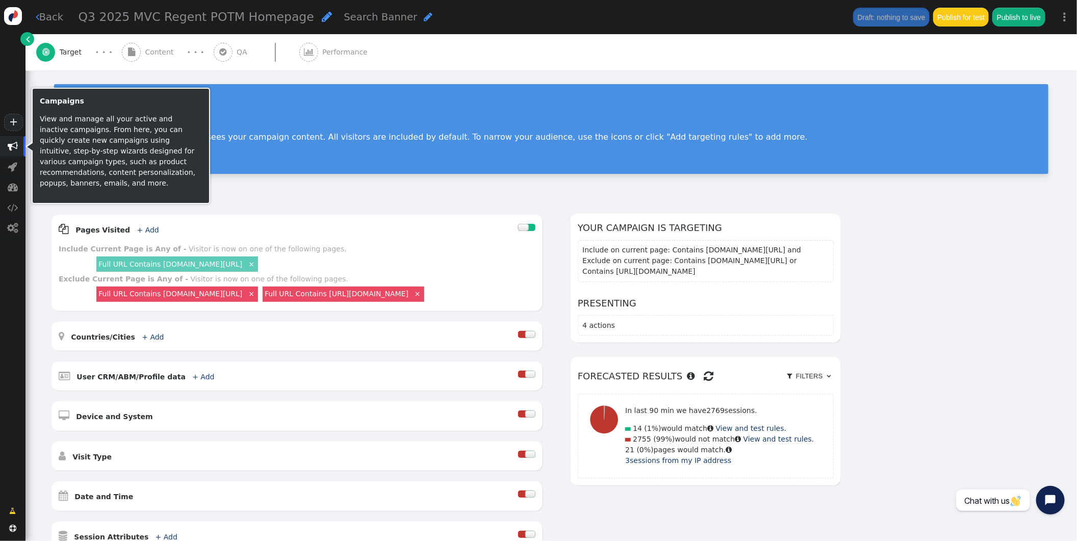
click at [16, 144] on span "" at bounding box center [13, 146] width 10 height 10
